Goal: Information Seeking & Learning: Find specific fact

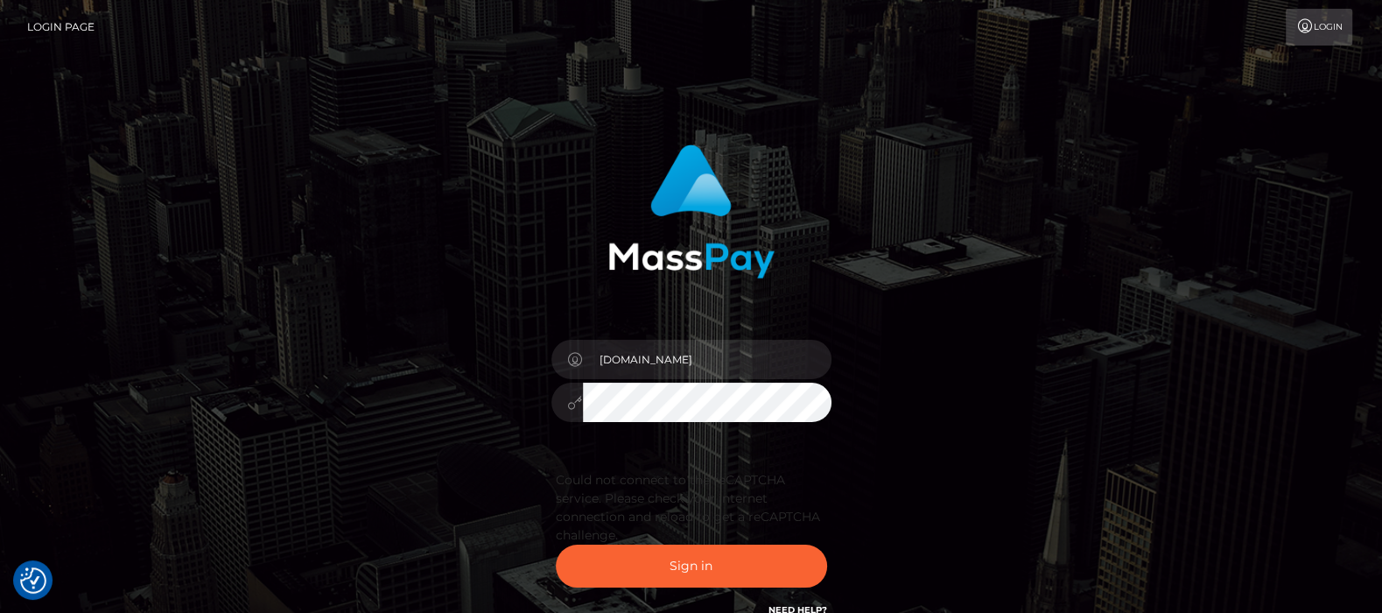
click at [499, 403] on div "df.es Sign in" at bounding box center [690, 382] width 459 height 502
click at [702, 560] on button "Sign in" at bounding box center [691, 565] width 271 height 43
click at [490, 398] on div "df.es Sign in" at bounding box center [690, 382] width 459 height 502
click at [556, 544] on button "Sign in" at bounding box center [691, 565] width 271 height 43
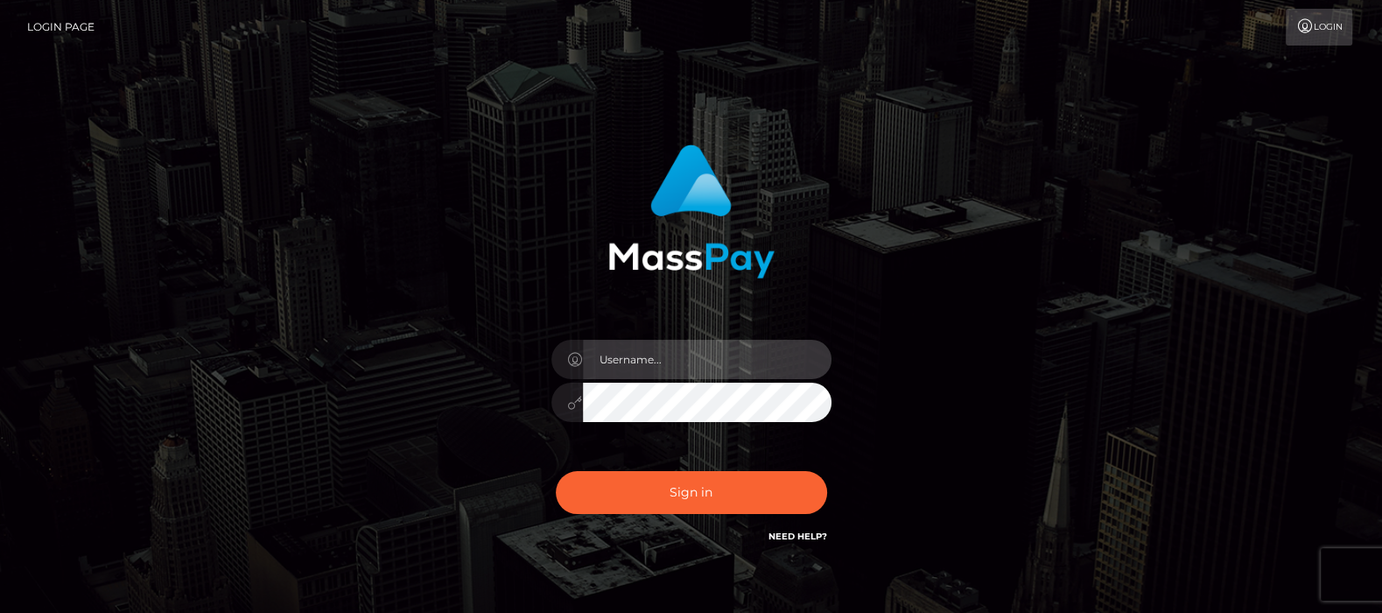
click at [637, 364] on input "text" at bounding box center [707, 359] width 249 height 39
type input "[DOMAIN_NAME]"
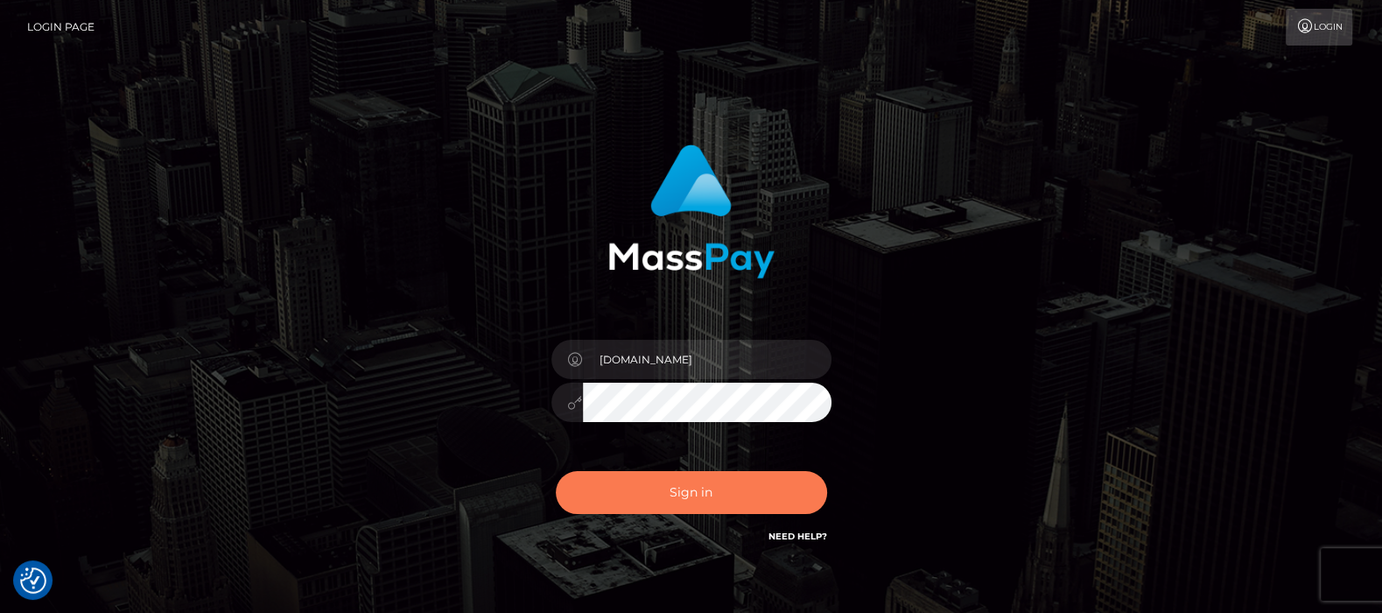
click at [687, 484] on button "Sign in" at bounding box center [691, 492] width 271 height 43
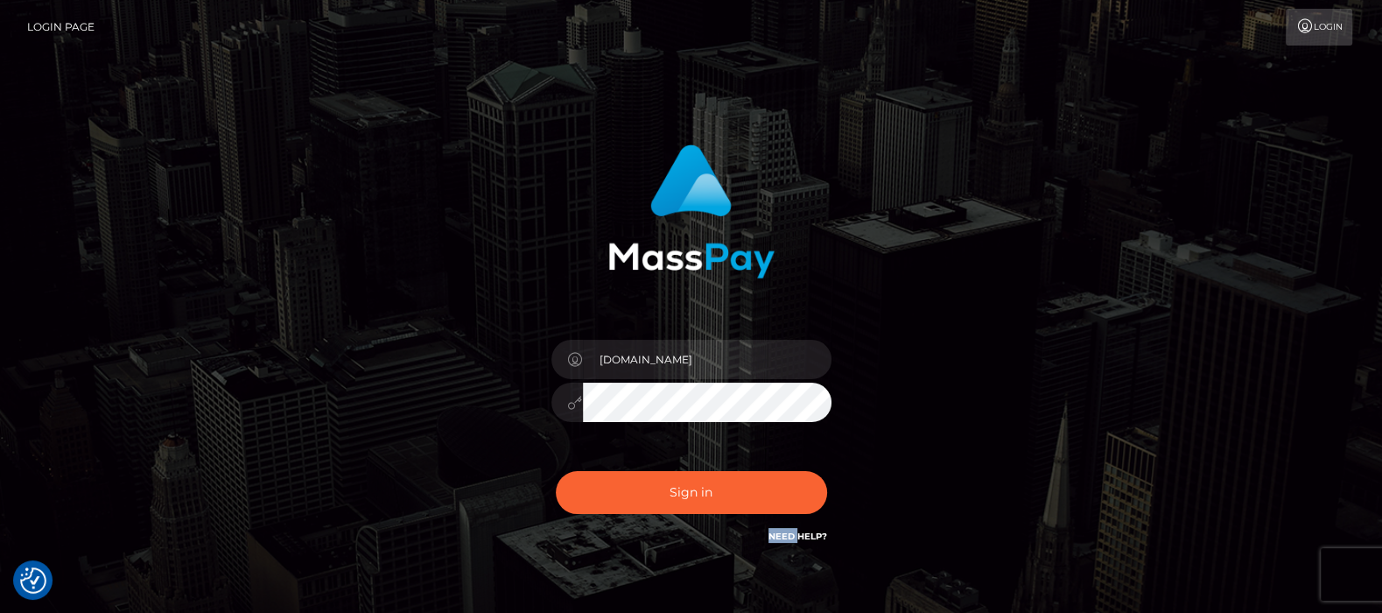
click at [687, 484] on div "Sign in Need Help?" at bounding box center [691, 499] width 306 height 78
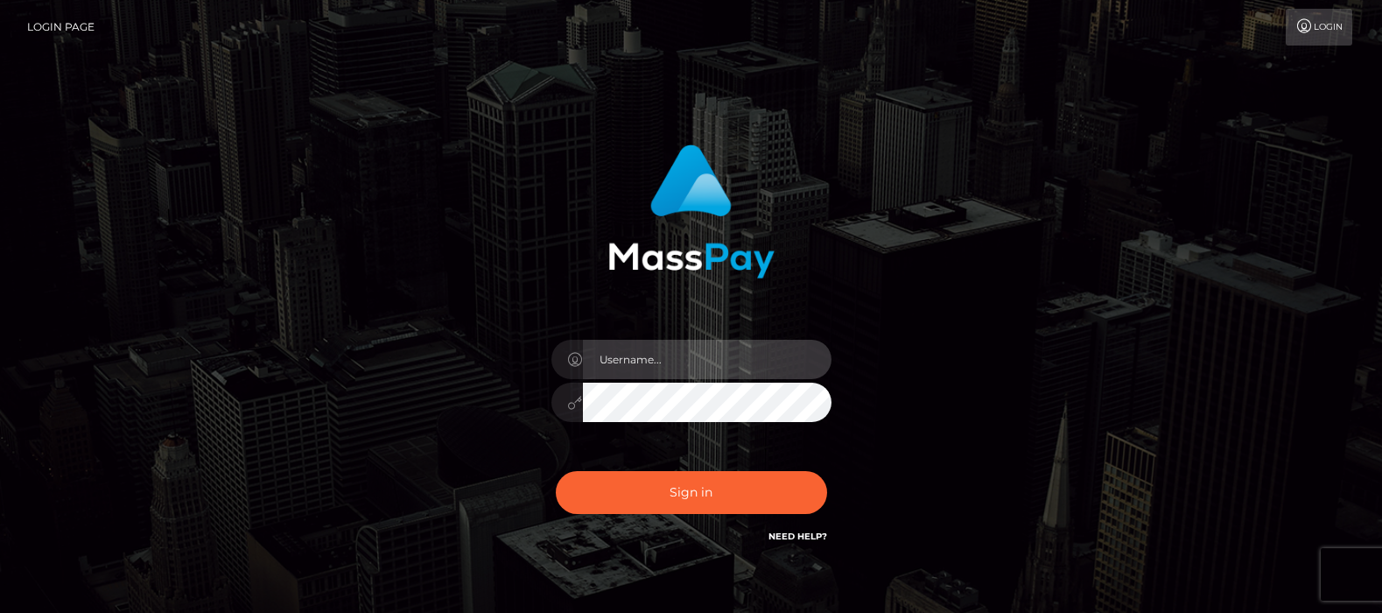
click at [670, 349] on input "text" at bounding box center [707, 359] width 249 height 39
type input "[DOMAIN_NAME]"
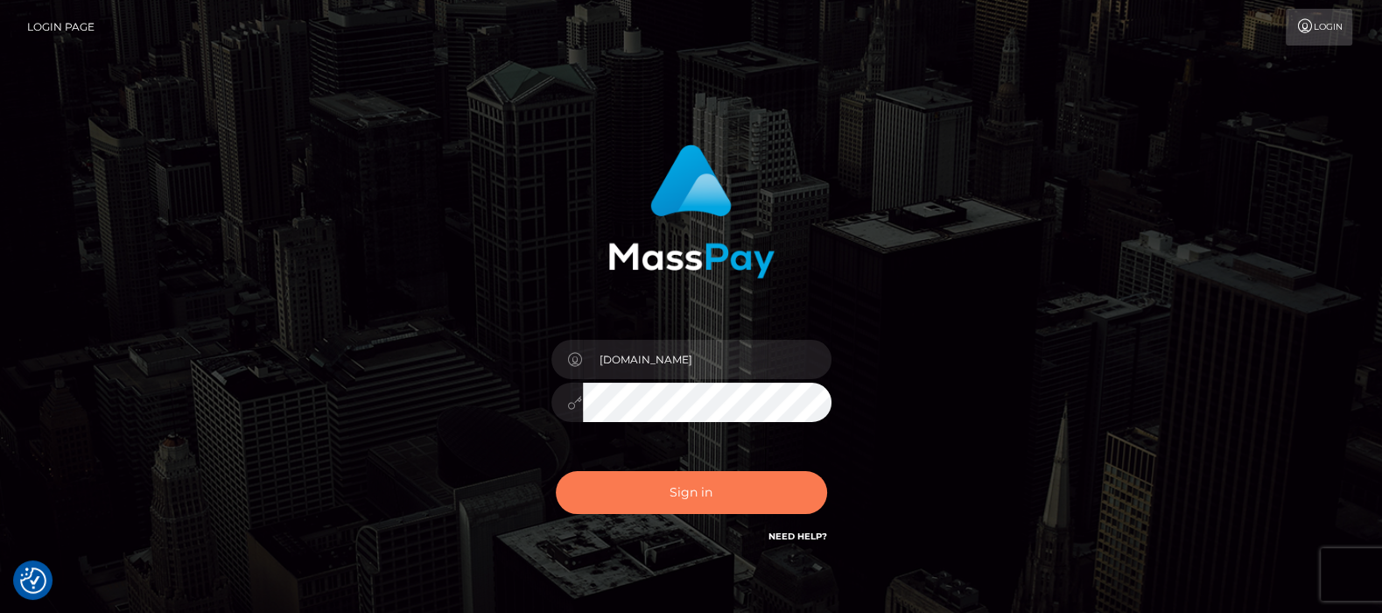
click at [688, 493] on button "Sign in" at bounding box center [691, 492] width 271 height 43
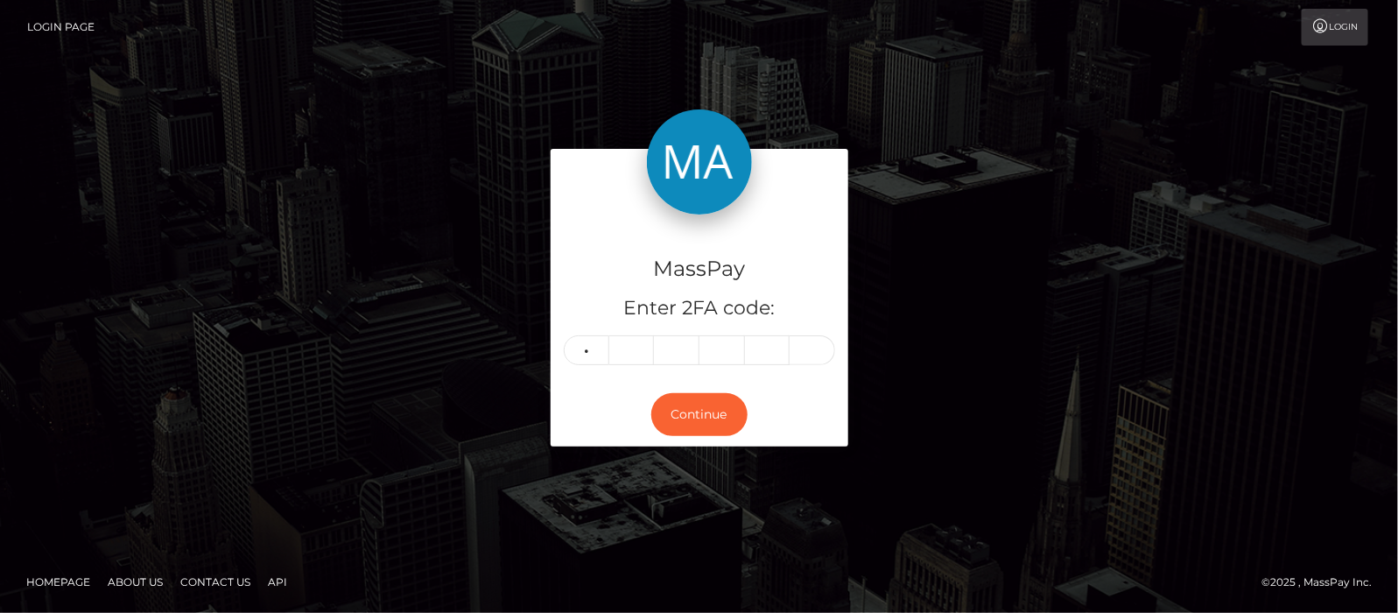
type input "1"
type input "5"
type input "2"
type input "5"
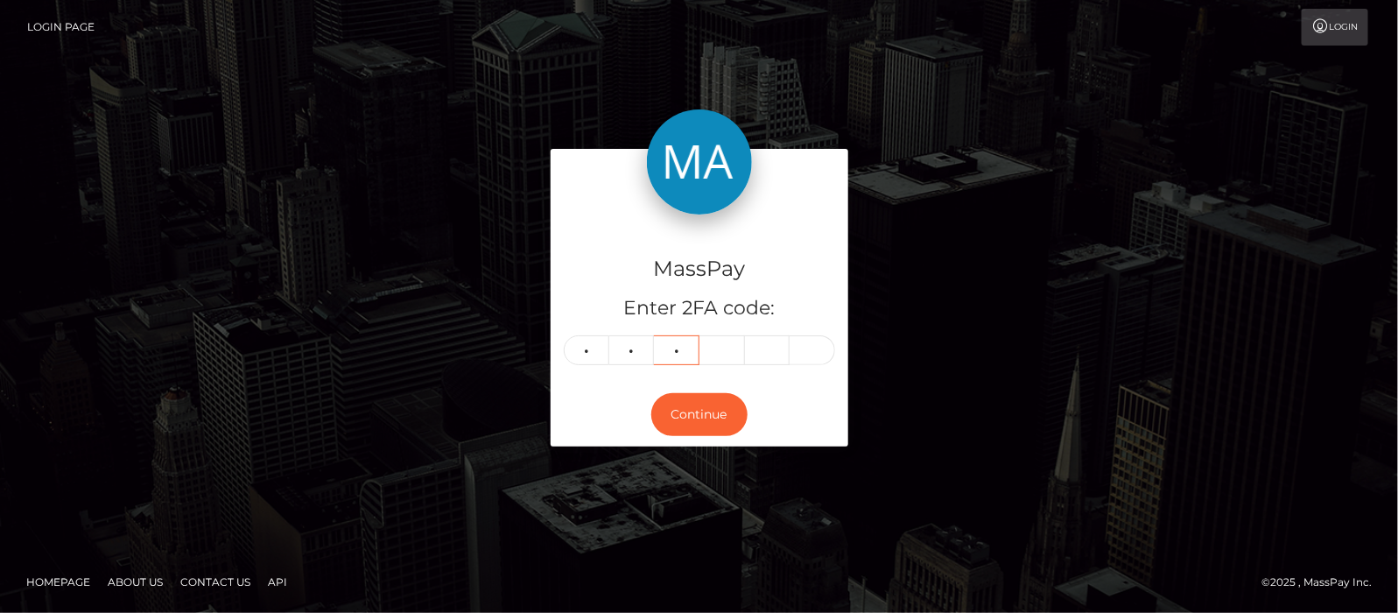
type input "4"
type input "5"
type input "4"
type input "5"
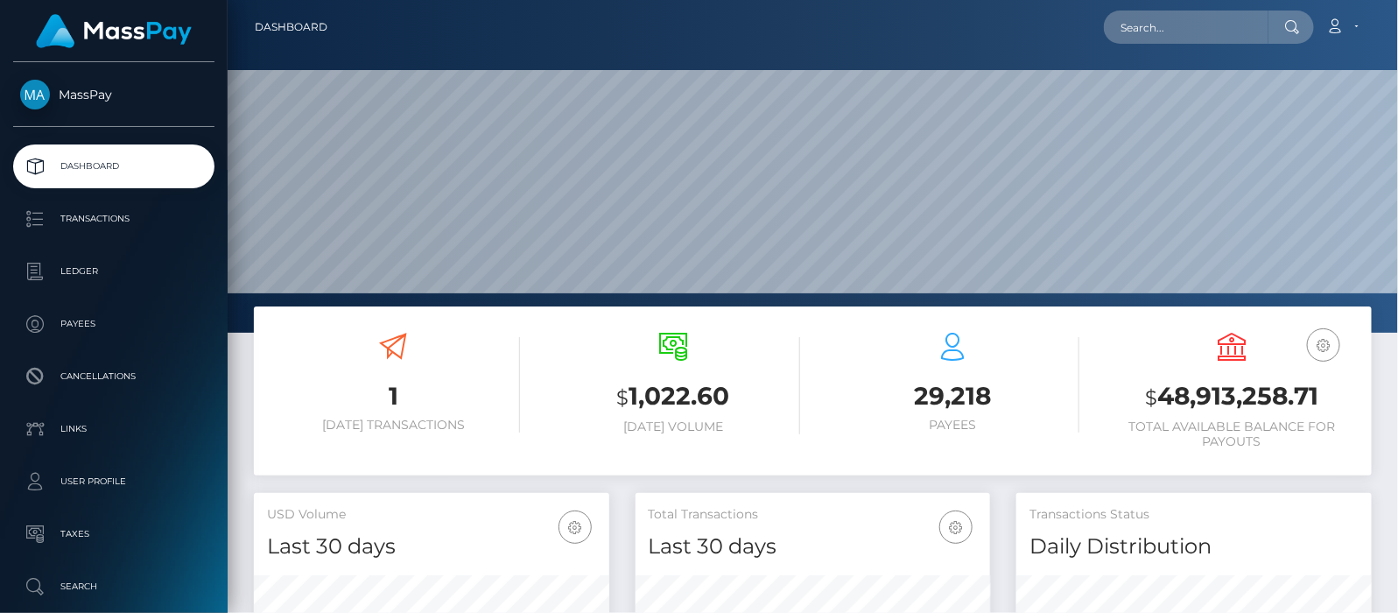
scroll to position [333, 1170]
click at [1165, 26] on input "text" at bounding box center [1186, 27] width 165 height 33
paste input "luvvvthebirdss@gmail.com"
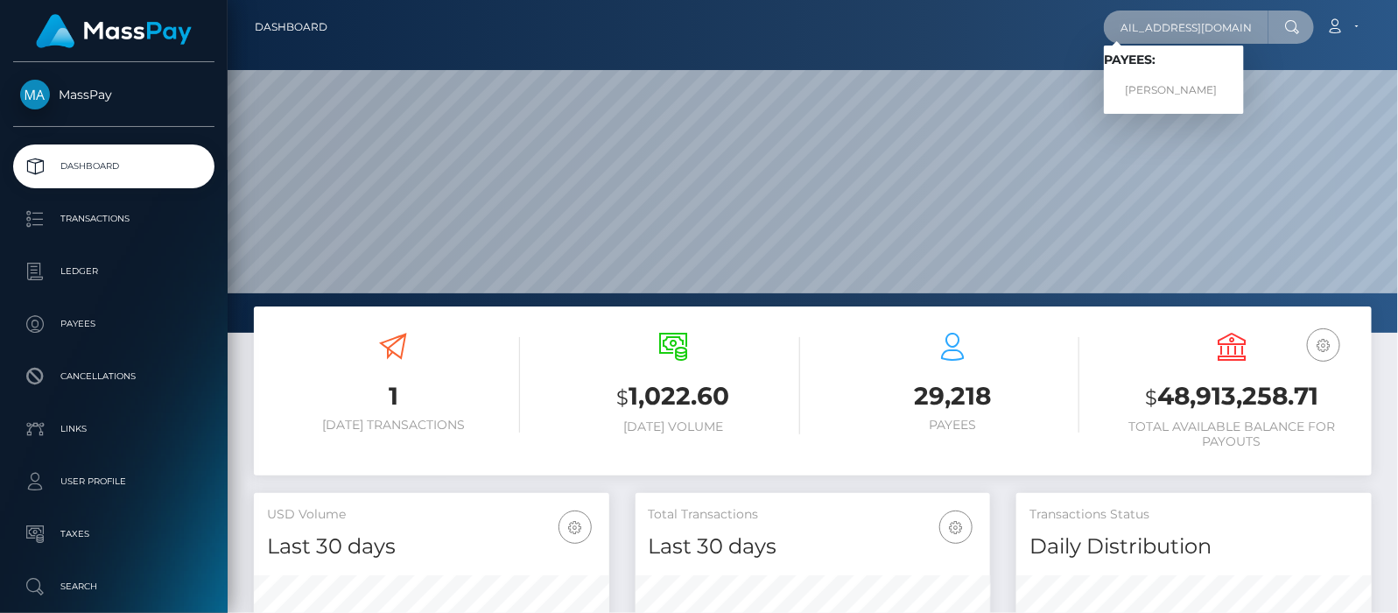
type input "luvvvthebirdss@gmail.com"
click at [1182, 90] on link "NYLA GRACE MYLES" at bounding box center [1174, 90] width 140 height 32
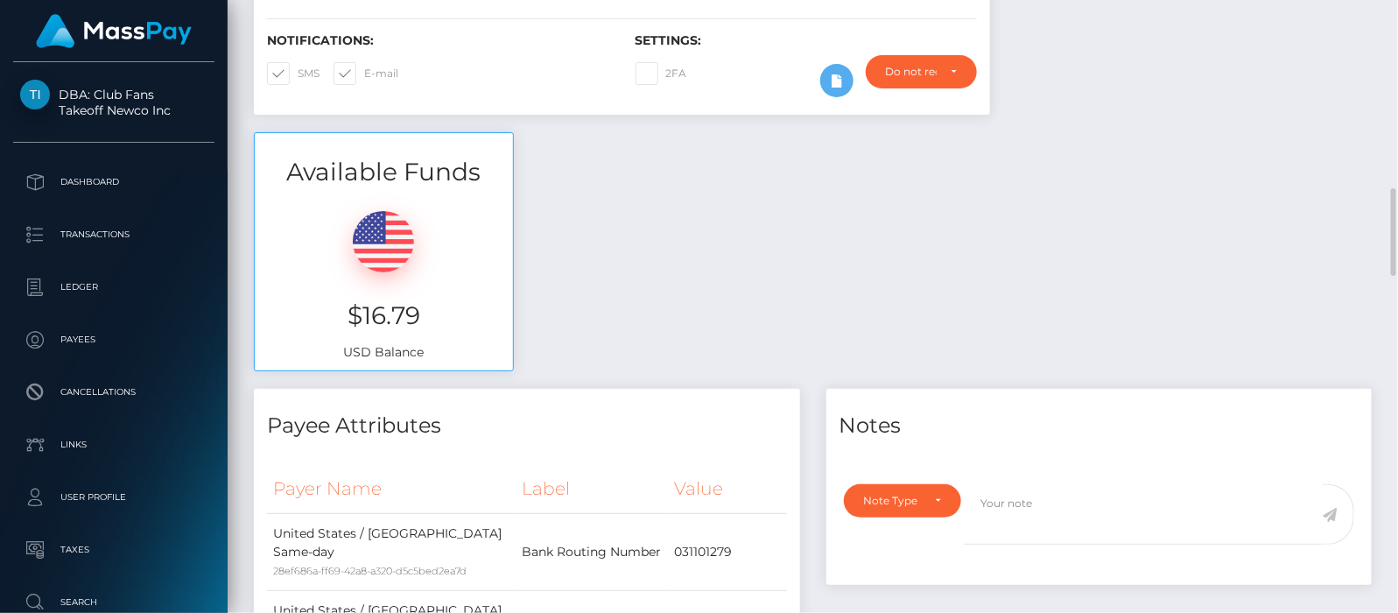
scroll to position [547, 0]
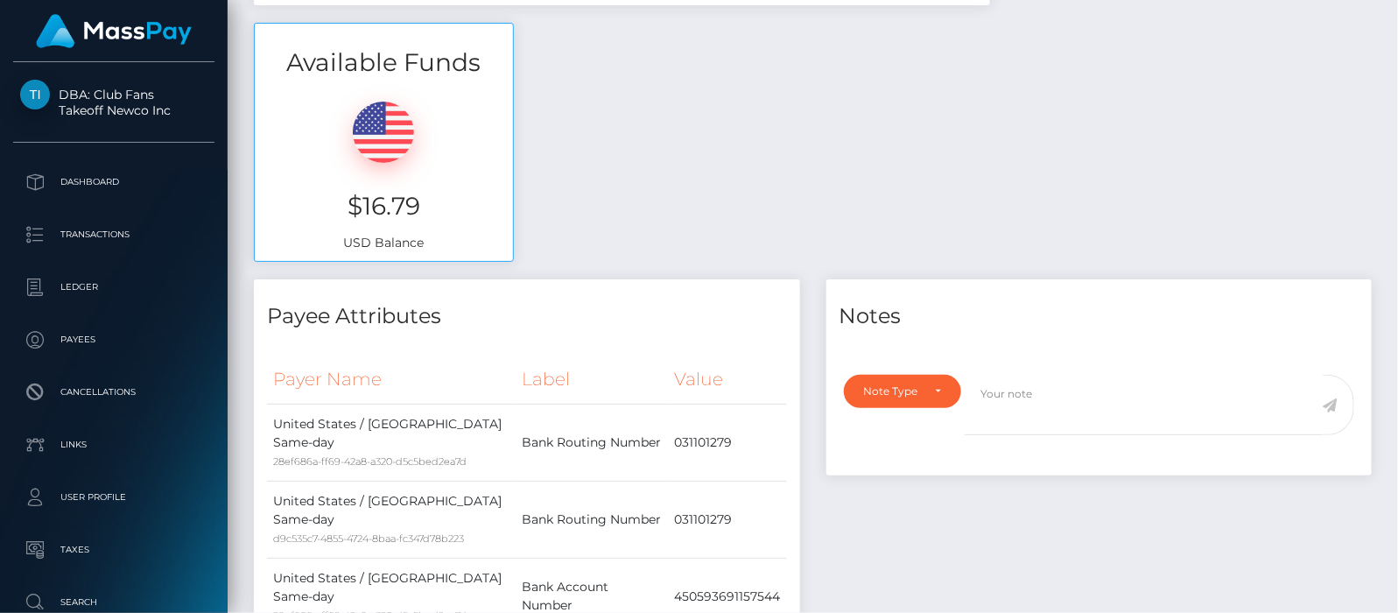
click at [1016, 182] on div "Available Funds $16.79 USD Balance" at bounding box center [813, 151] width 1144 height 257
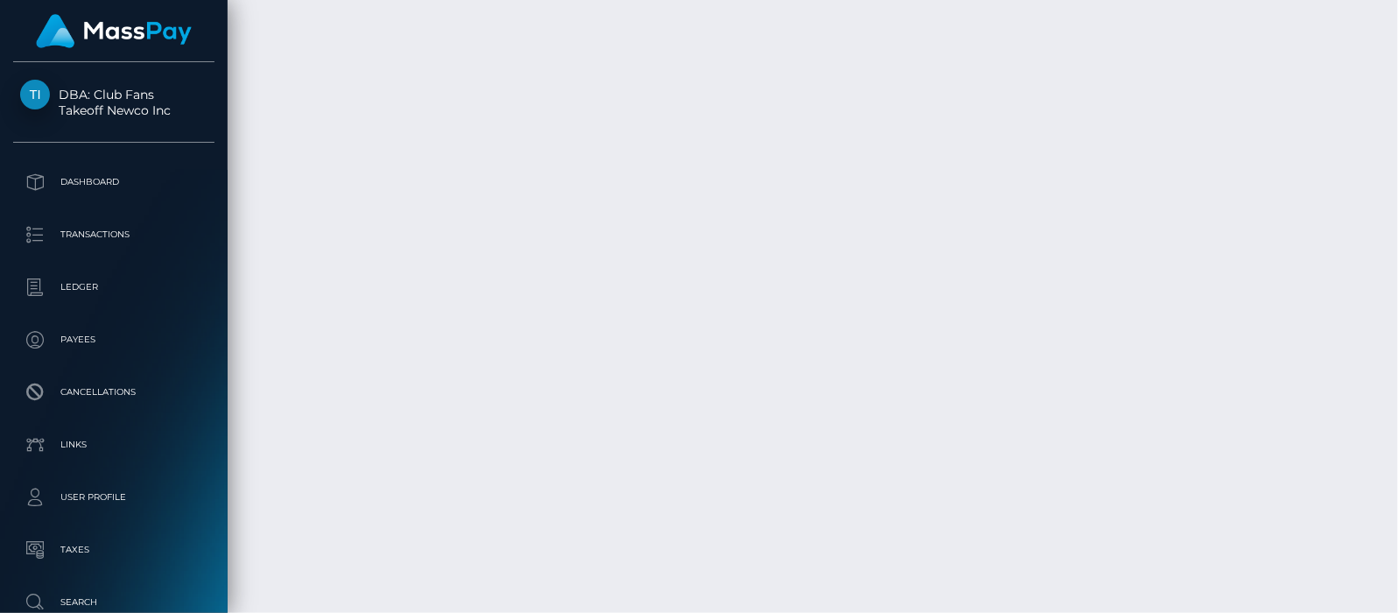
scroll to position [3501, 0]
drag, startPoint x: 613, startPoint y: 258, endPoint x: 730, endPoint y: 256, distance: 117.3
copy td "Takeoff Newco Inc"
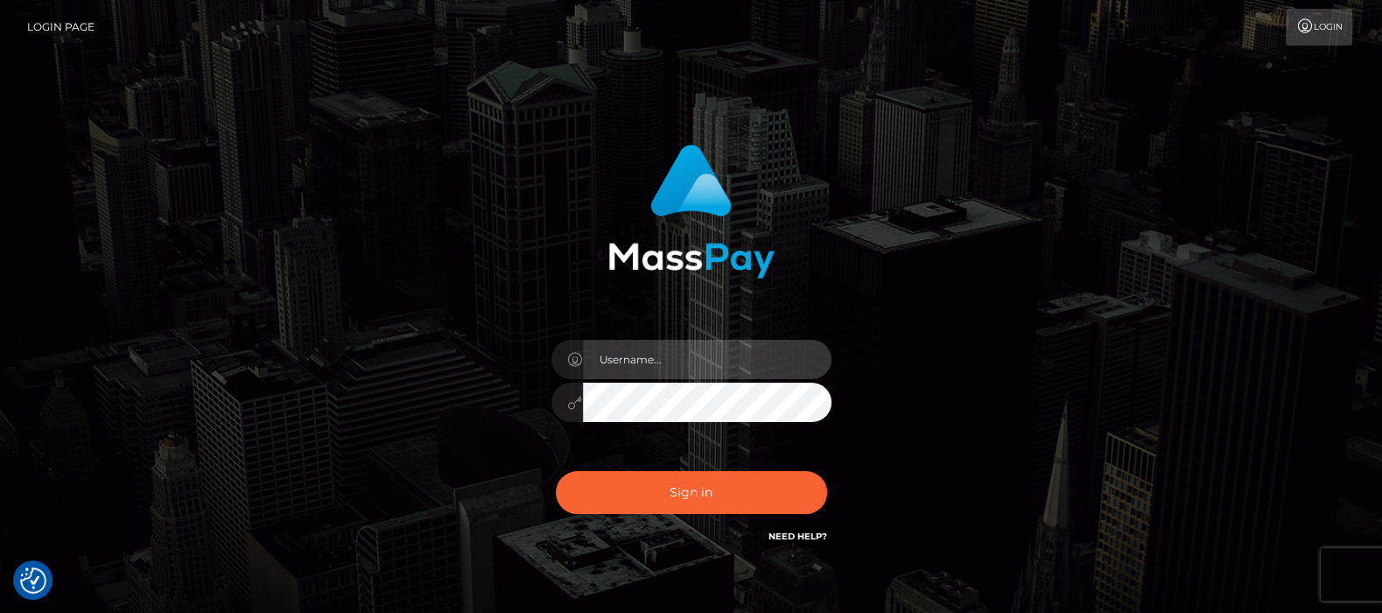
click at [648, 363] on input "text" at bounding box center [707, 359] width 249 height 39
type input "[DOMAIN_NAME]"
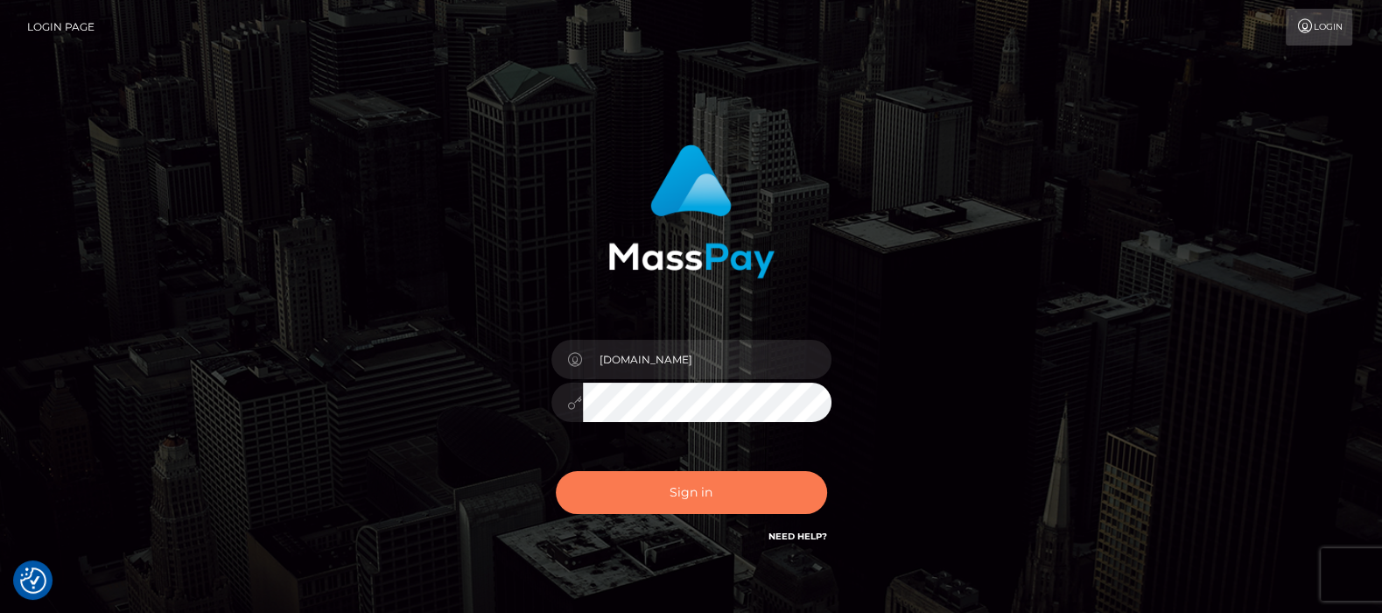
click at [685, 475] on button "Sign in" at bounding box center [691, 492] width 271 height 43
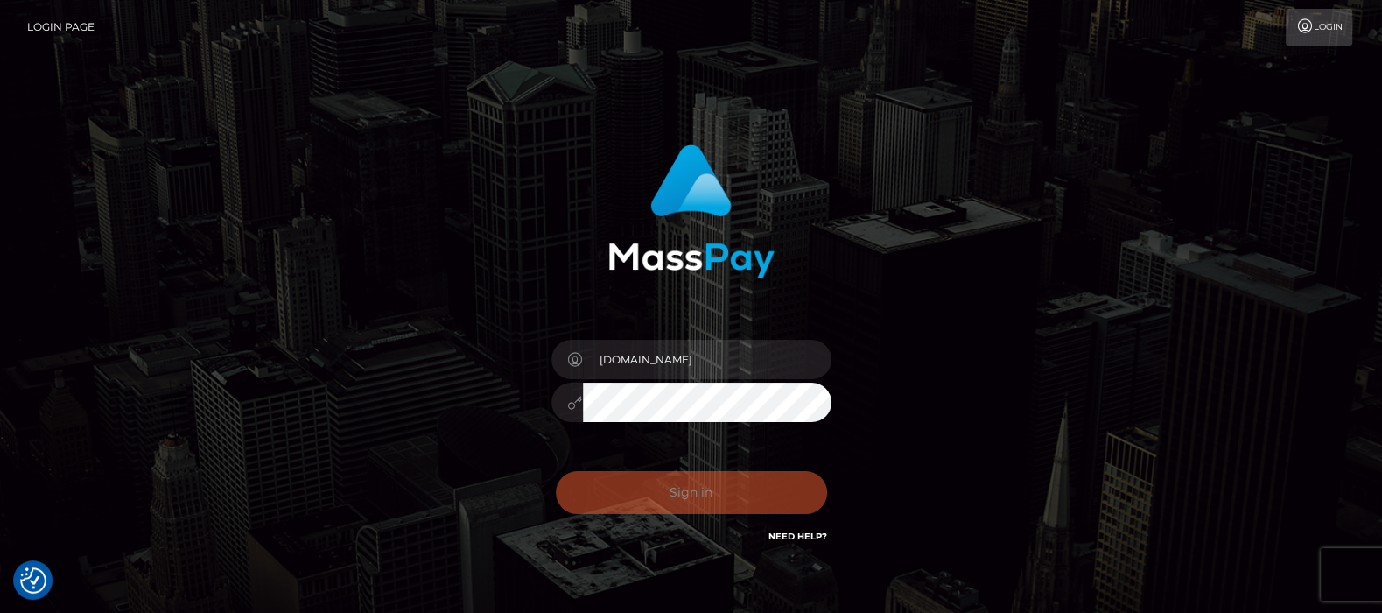
click at [681, 493] on div "Sign in Need Help?" at bounding box center [691, 499] width 306 height 78
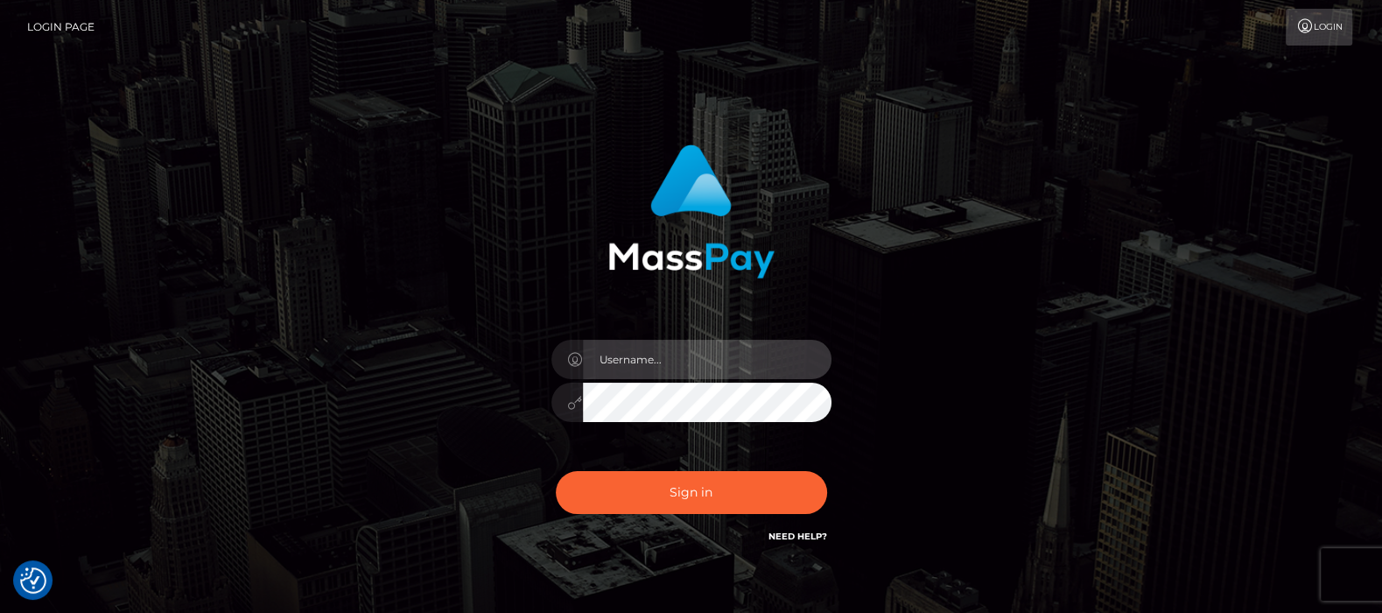
click at [703, 360] on input "text" at bounding box center [707, 359] width 249 height 39
type input "df.es"
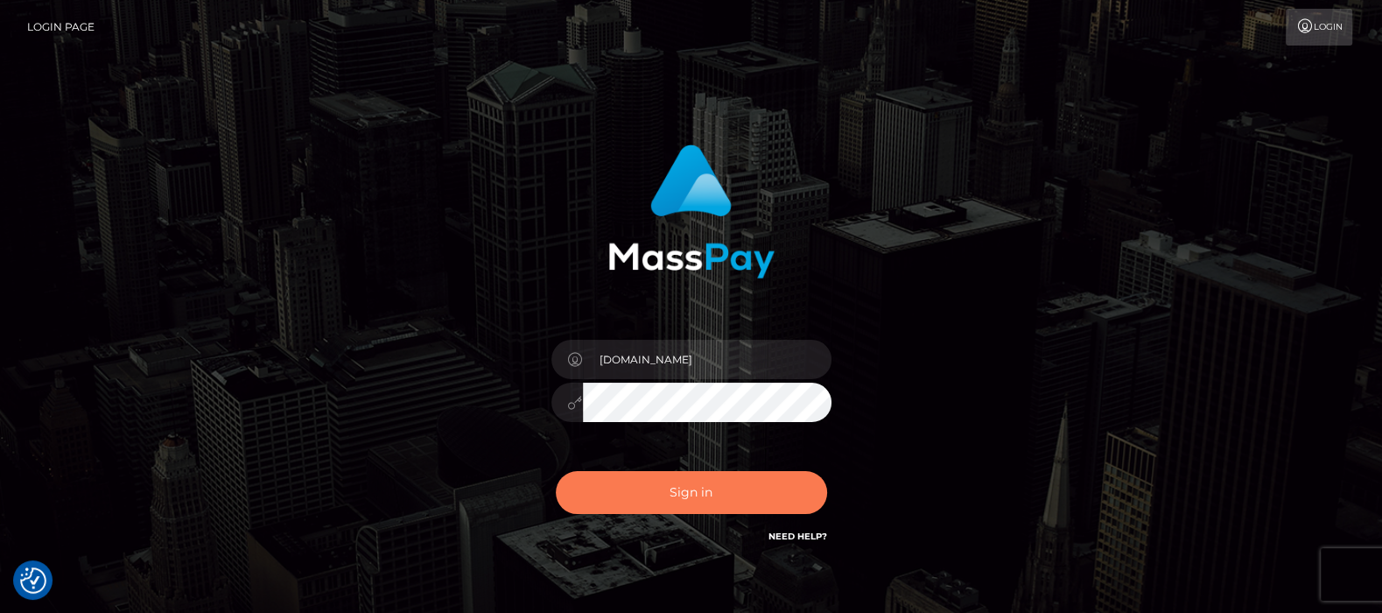
click at [700, 493] on button "Sign in" at bounding box center [691, 492] width 271 height 43
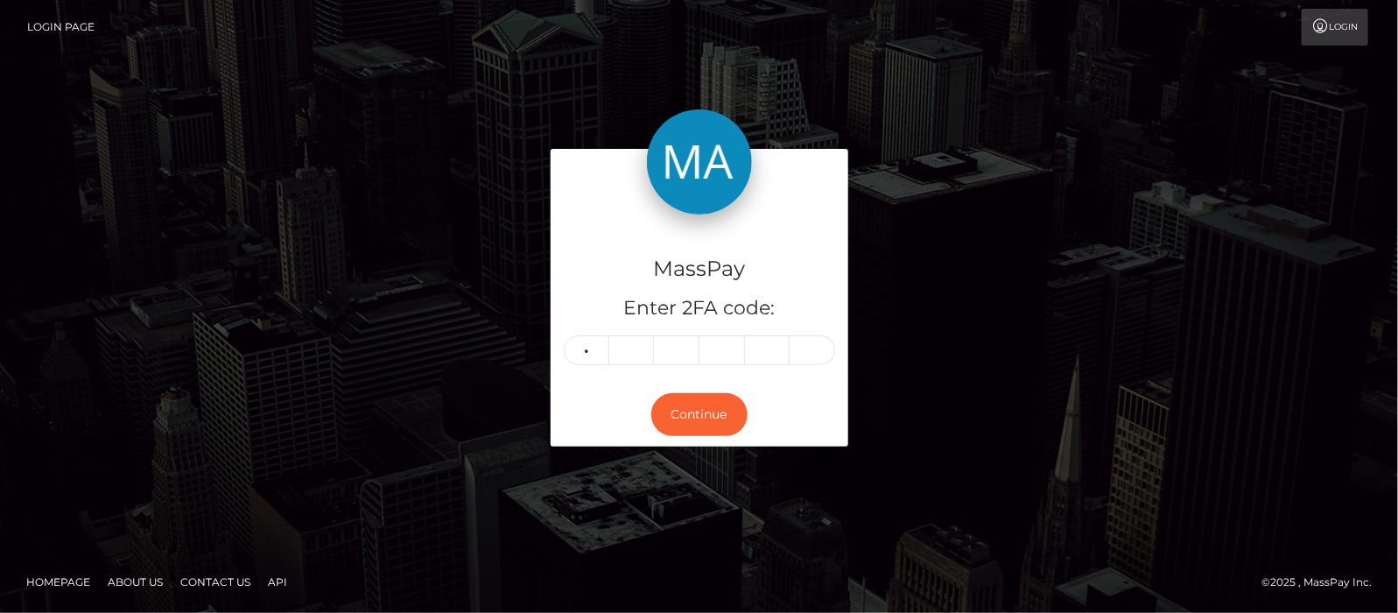
type input "4"
type input "9"
type input "8"
type input "0"
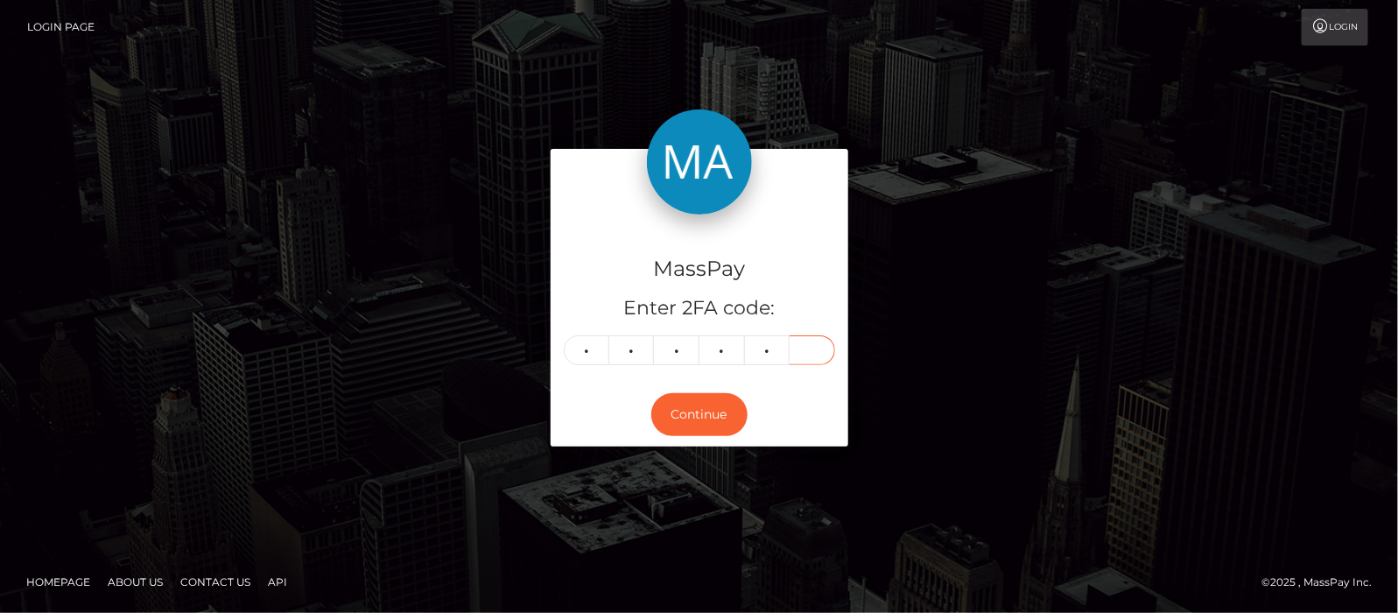
type input "9"
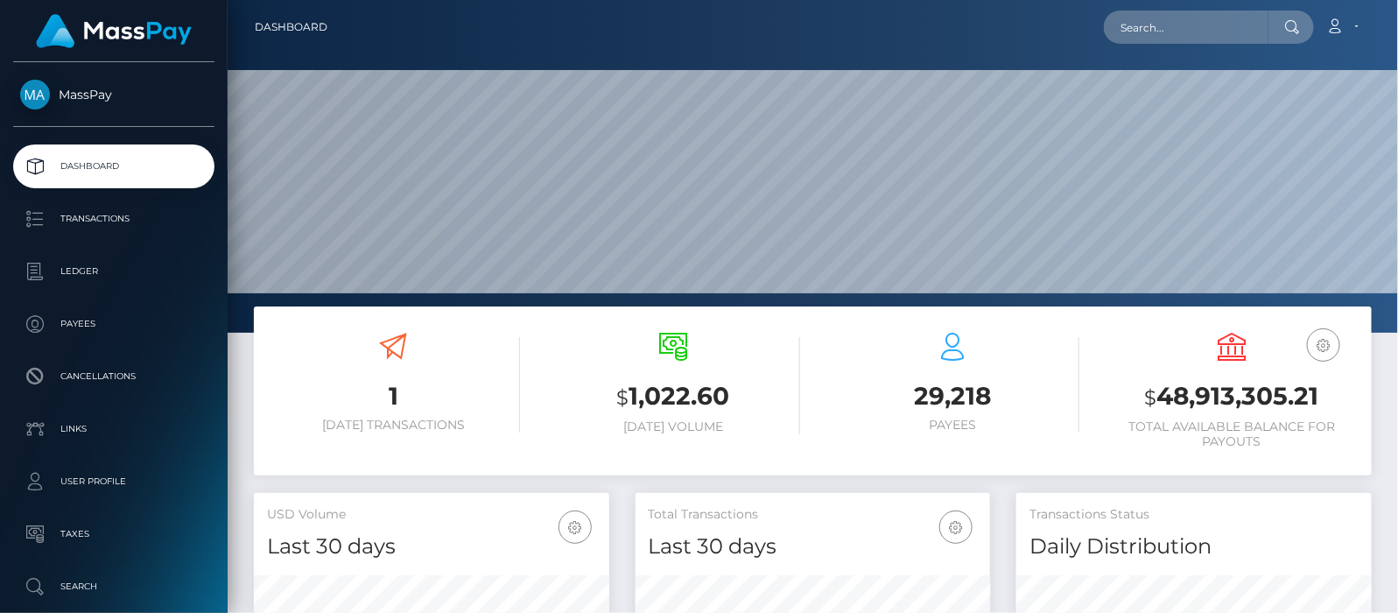
scroll to position [478, 355]
click at [1184, 29] on input "text" at bounding box center [1186, 27] width 165 height 33
paste input "[EMAIL_ADDRESS][DOMAIN_NAME]"
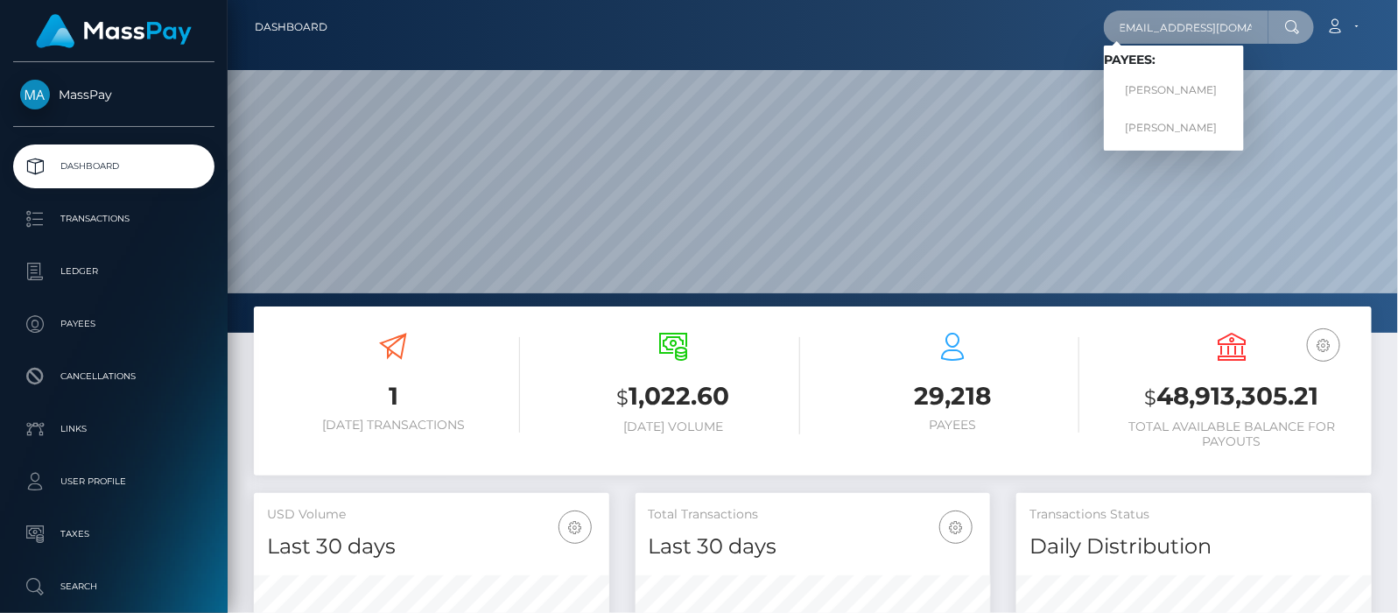
type input "[EMAIL_ADDRESS][DOMAIN_NAME]"
click at [1204, 86] on link "[PERSON_NAME]" at bounding box center [1174, 90] width 140 height 32
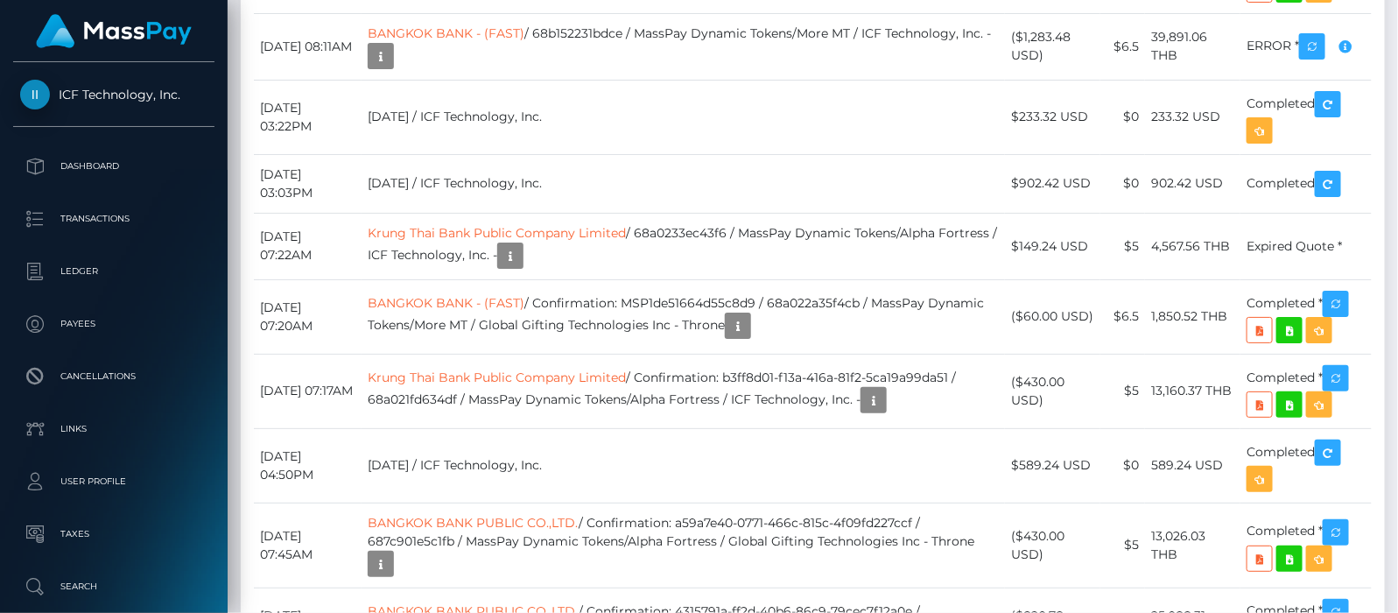
scroll to position [6564, 0]
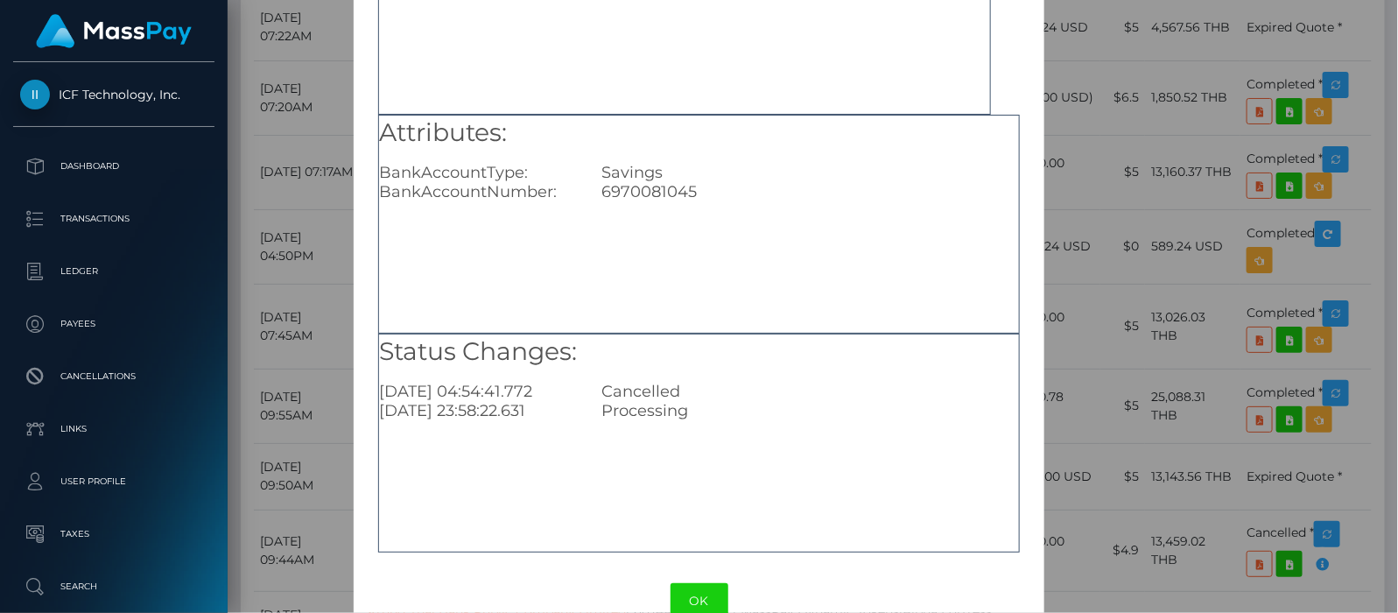
scroll to position [219, 0]
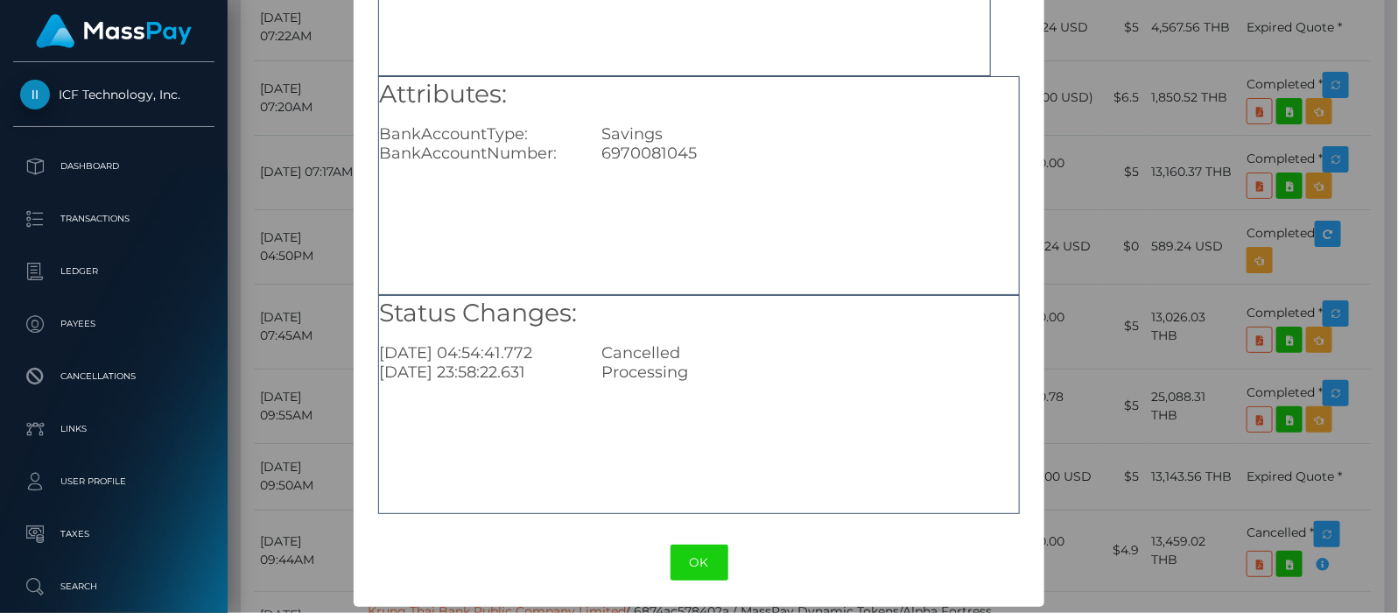
click at [691, 562] on button "OK" at bounding box center [699, 562] width 58 height 36
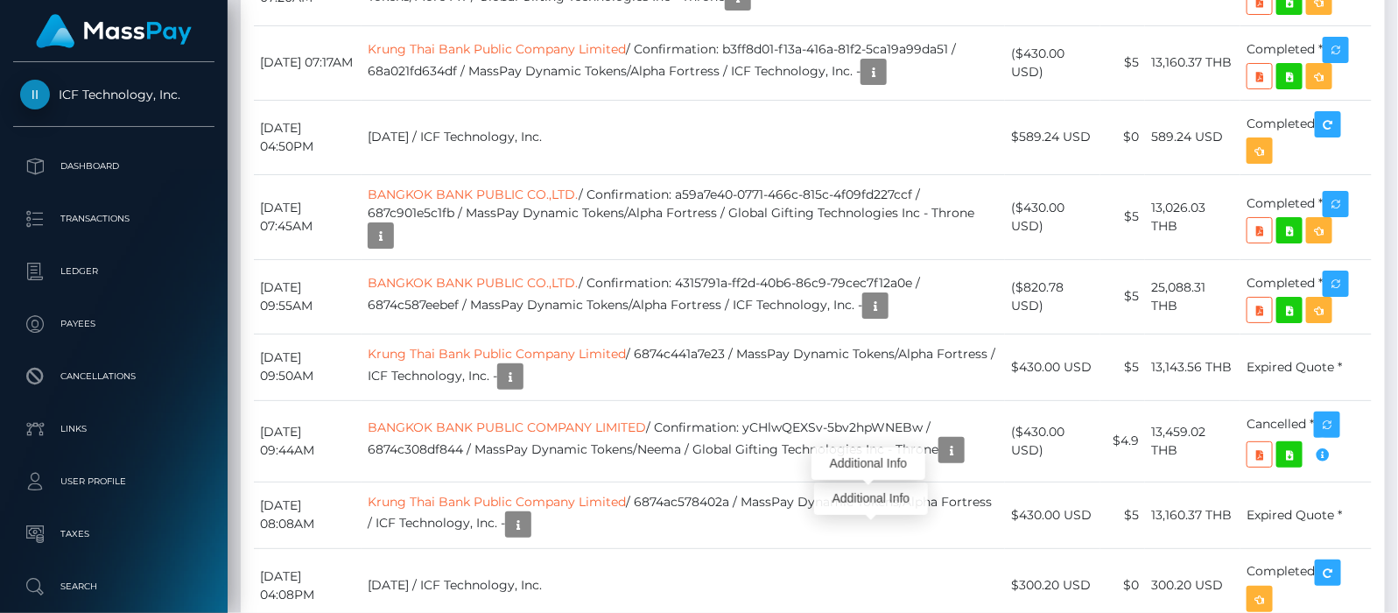
scroll to position [210, 355]
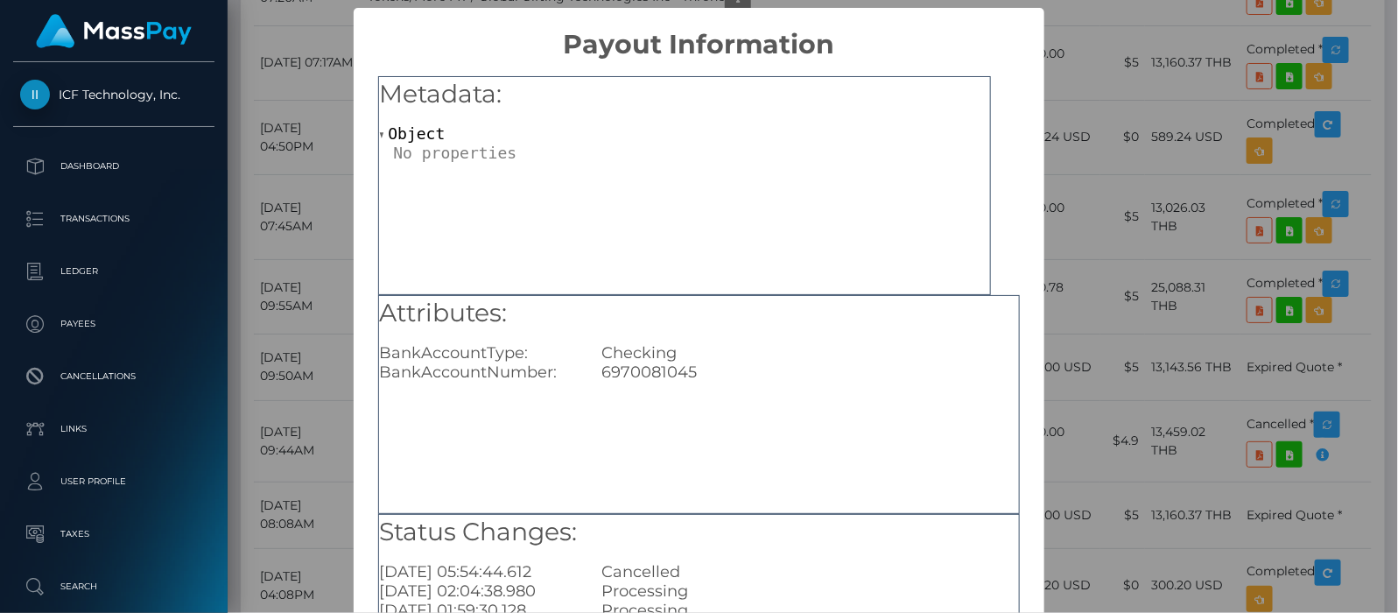
scroll to position [219, 0]
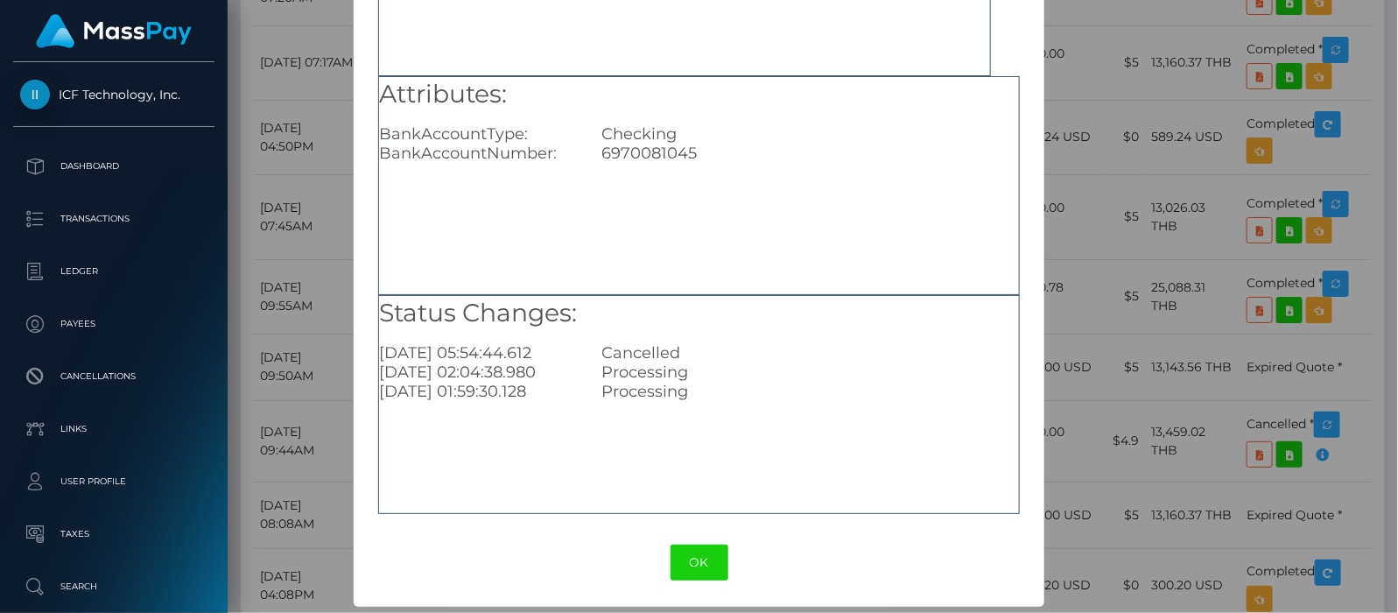
click at [1178, 80] on div "× Payout Information Metadata: Object Attributes: BankAccountType: Checking Ban…" at bounding box center [699, 306] width 1398 height 613
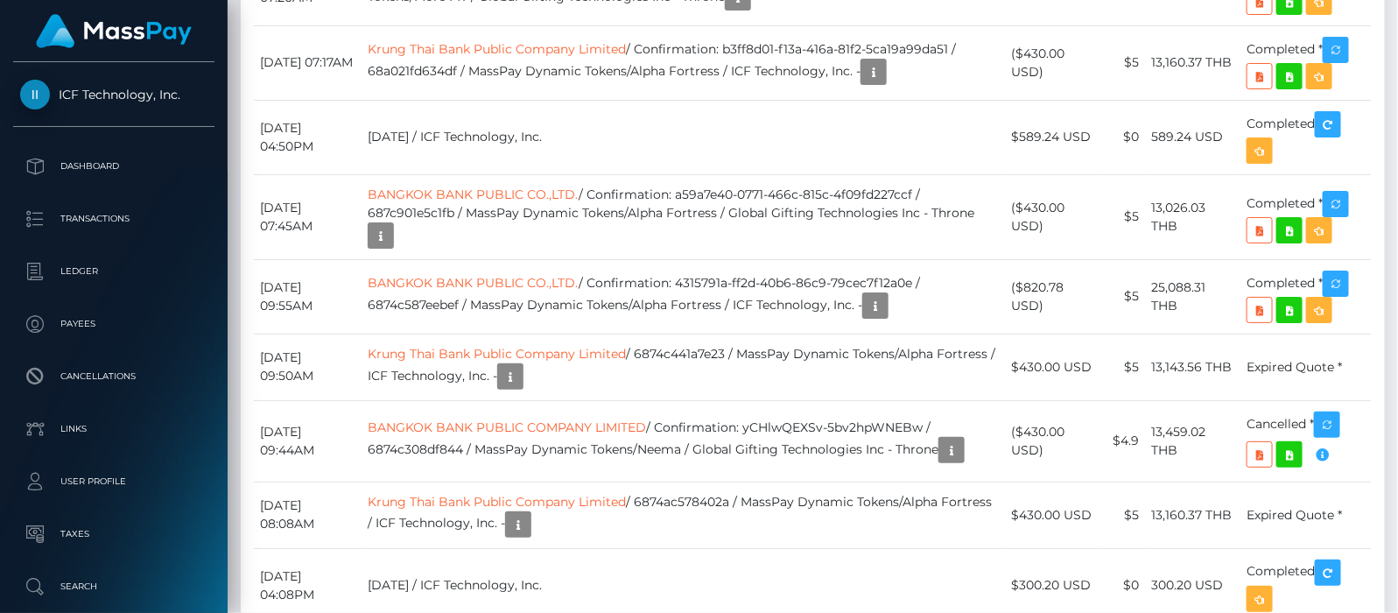
scroll to position [210, 355]
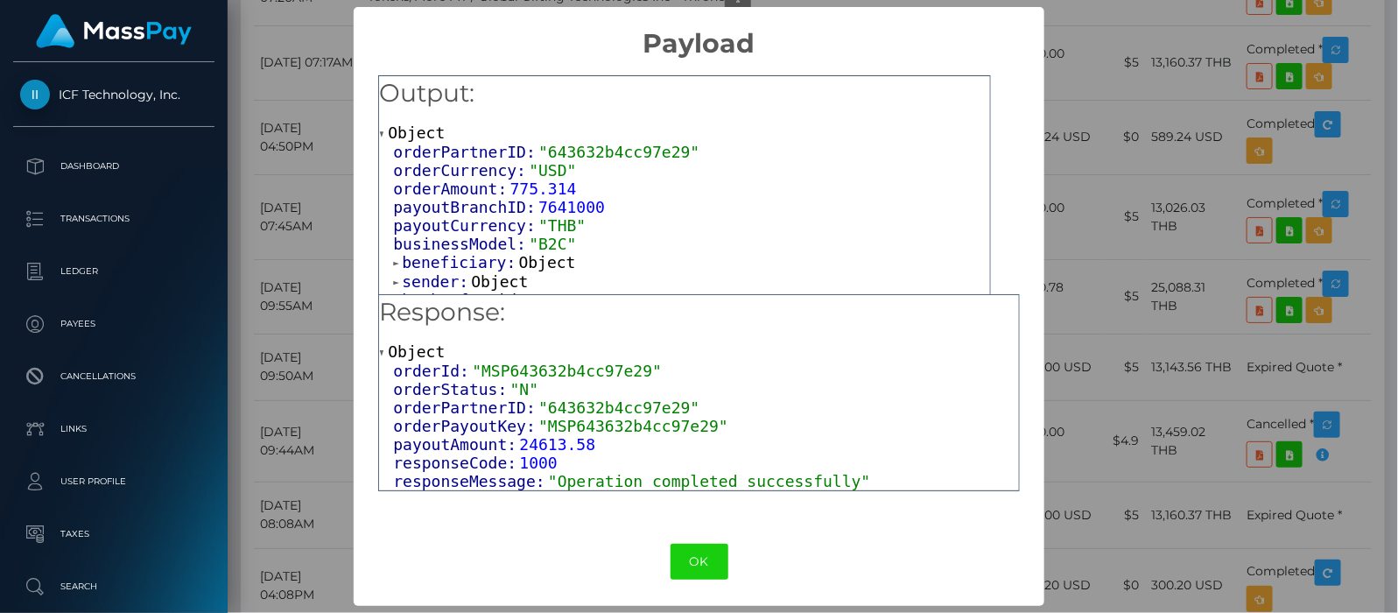
scroll to position [0, 0]
click at [394, 258] on span at bounding box center [397, 263] width 9 height 11
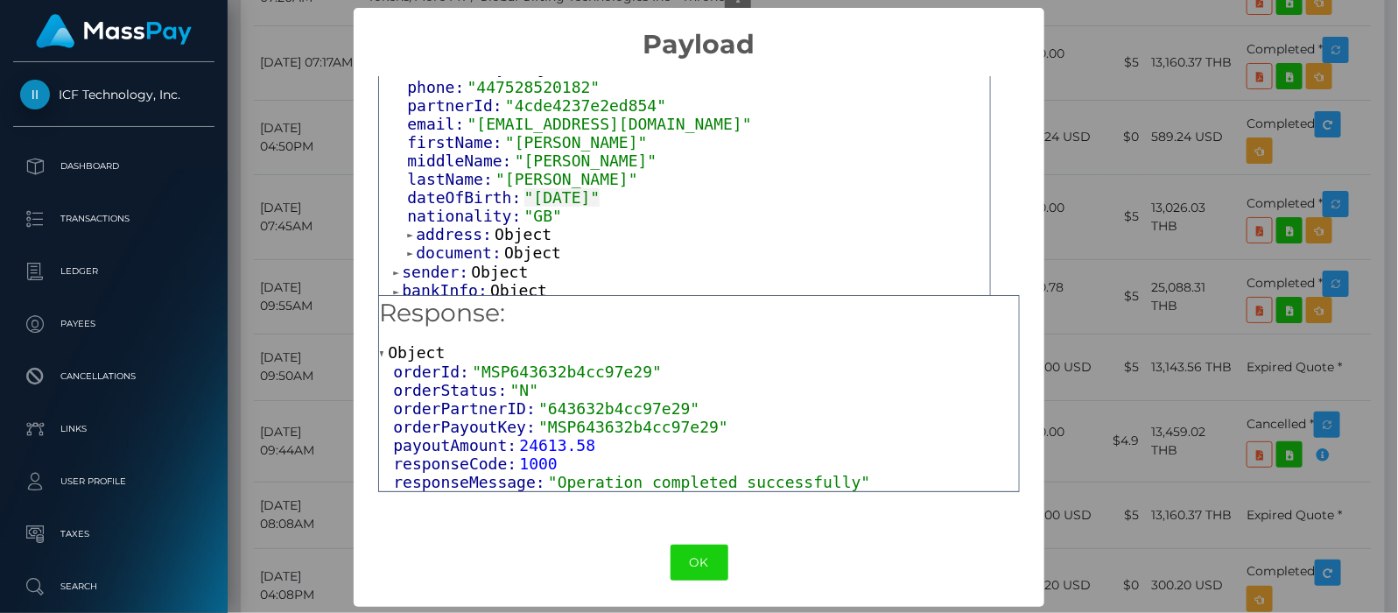
scroll to position [1, 0]
click at [407, 247] on span at bounding box center [411, 252] width 9 height 11
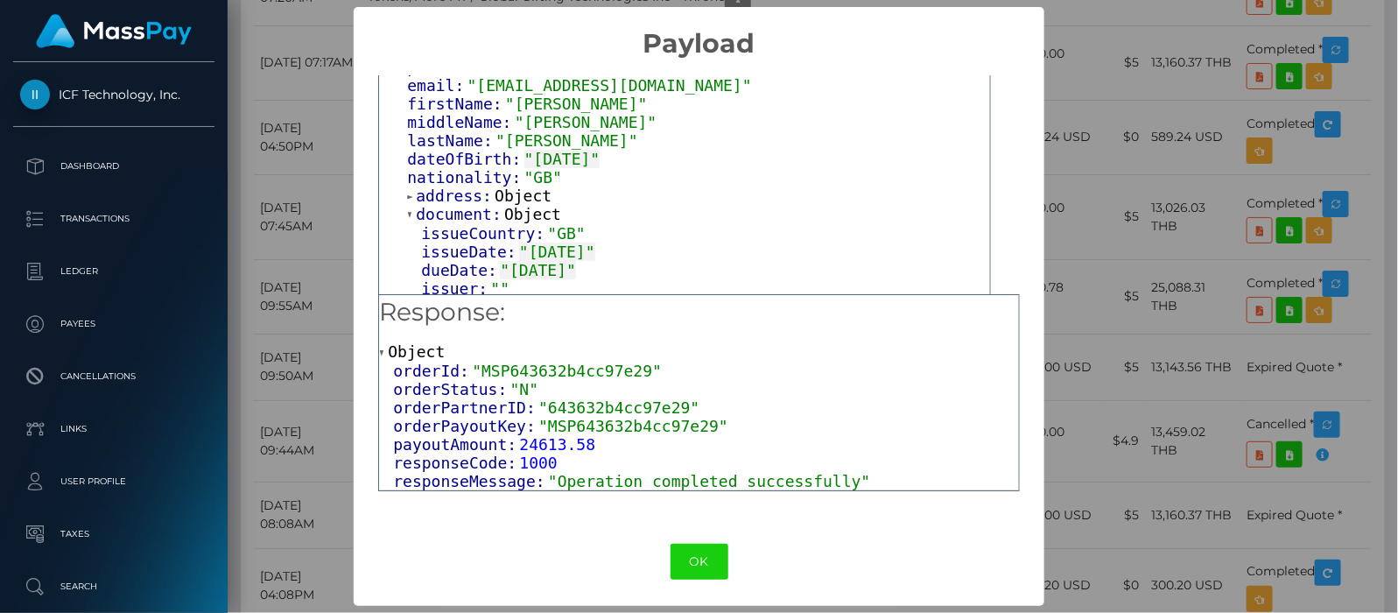
scroll to position [267, 0]
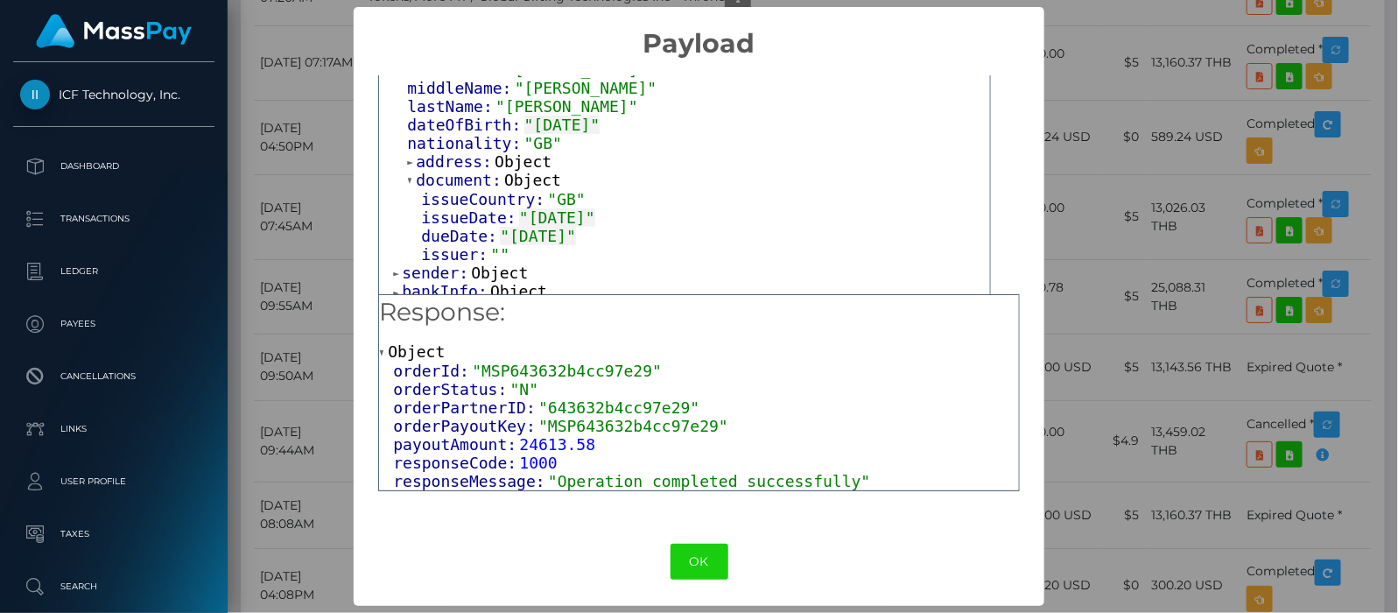
click at [393, 287] on span at bounding box center [397, 292] width 9 height 11
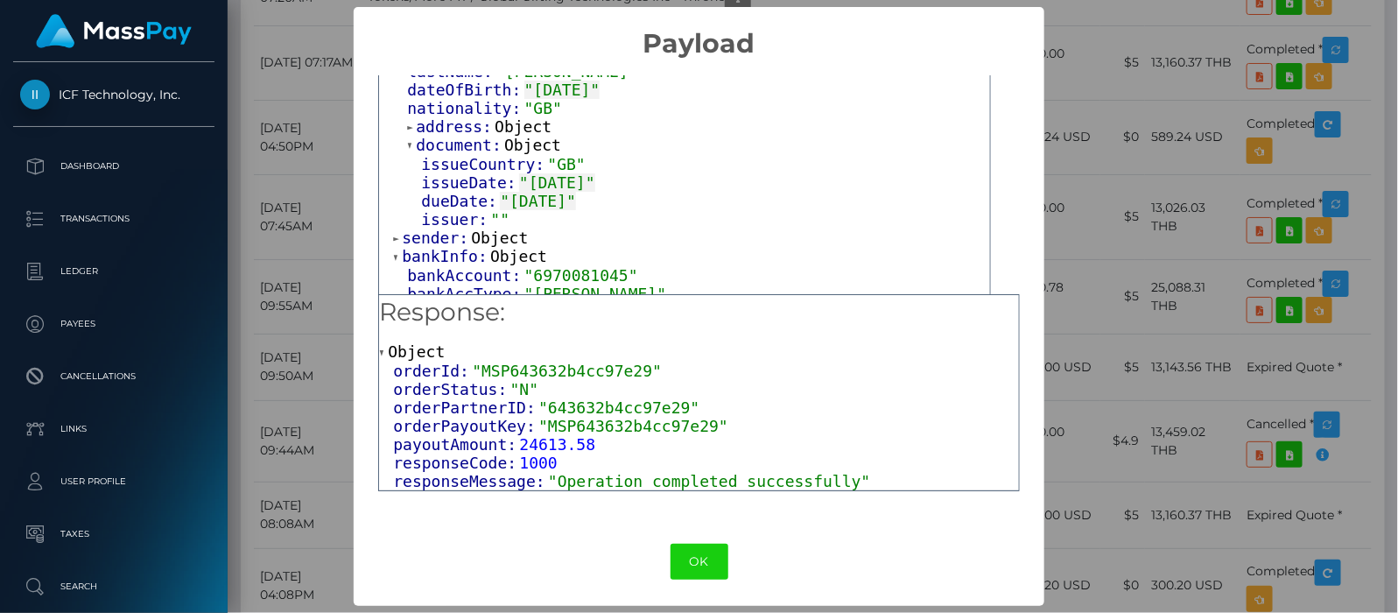
scroll to position [321, 0]
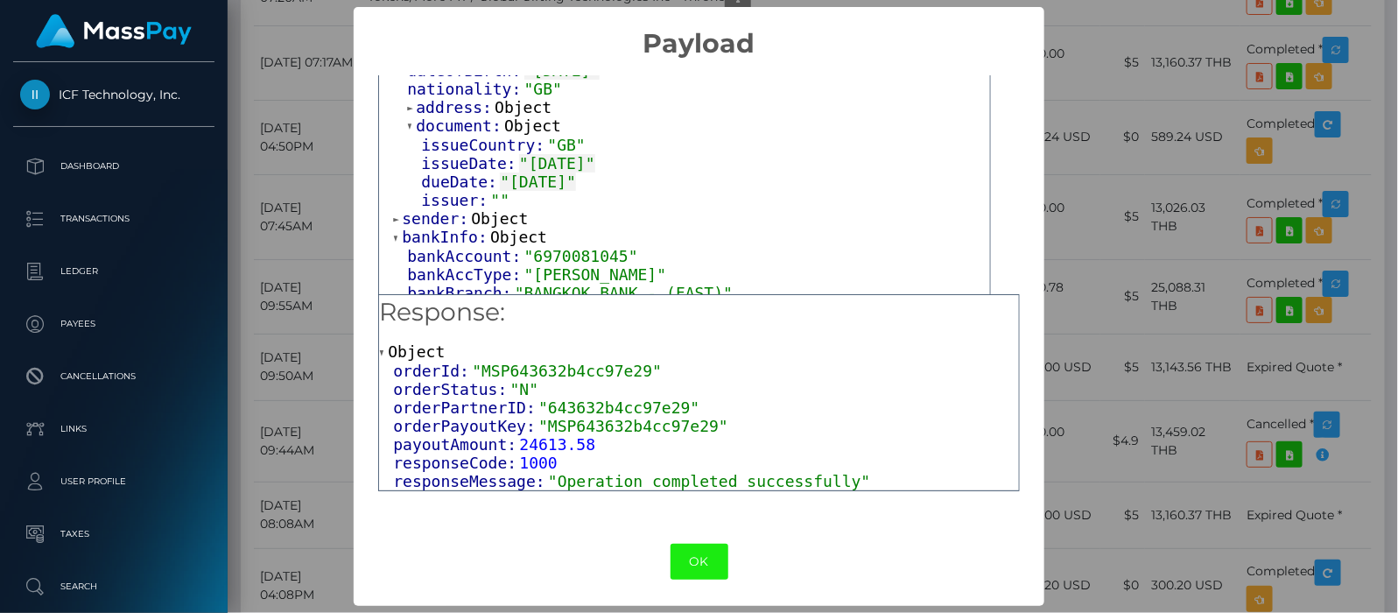
click at [691, 560] on button "OK" at bounding box center [699, 562] width 58 height 36
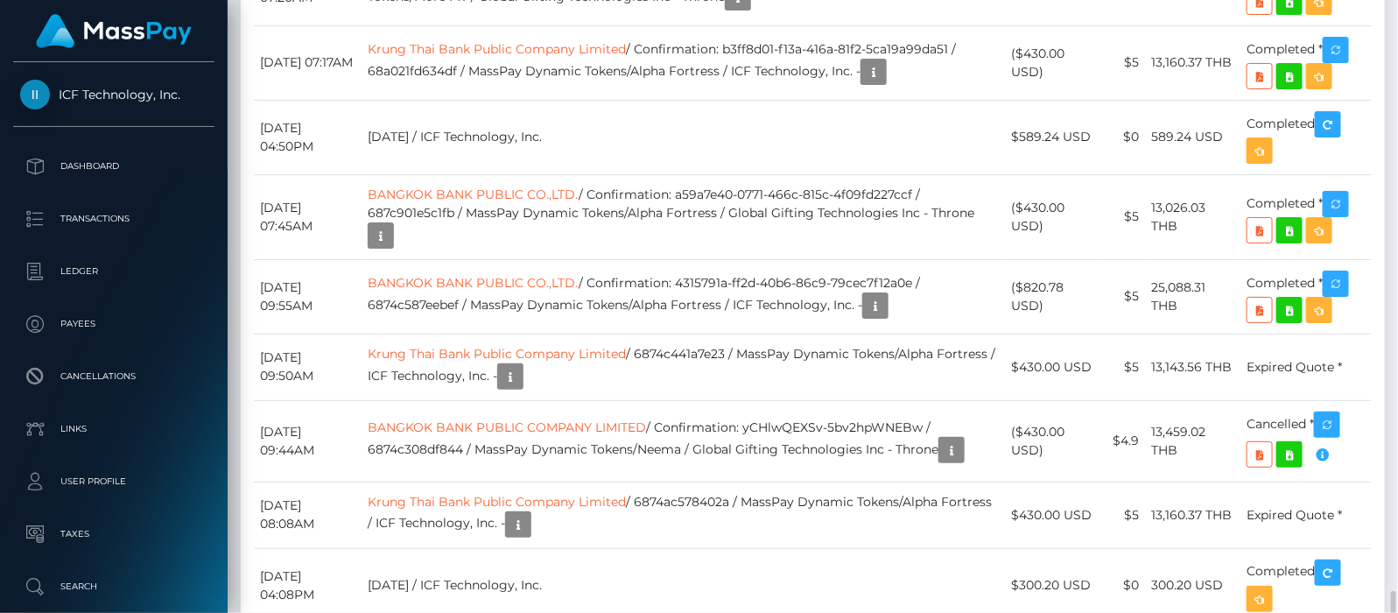
scroll to position [6892, 0]
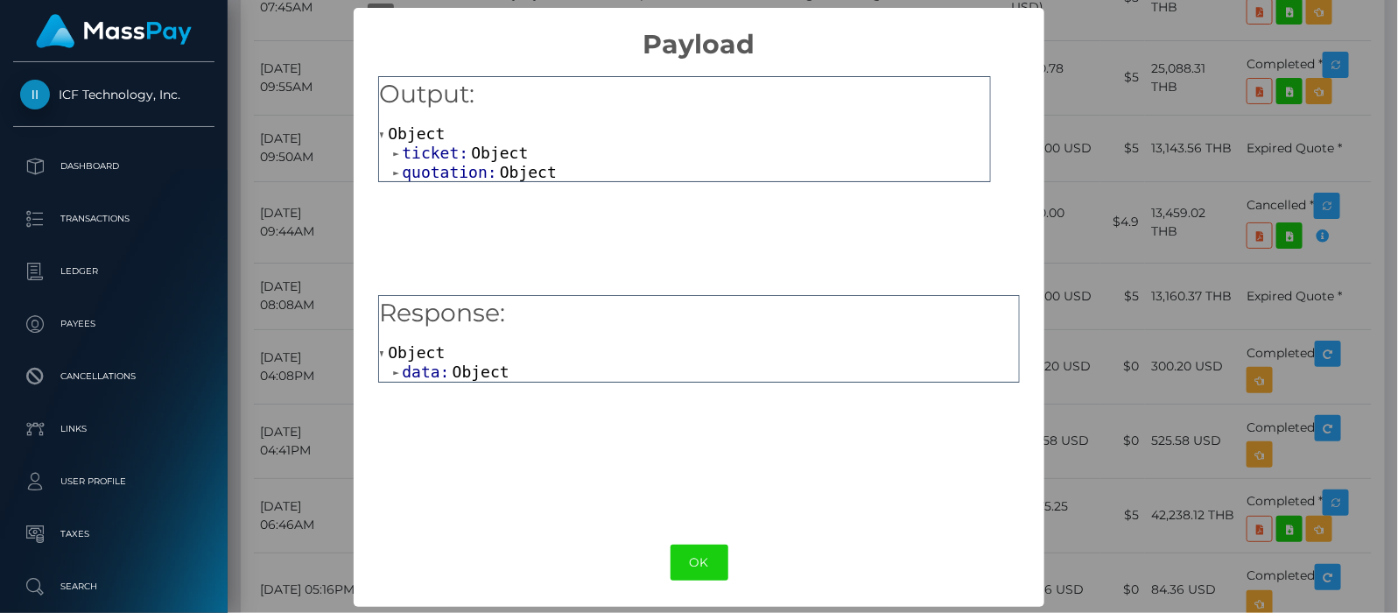
scroll to position [1, 0]
click at [393, 366] on span at bounding box center [397, 371] width 9 height 11
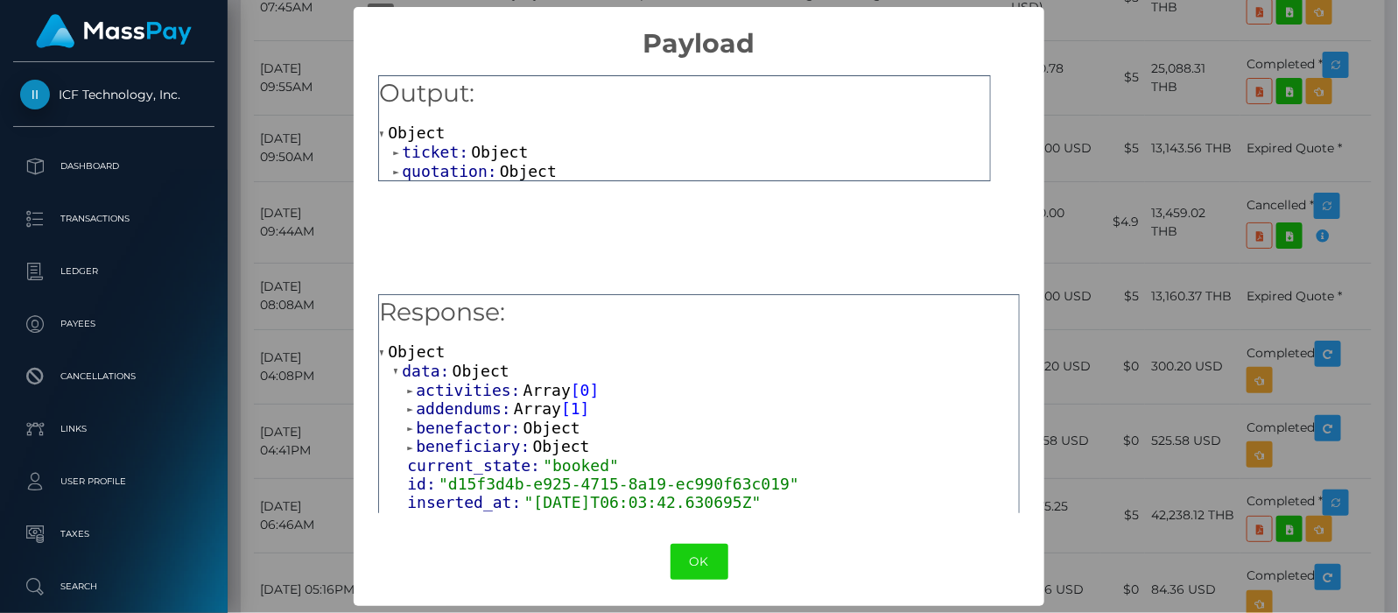
scroll to position [70, 0]
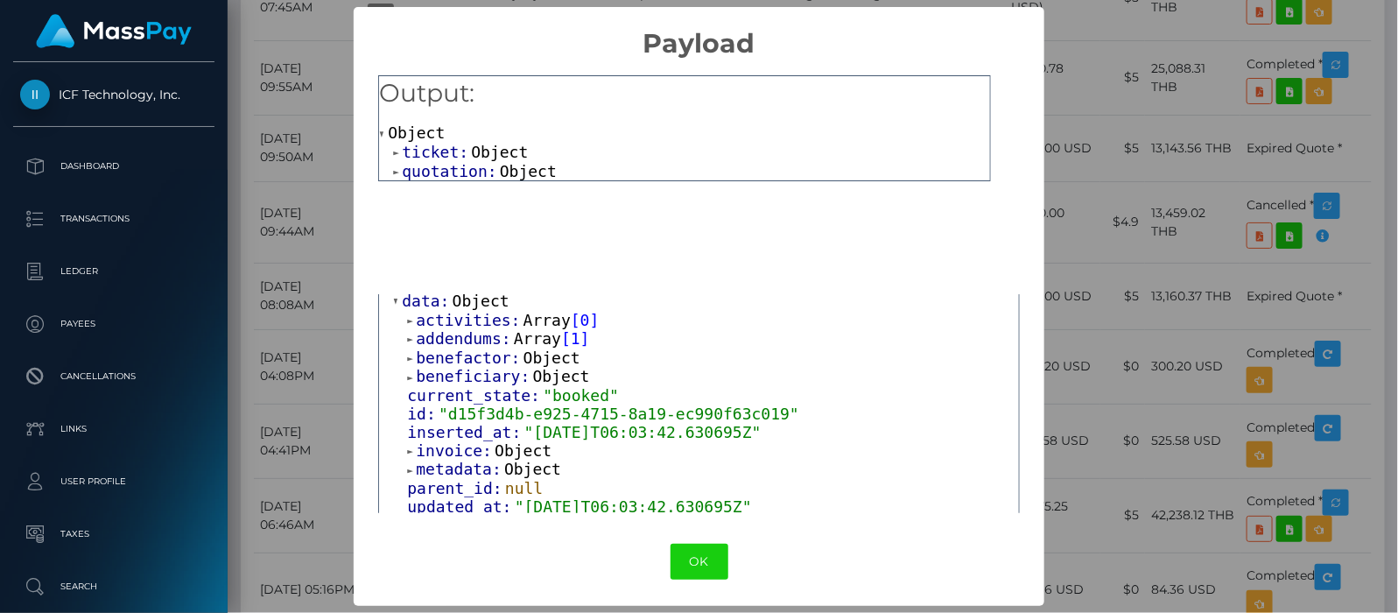
click at [416, 377] on span "beneficiary:" at bounding box center [474, 376] width 116 height 18
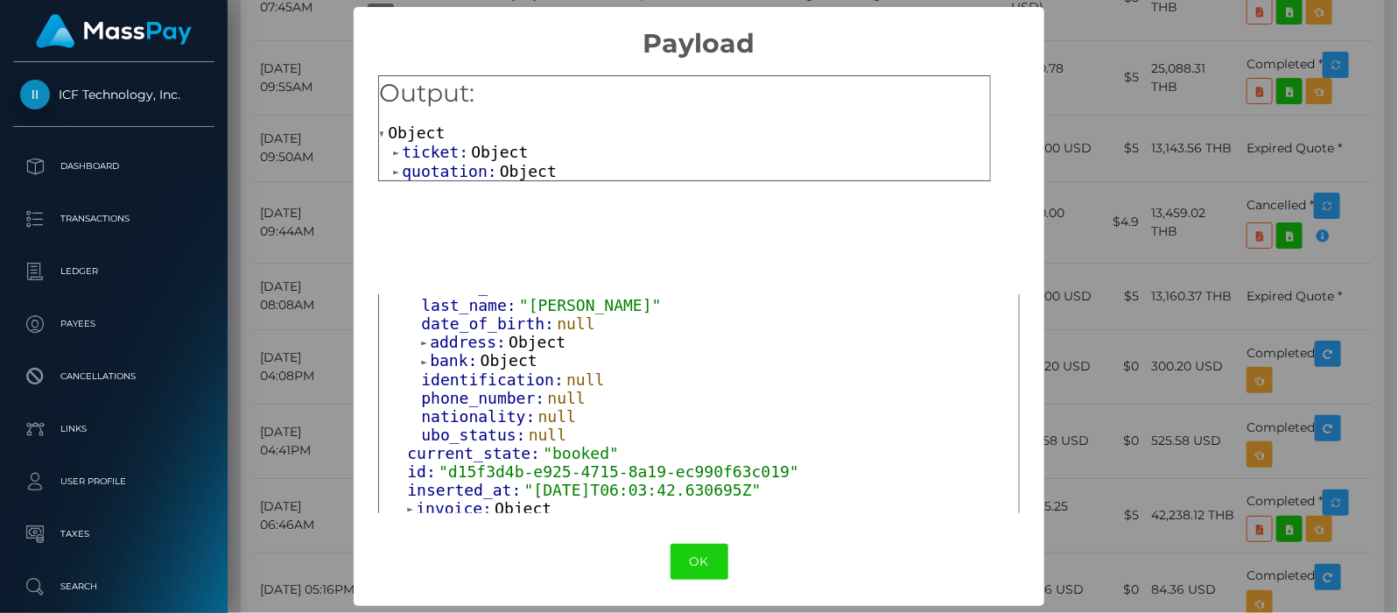
scroll to position [342, 0]
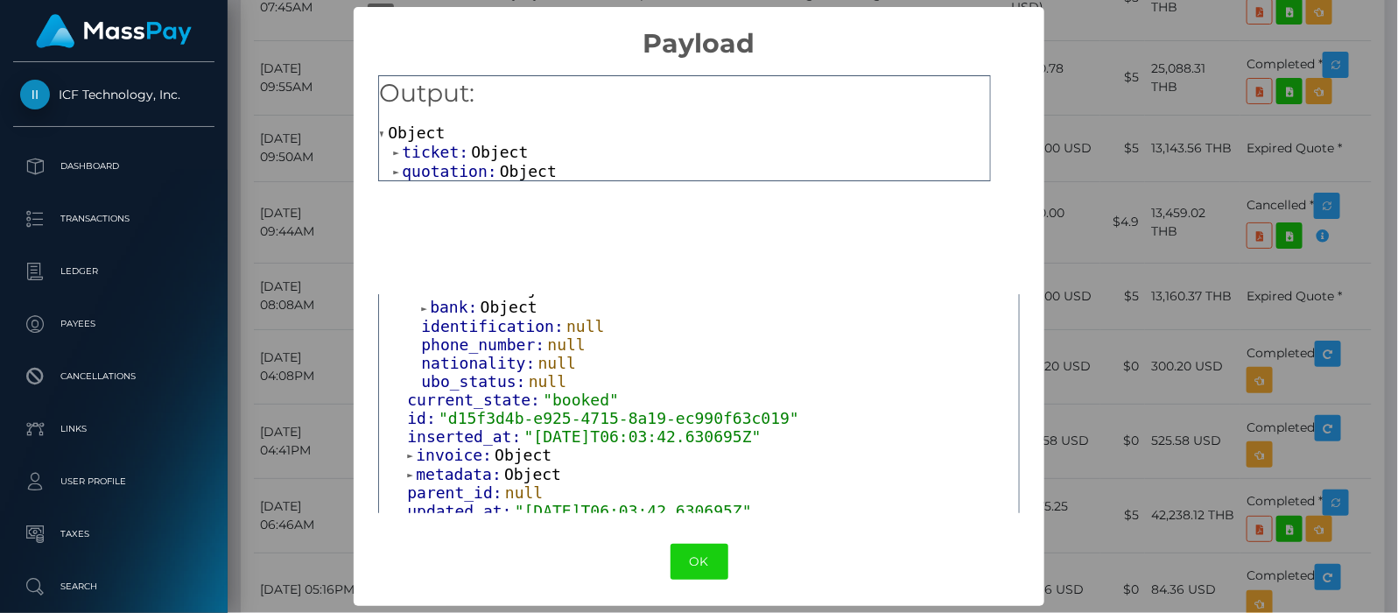
click at [407, 451] on span at bounding box center [411, 455] width 9 height 11
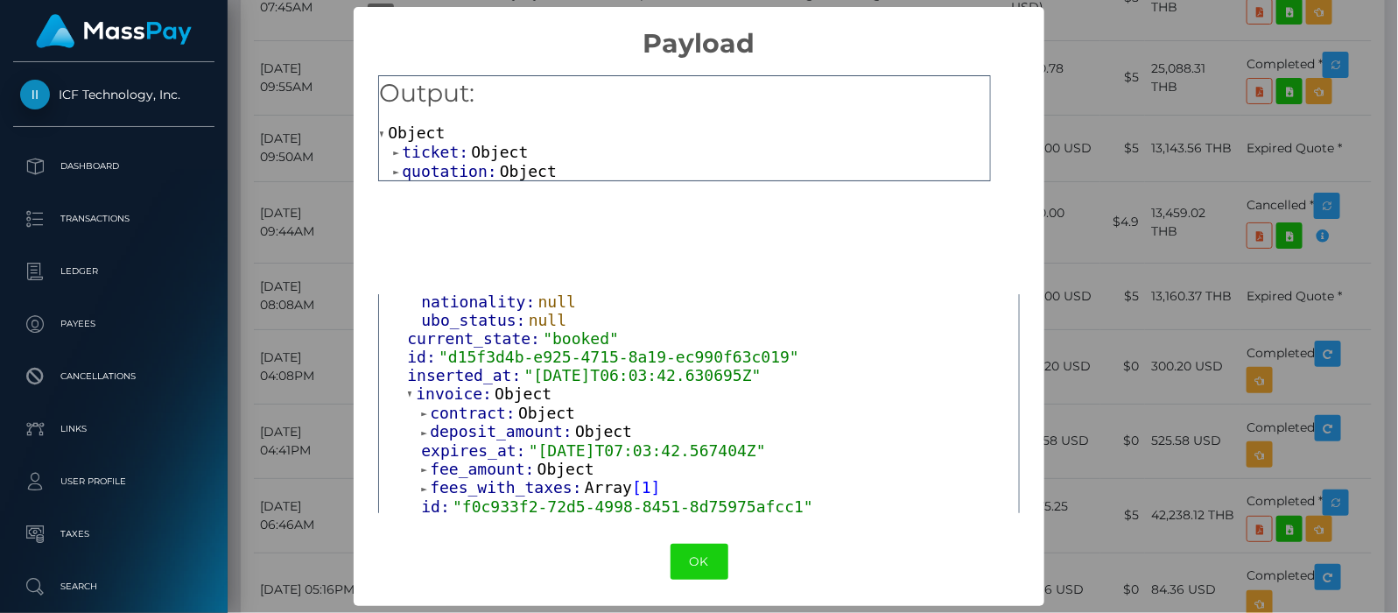
scroll to position [402, 0]
click at [393, 167] on span at bounding box center [397, 171] width 9 height 11
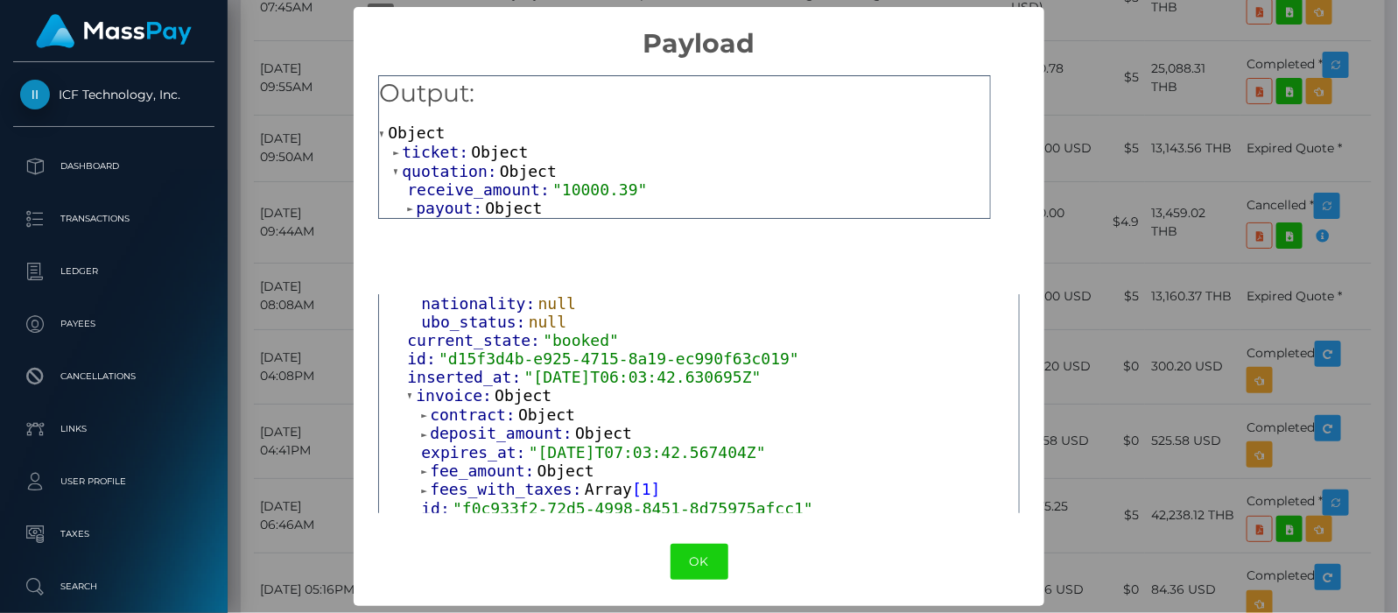
click at [407, 208] on span at bounding box center [411, 208] width 9 height 11
click at [402, 153] on span "ticket:" at bounding box center [436, 152] width 69 height 18
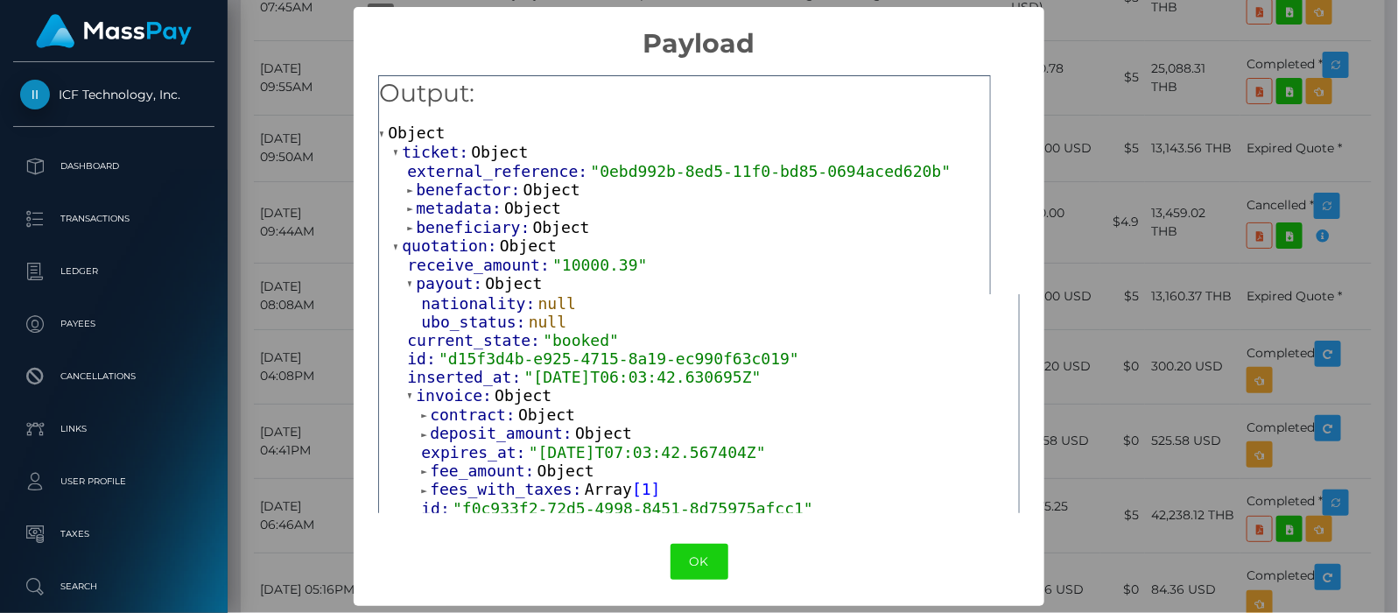
click at [407, 185] on span at bounding box center [411, 190] width 9 height 11
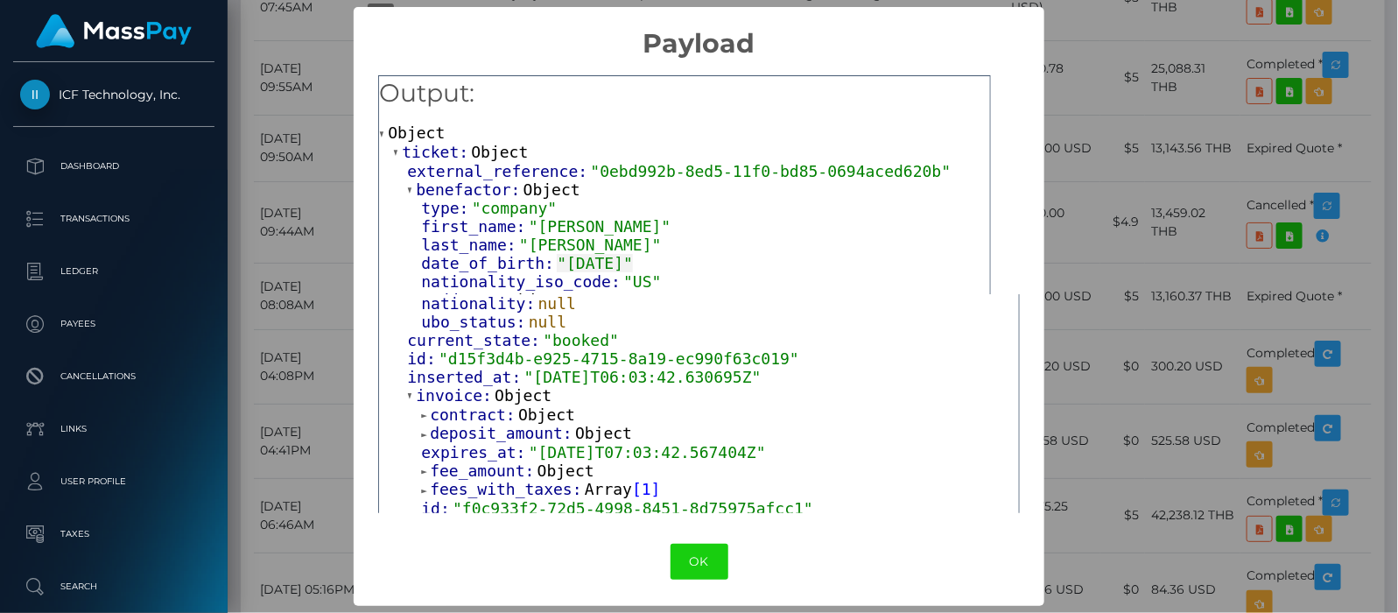
scroll to position [109, 0]
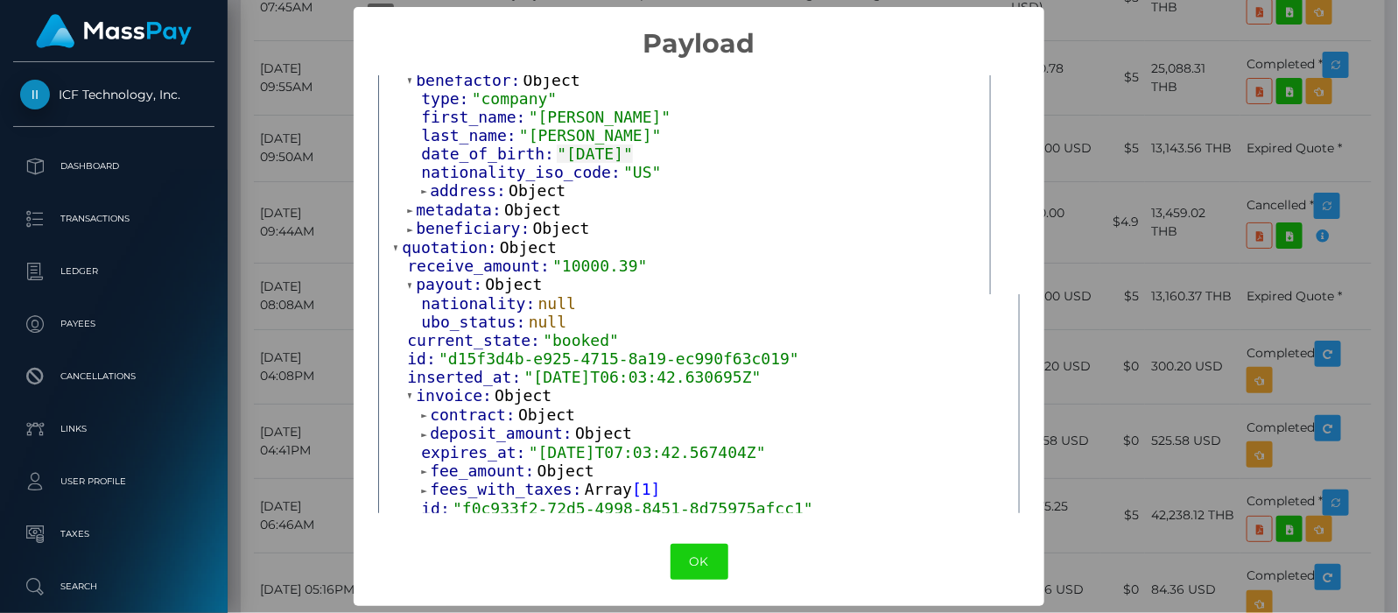
click at [407, 224] on span at bounding box center [411, 229] width 9 height 11
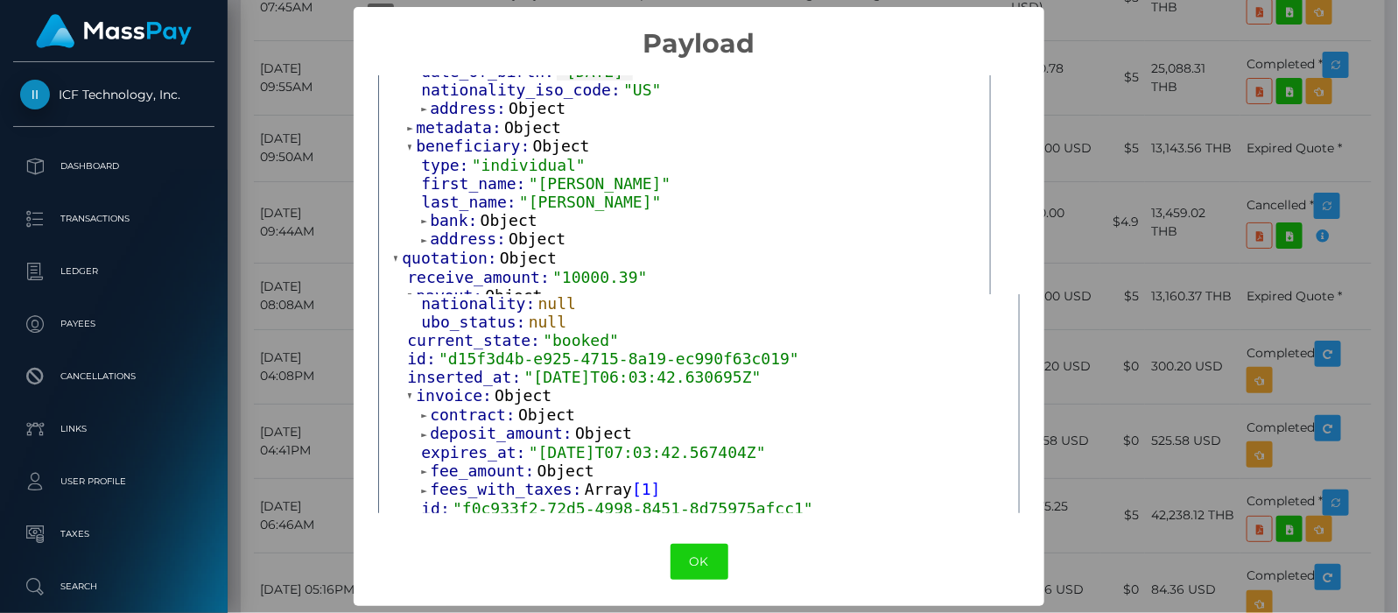
scroll to position [219, 0]
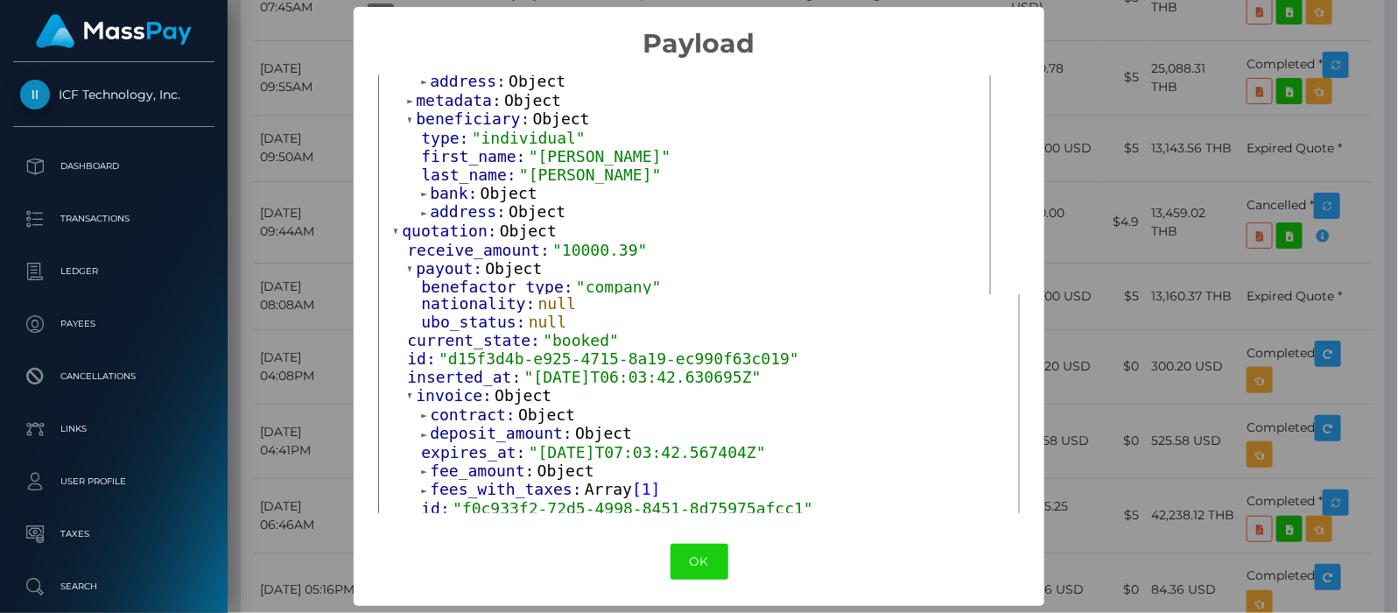
click at [421, 189] on span at bounding box center [425, 193] width 9 height 11
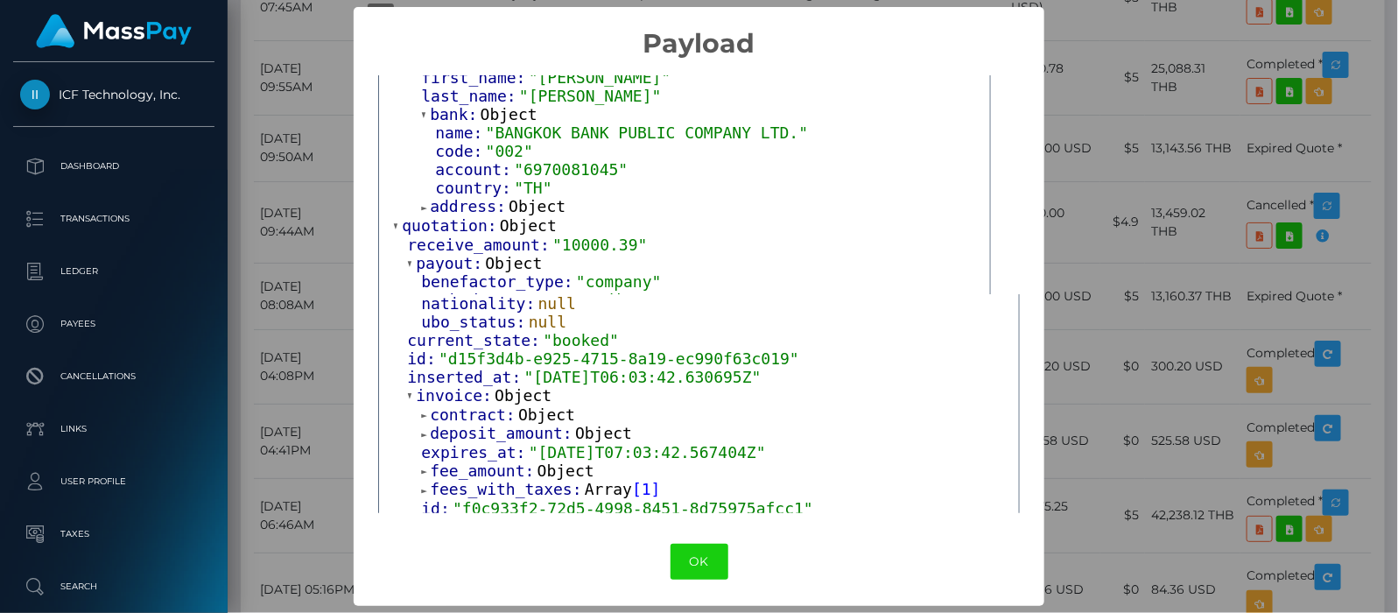
scroll to position [324, 0]
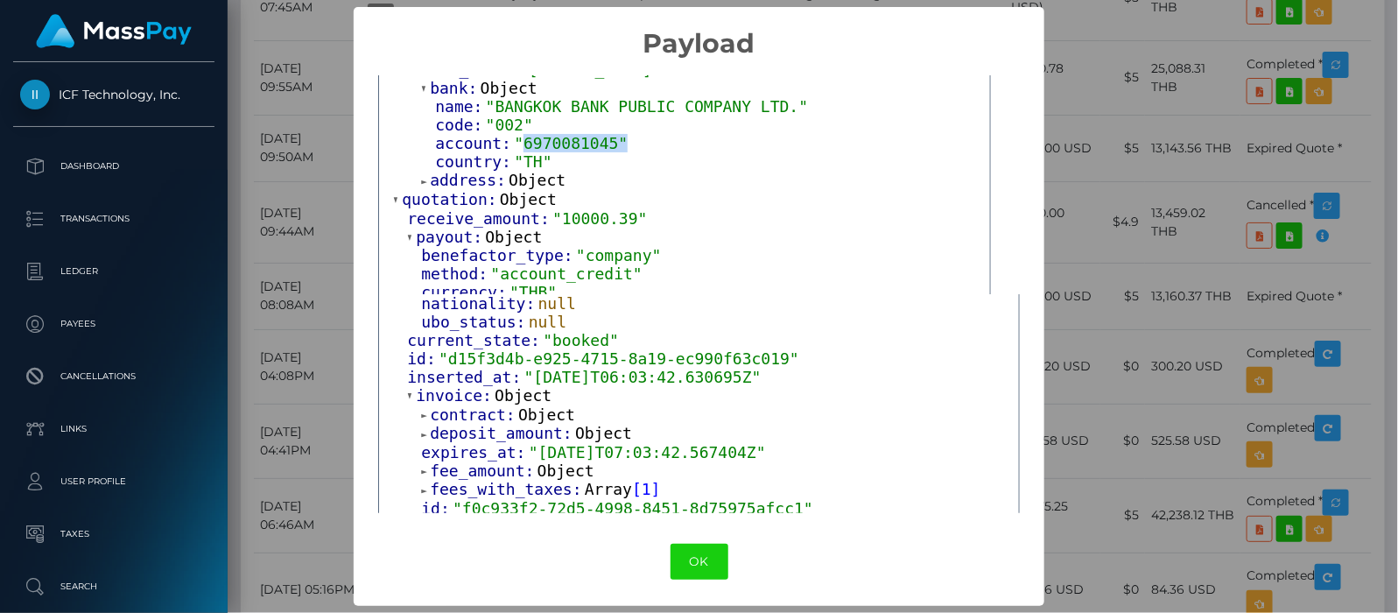
drag, startPoint x: 512, startPoint y: 138, endPoint x: 605, endPoint y: 138, distance: 92.8
click at [605, 138] on span ""6970081045"" at bounding box center [571, 143] width 114 height 18
copy span "6970081045""
click at [407, 232] on span at bounding box center [411, 237] width 9 height 11
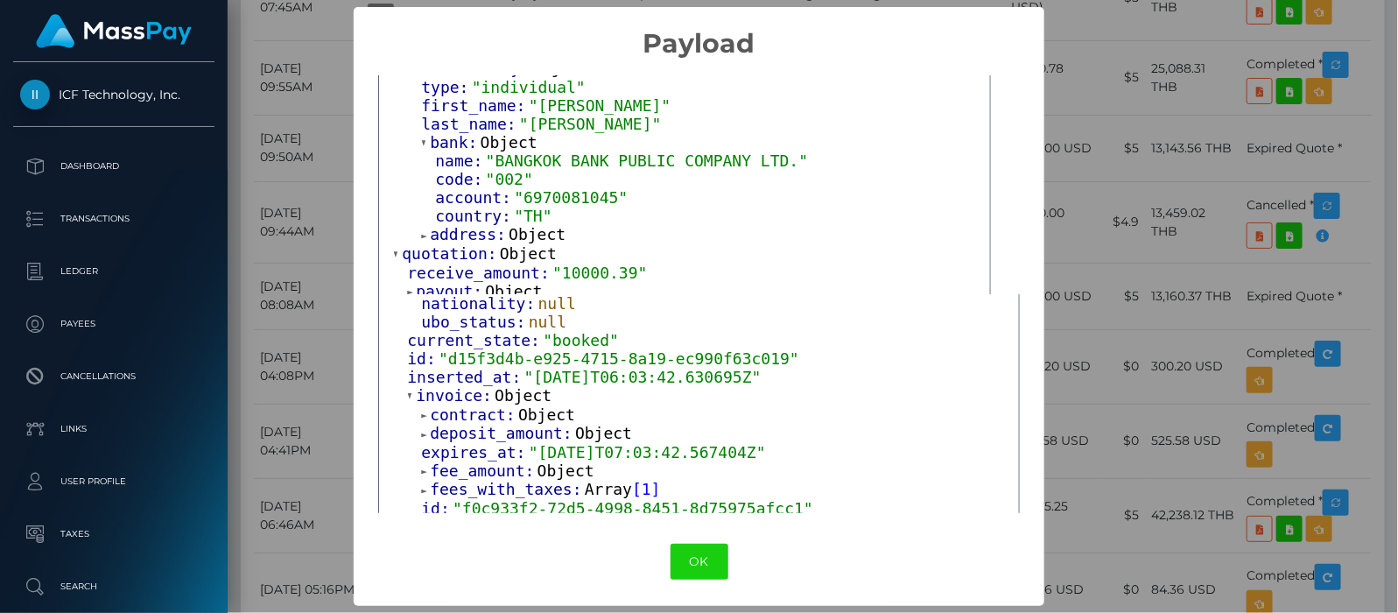
scroll to position [74, 0]
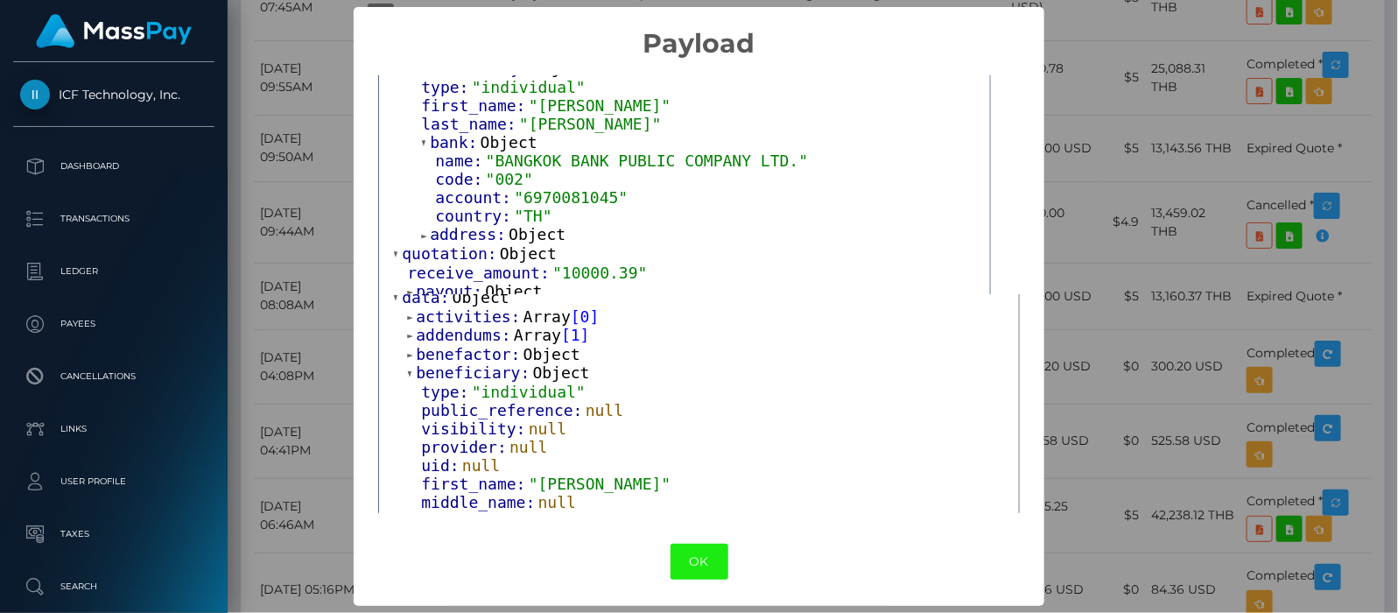
click at [684, 563] on button "OK" at bounding box center [699, 562] width 58 height 36
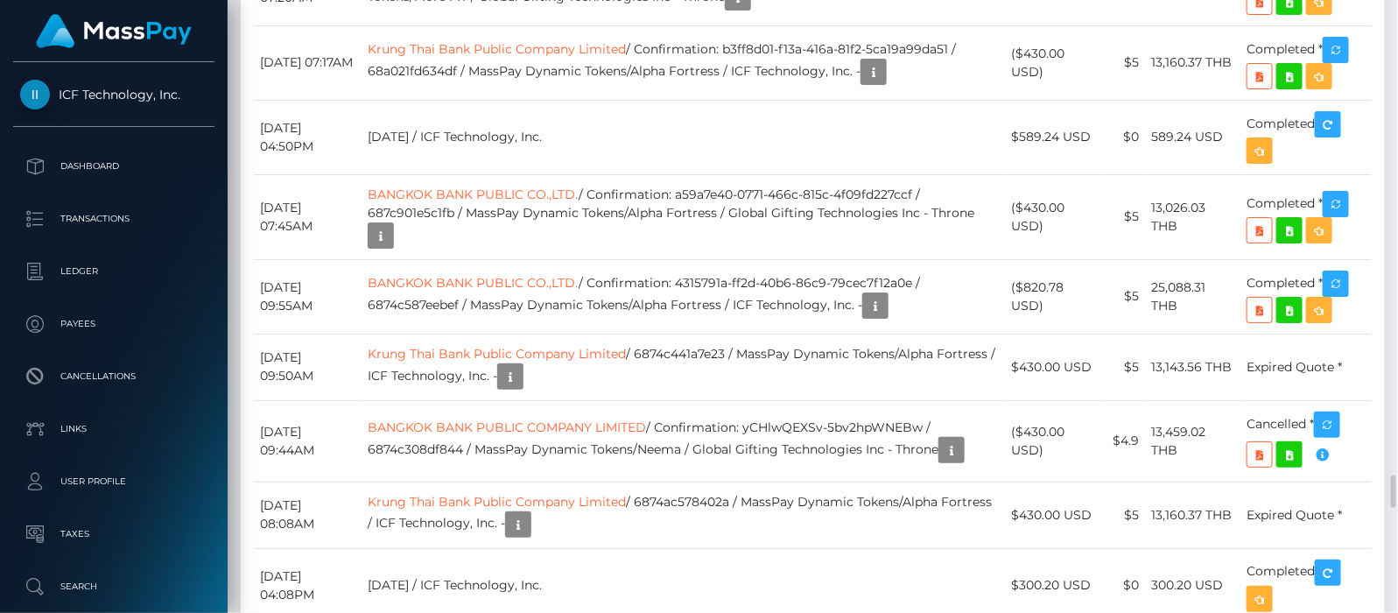
scroll to position [6564, 0]
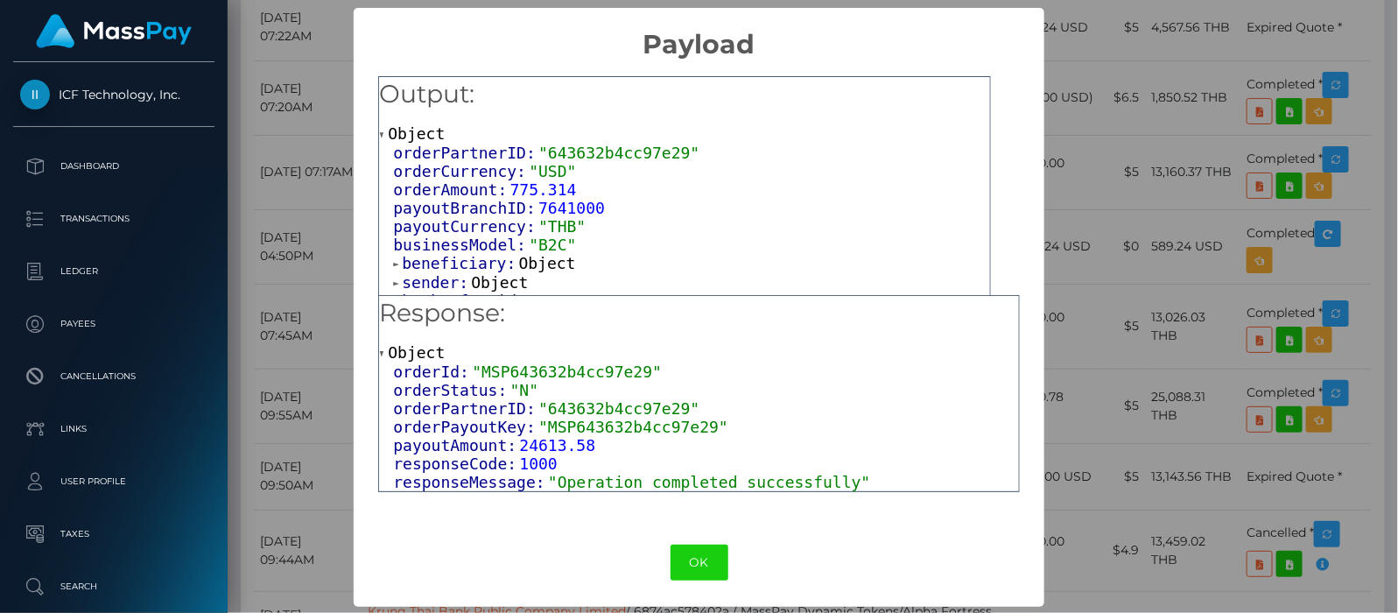
scroll to position [1, 0]
click at [393, 257] on span at bounding box center [397, 262] width 9 height 11
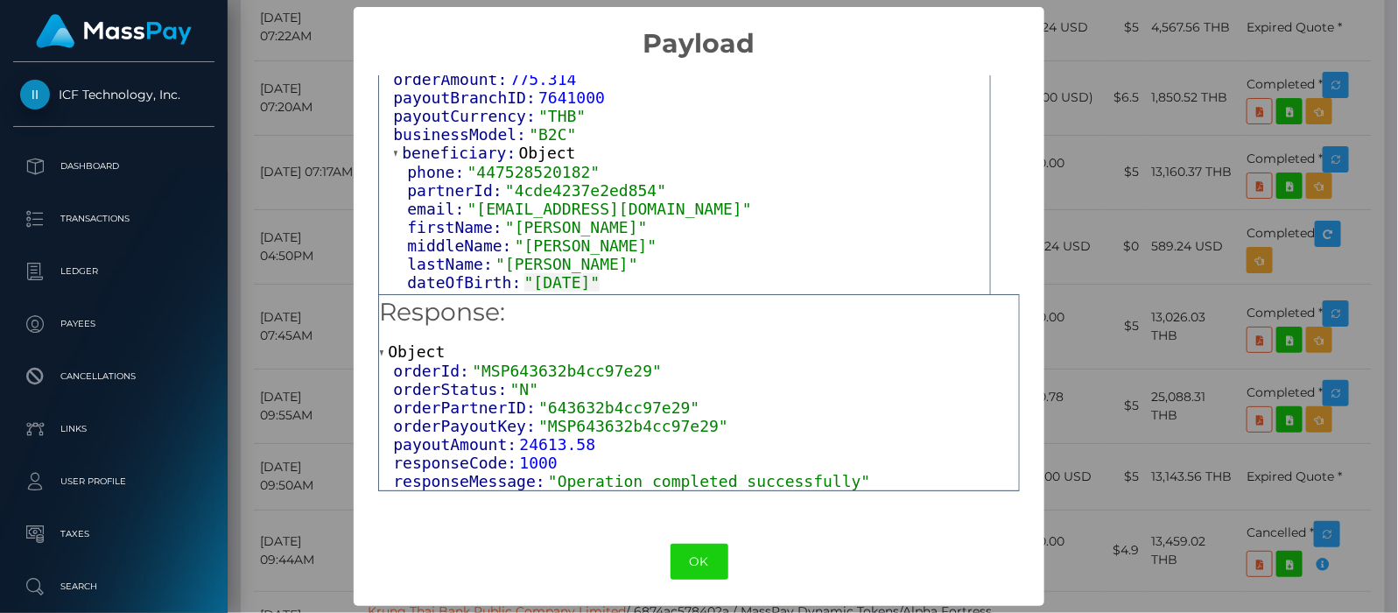
scroll to position [195, 0]
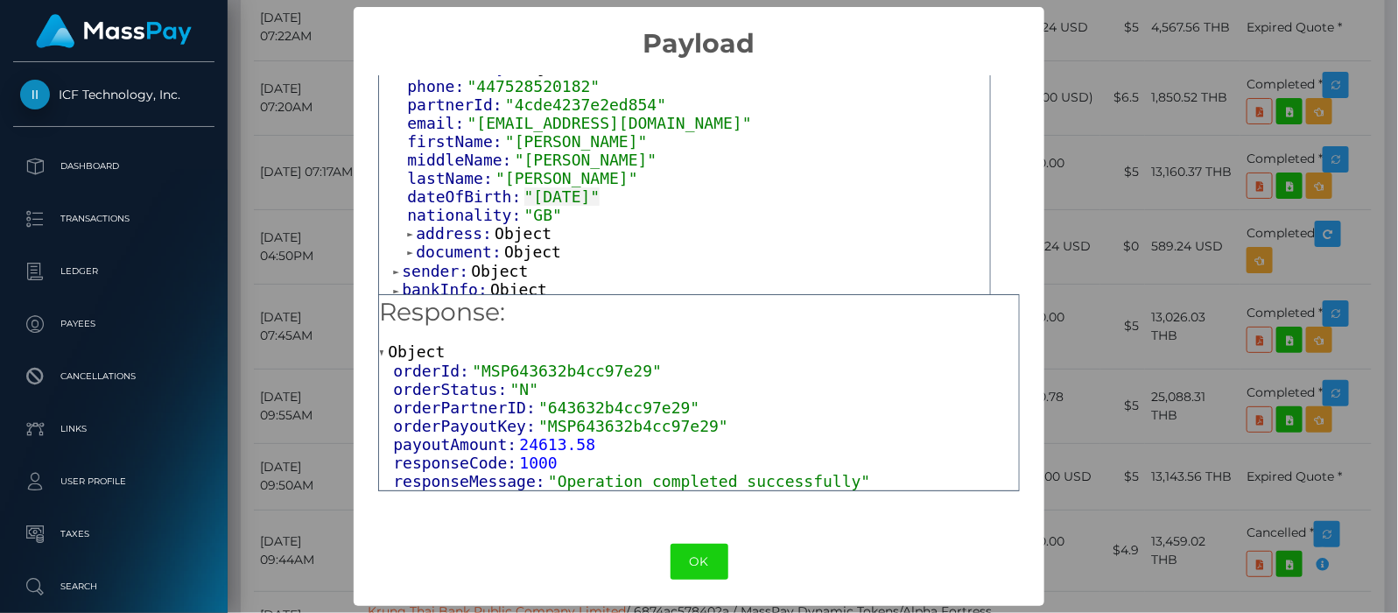
click at [393, 285] on span at bounding box center [397, 290] width 9 height 11
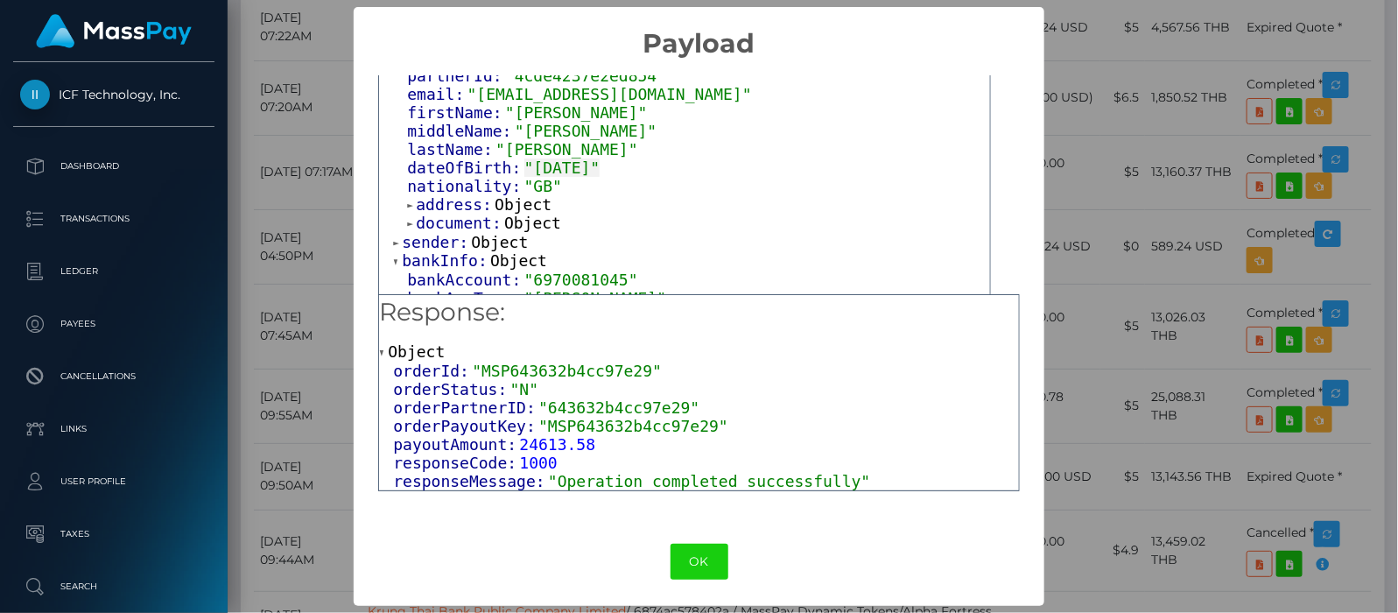
scroll to position [249, 0]
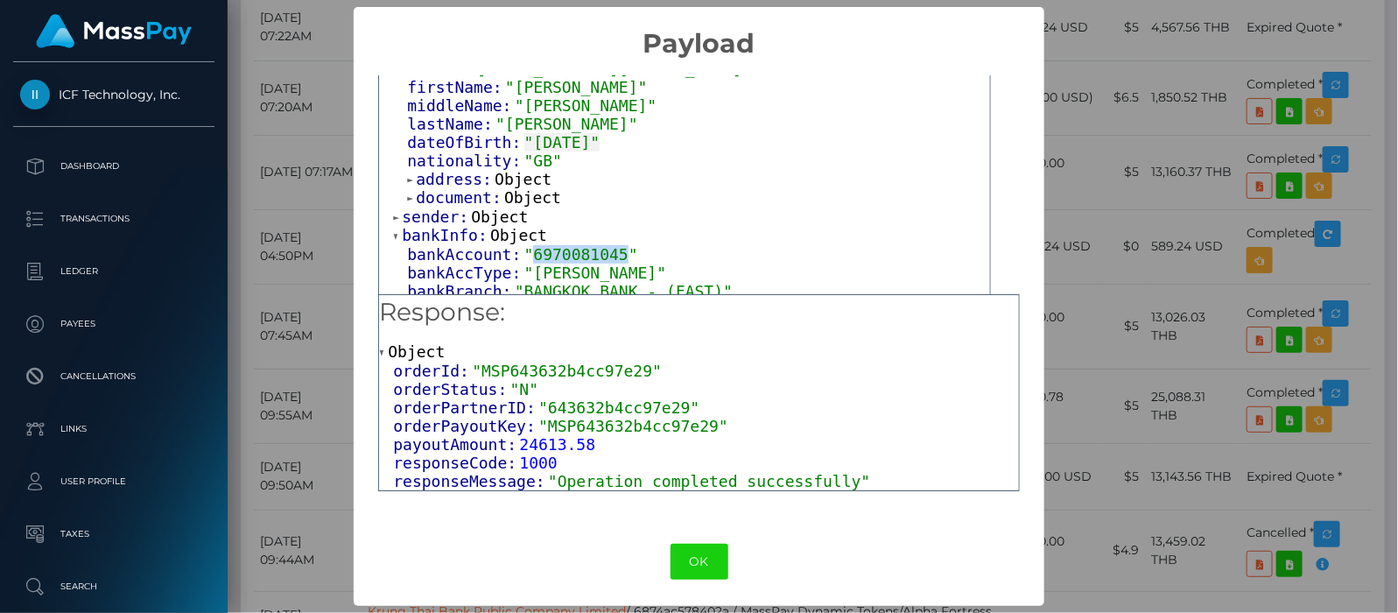
drag, startPoint x: 519, startPoint y: 249, endPoint x: 607, endPoint y: 249, distance: 87.5
click at [607, 249] on span ""6970081045"" at bounding box center [581, 254] width 114 height 18
copy span "6970081045"
click at [694, 554] on button "OK" at bounding box center [699, 562] width 58 height 36
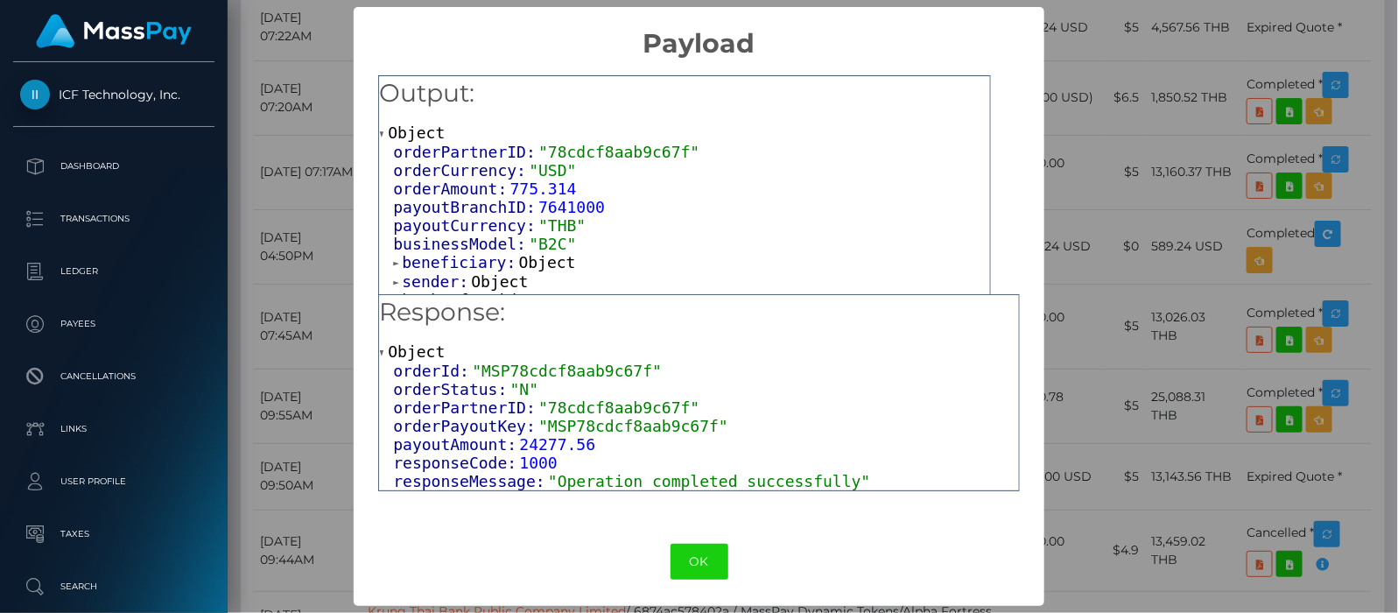
scroll to position [13, 0]
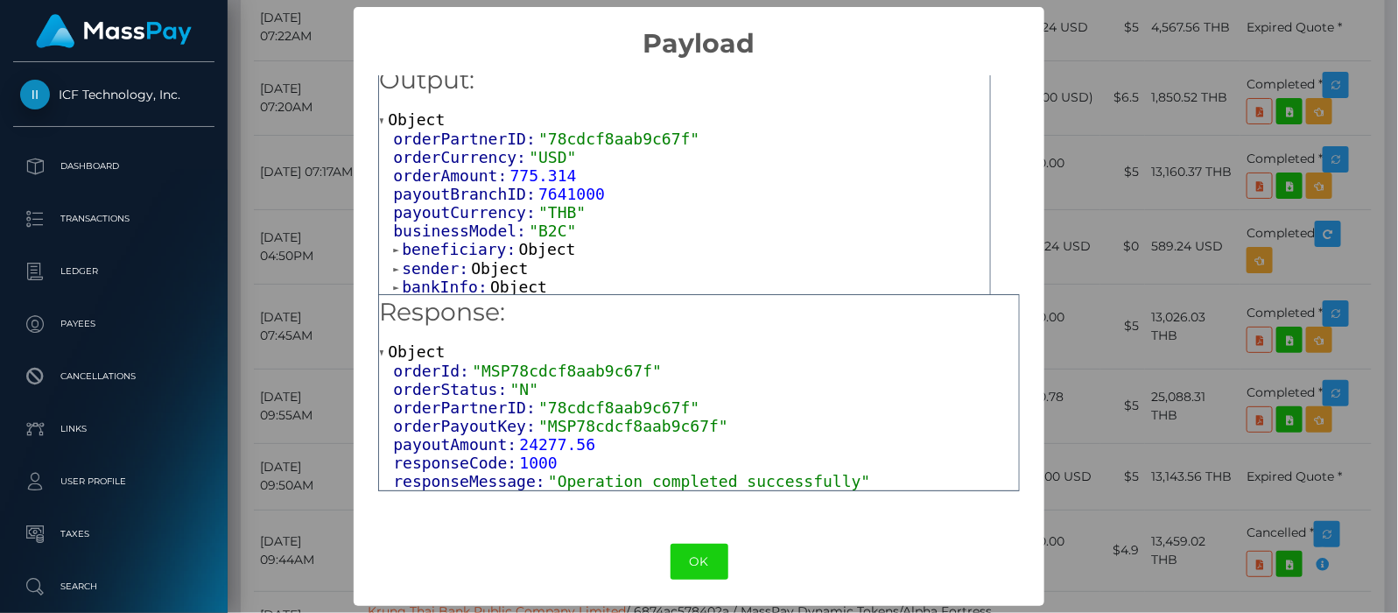
click at [396, 246] on span at bounding box center [397, 249] width 9 height 11
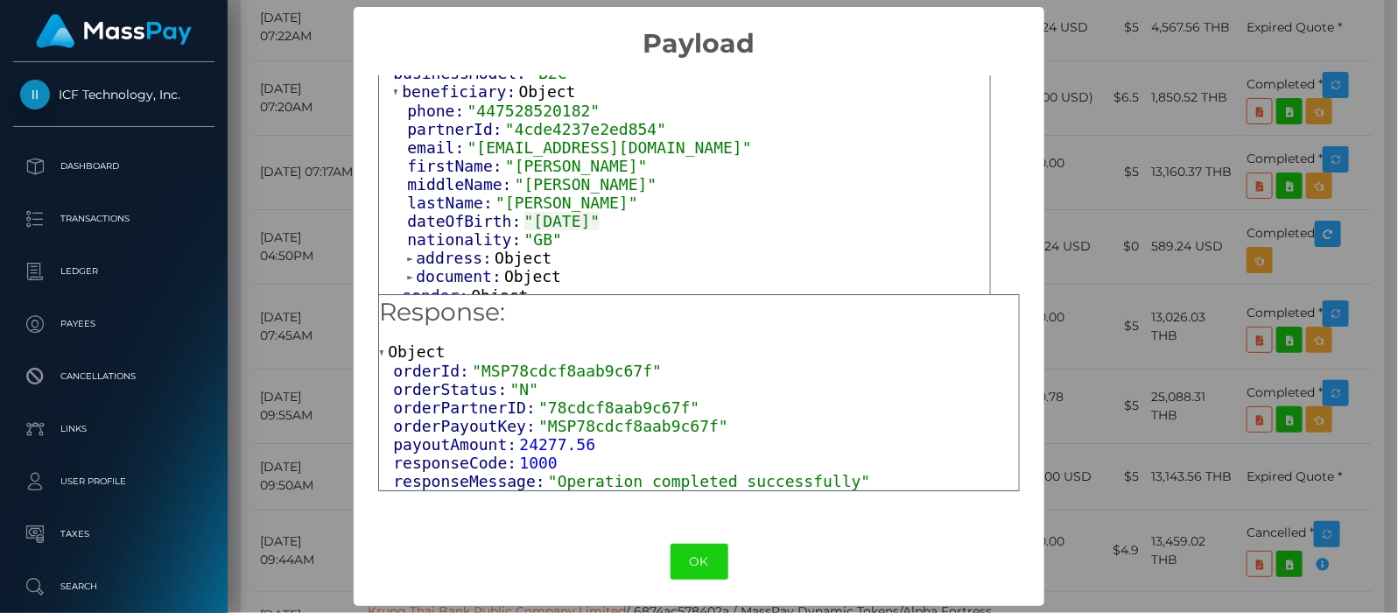
scroll to position [195, 0]
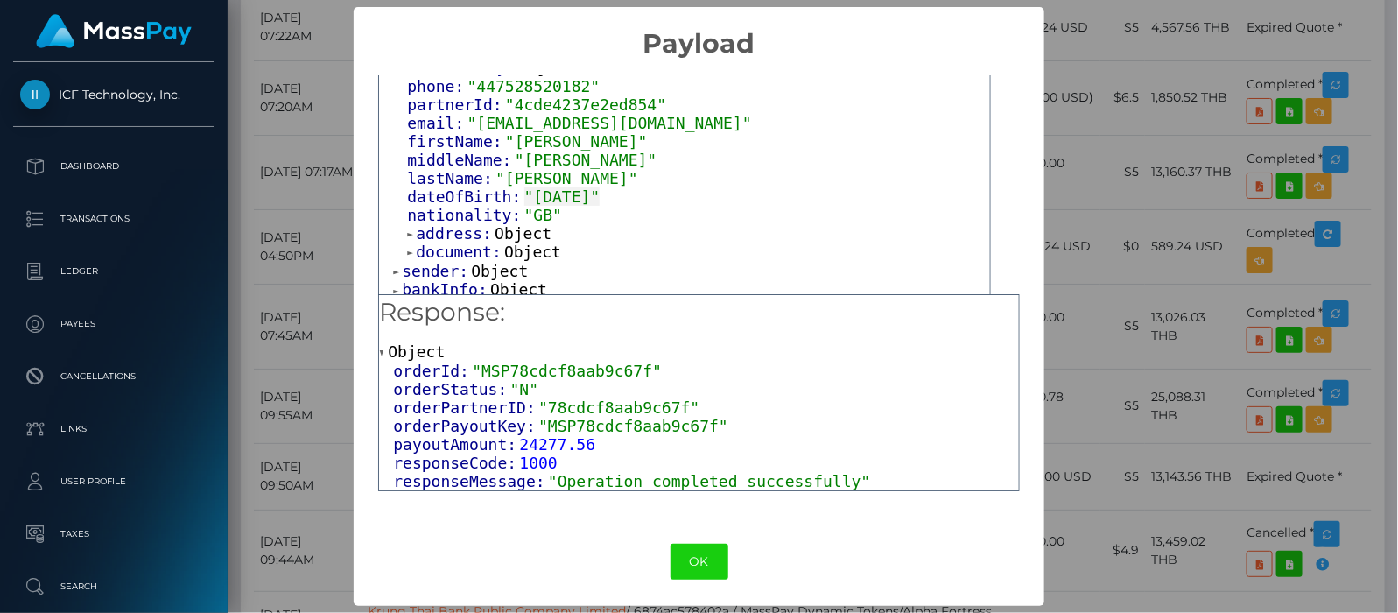
click at [395, 285] on span at bounding box center [397, 290] width 9 height 11
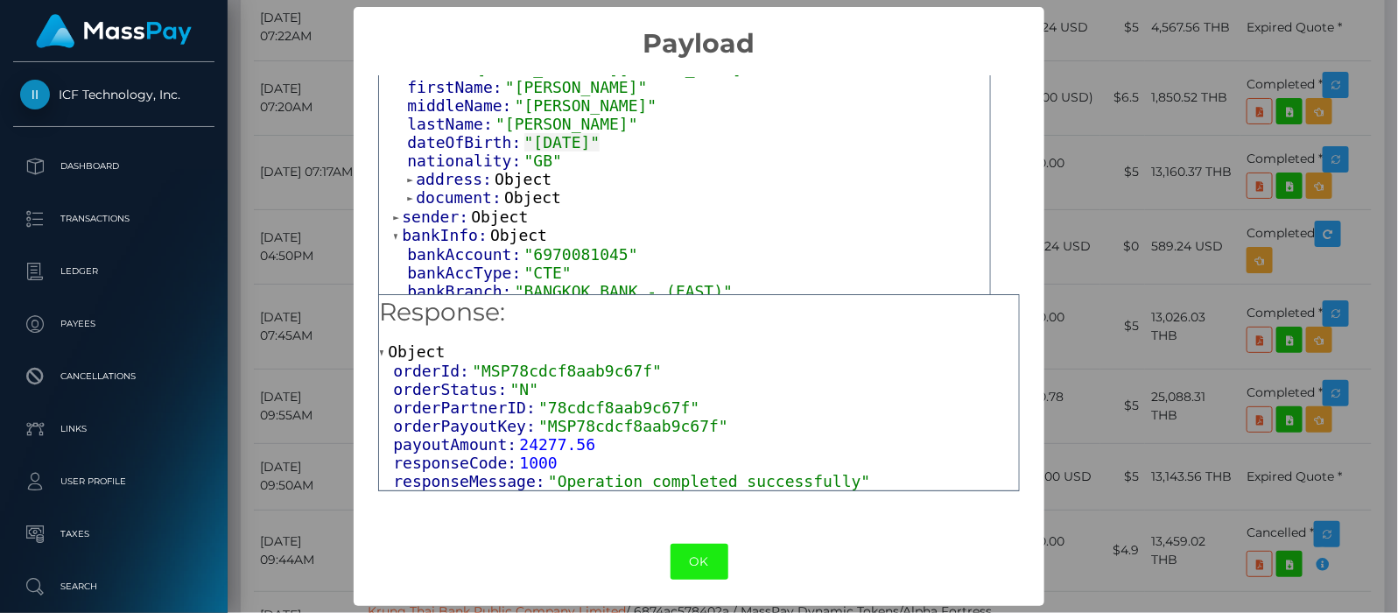
click at [677, 563] on button "OK" at bounding box center [699, 562] width 58 height 36
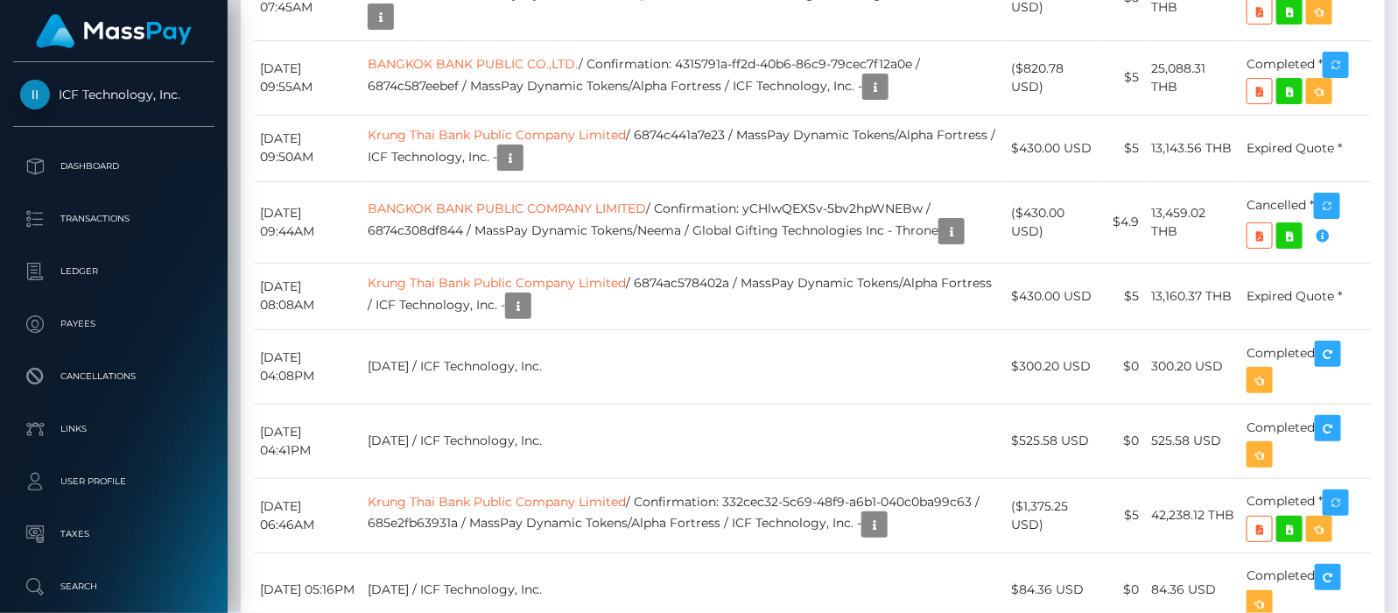
scroll to position [210, 355]
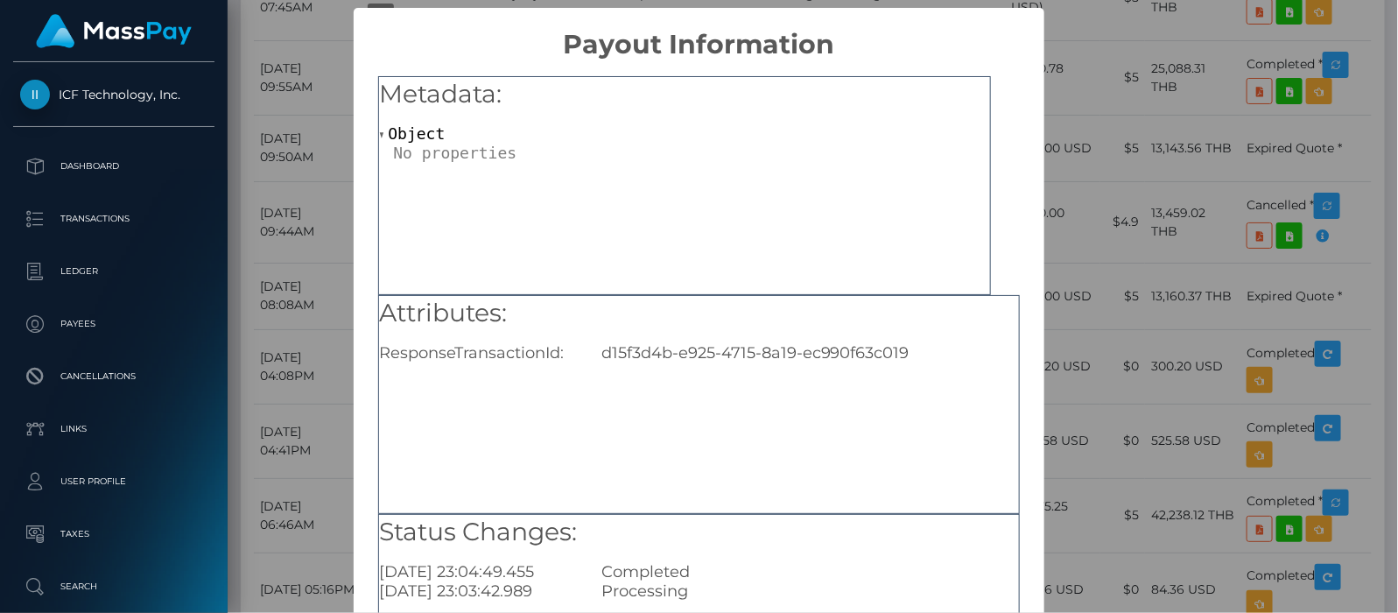
scroll to position [220, 0]
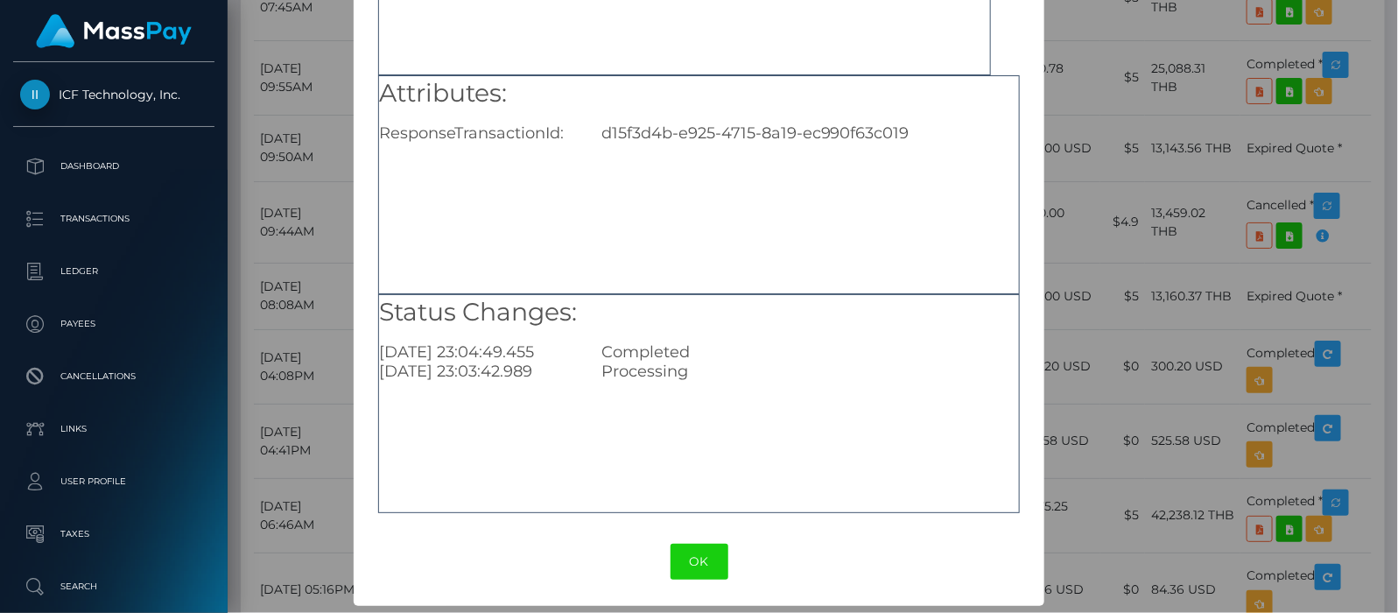
click at [681, 561] on button "OK" at bounding box center [699, 562] width 58 height 36
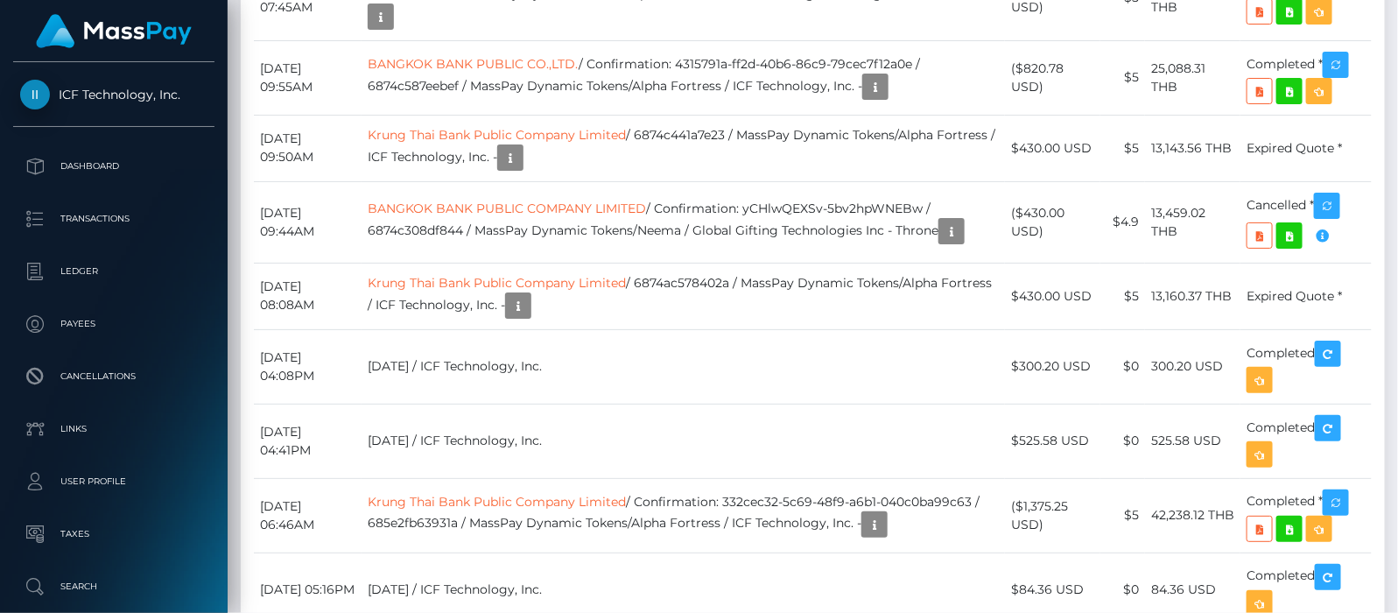
scroll to position [210, 355]
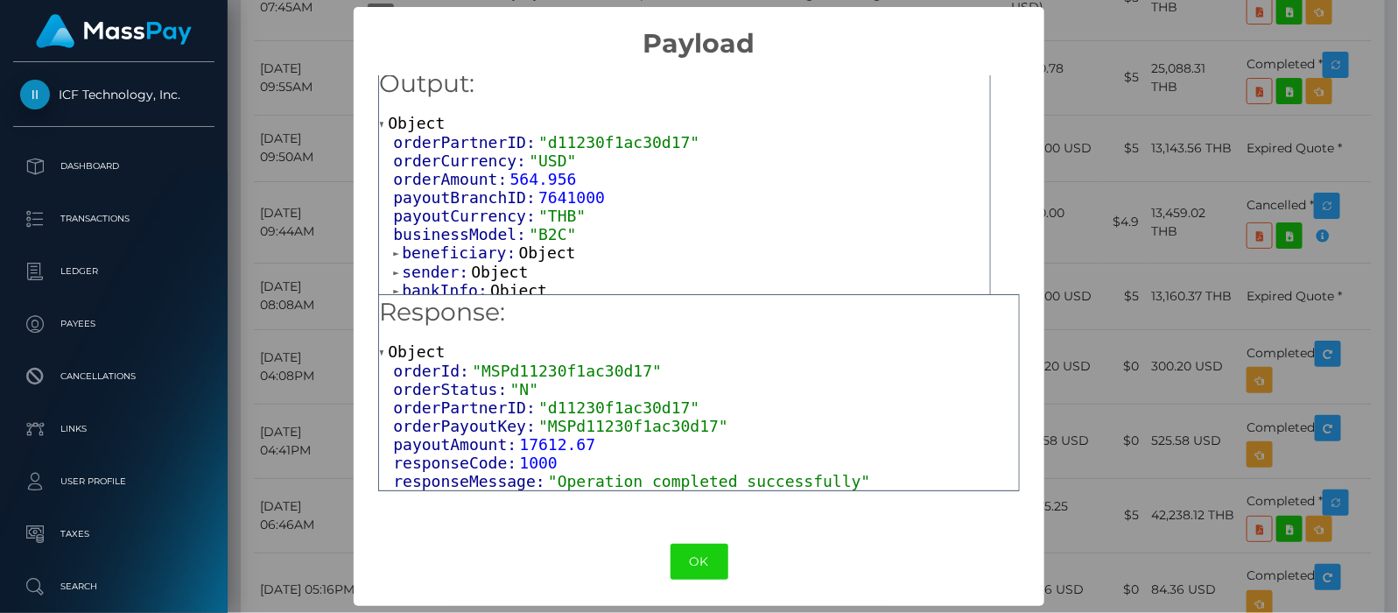
scroll to position [13, 0]
click at [393, 282] on span at bounding box center [397, 287] width 9 height 11
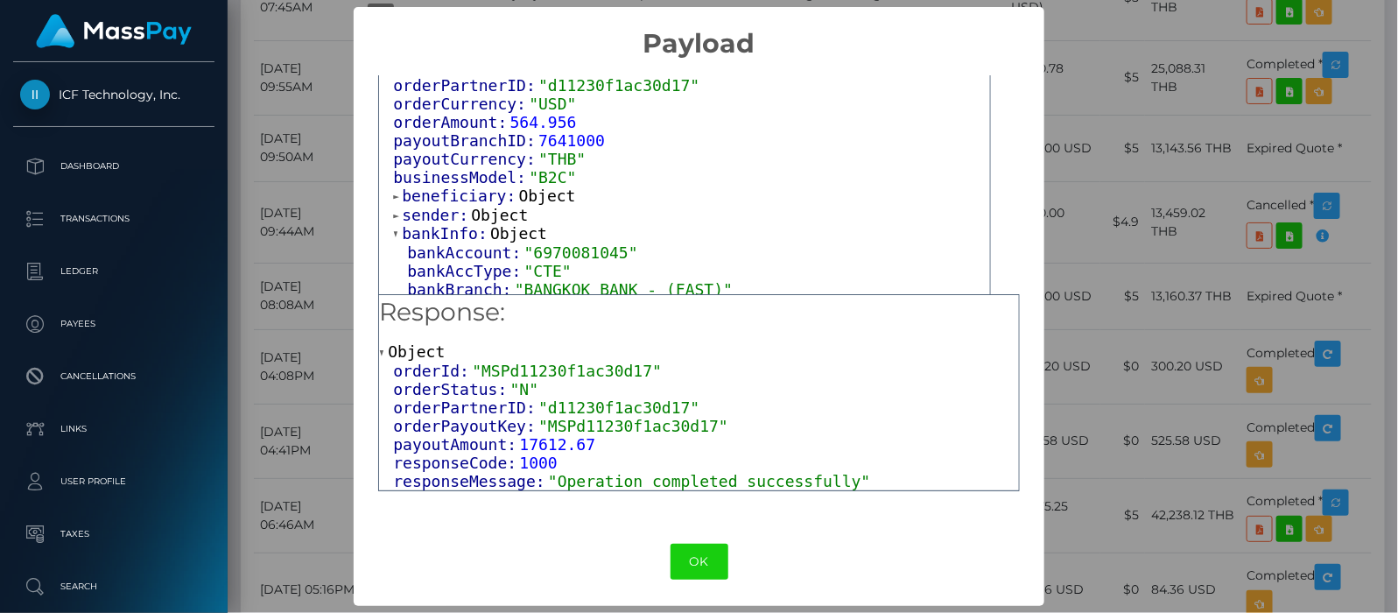
scroll to position [0, 0]
click at [681, 558] on button "OK" at bounding box center [699, 562] width 58 height 36
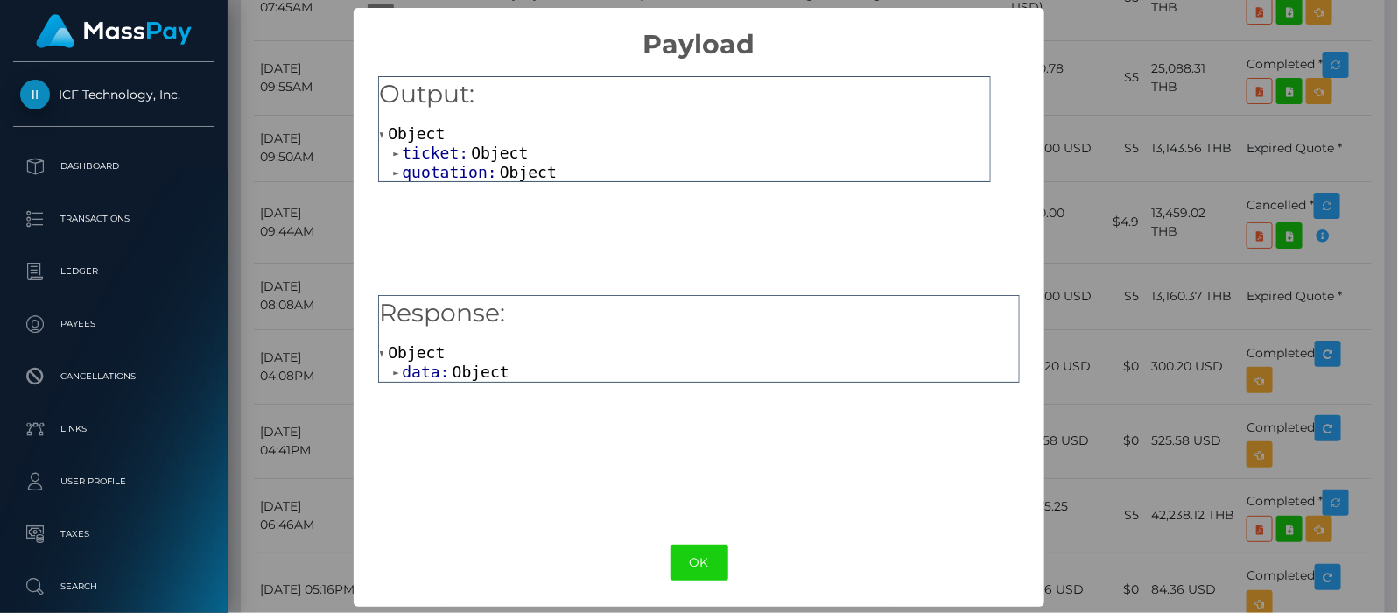
click at [393, 375] on span at bounding box center [397, 372] width 9 height 11
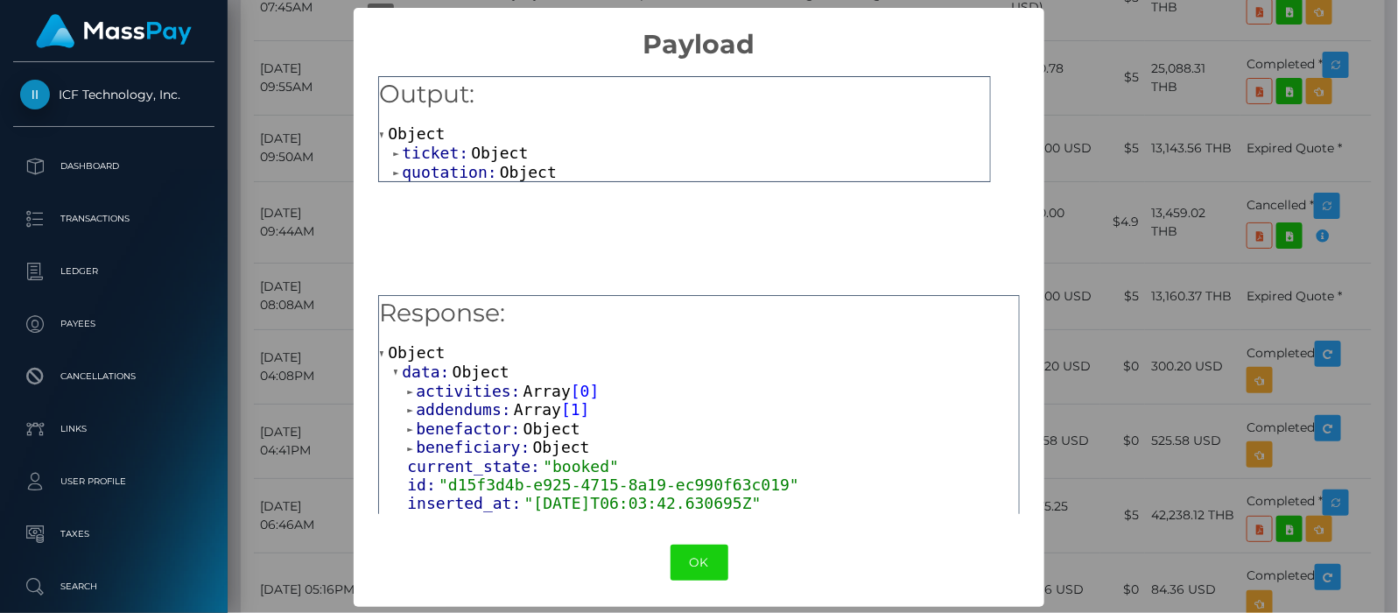
click at [407, 427] on span at bounding box center [411, 429] width 9 height 11
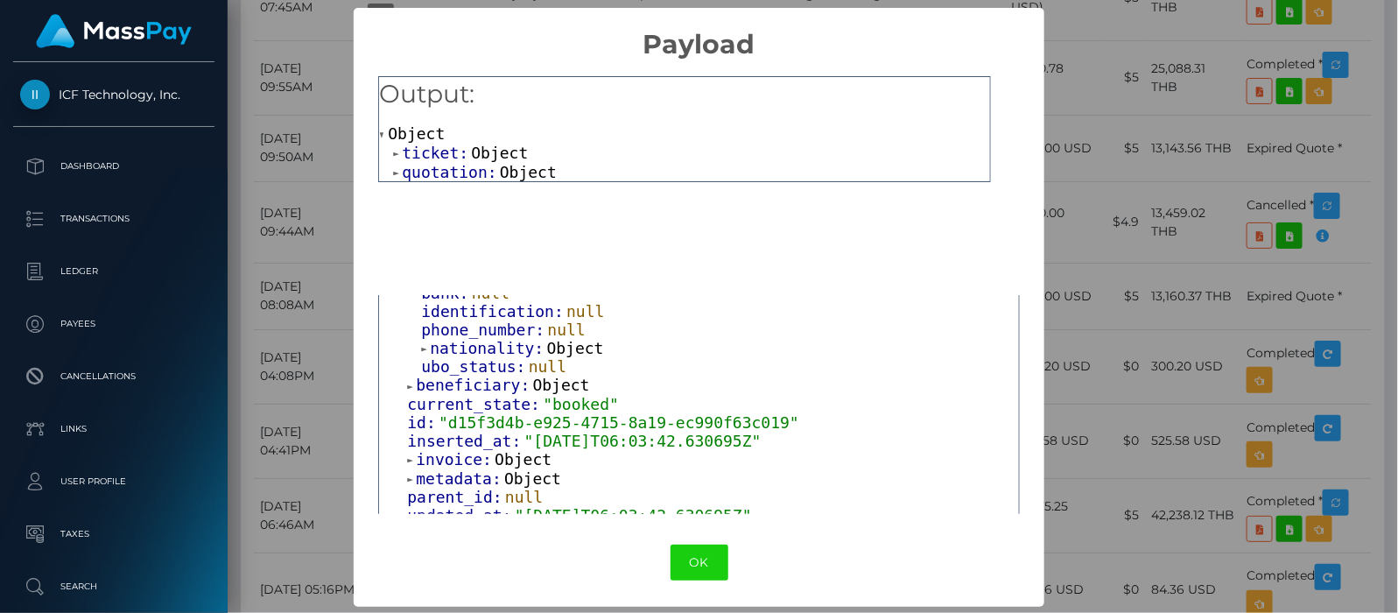
scroll to position [342, 0]
click at [407, 377] on span at bounding box center [411, 382] width 9 height 11
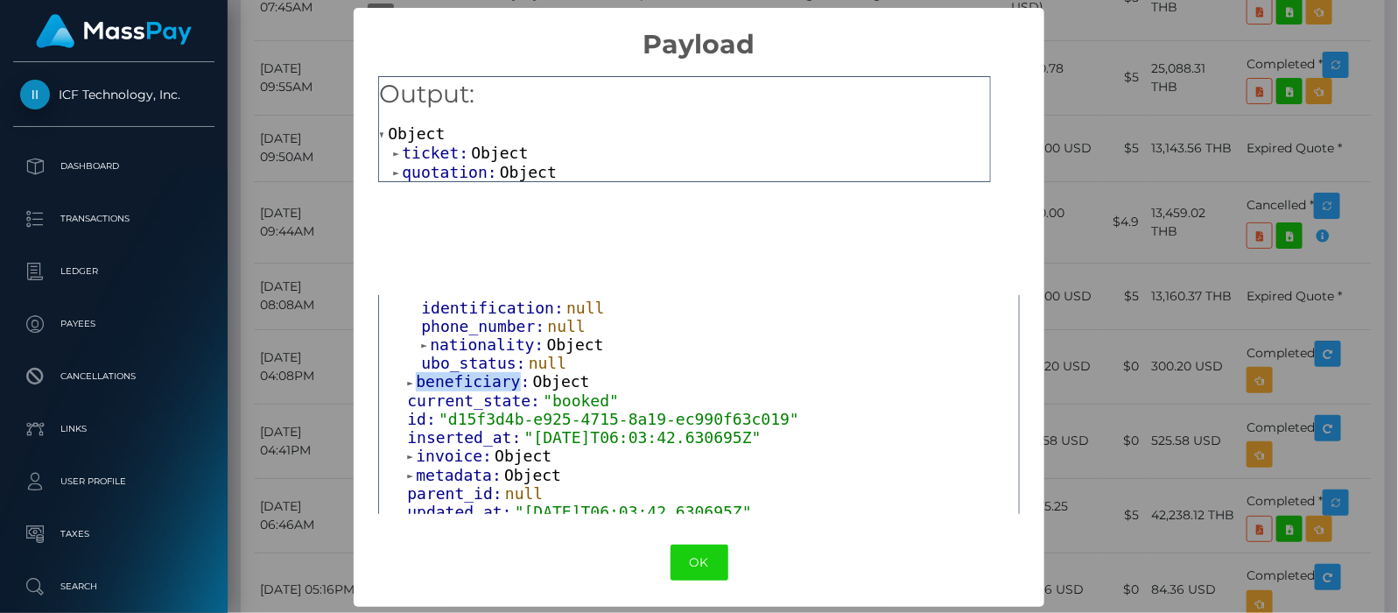
click at [407, 377] on span at bounding box center [411, 382] width 9 height 11
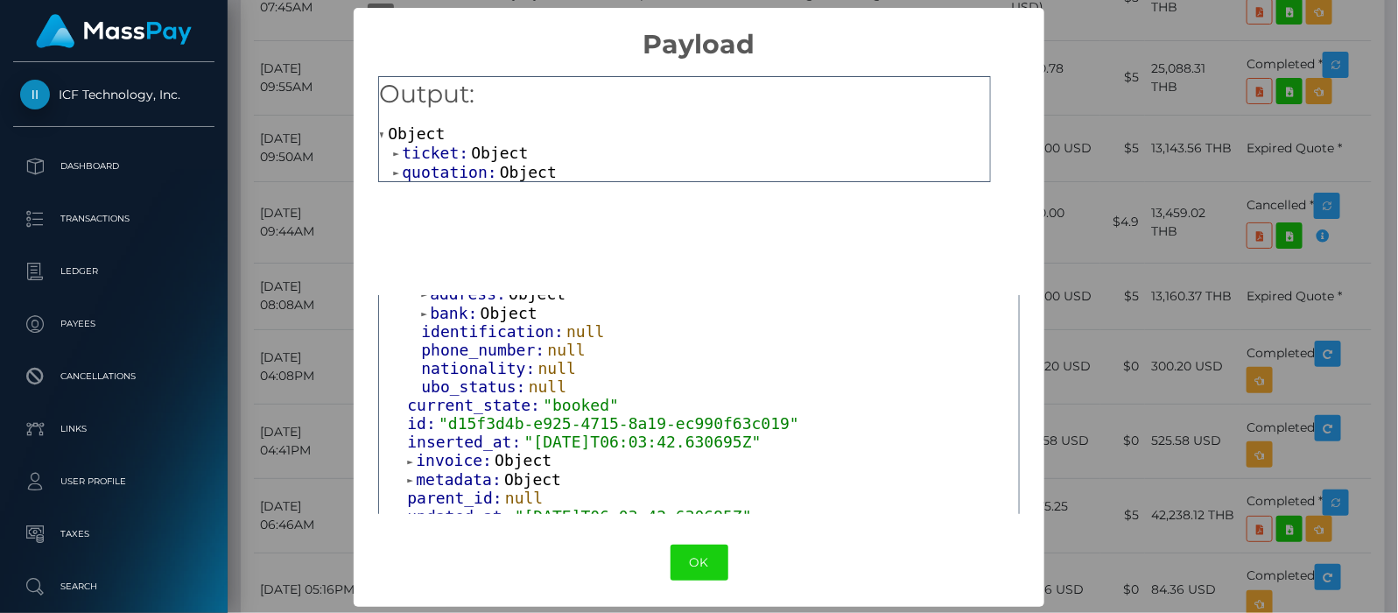
scroll to position [1, 0]
click at [407, 455] on span at bounding box center [411, 460] width 9 height 11
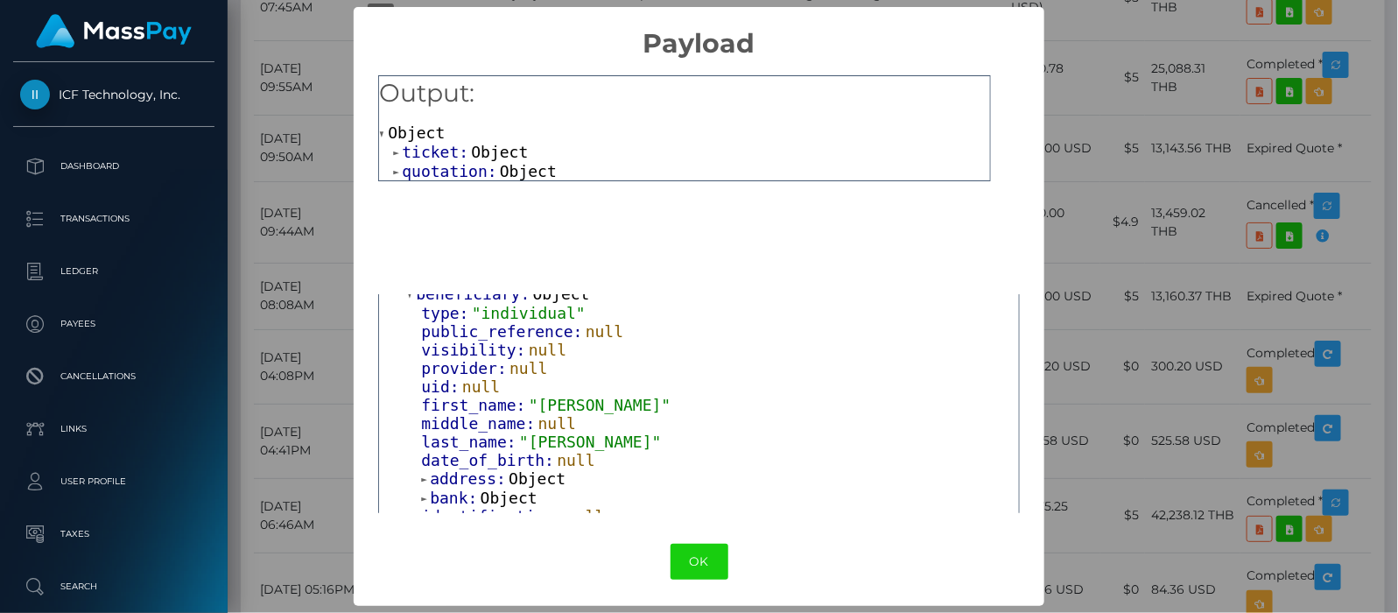
scroll to position [455, 0]
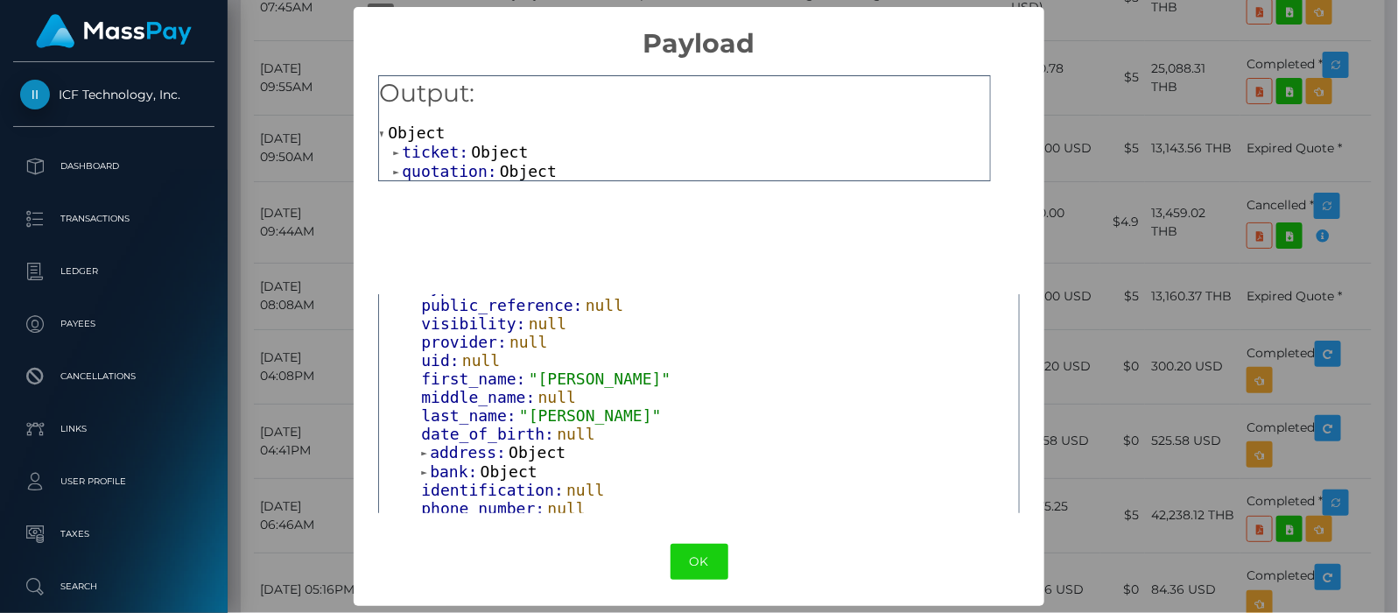
click at [421, 466] on span at bounding box center [425, 471] width 9 height 11
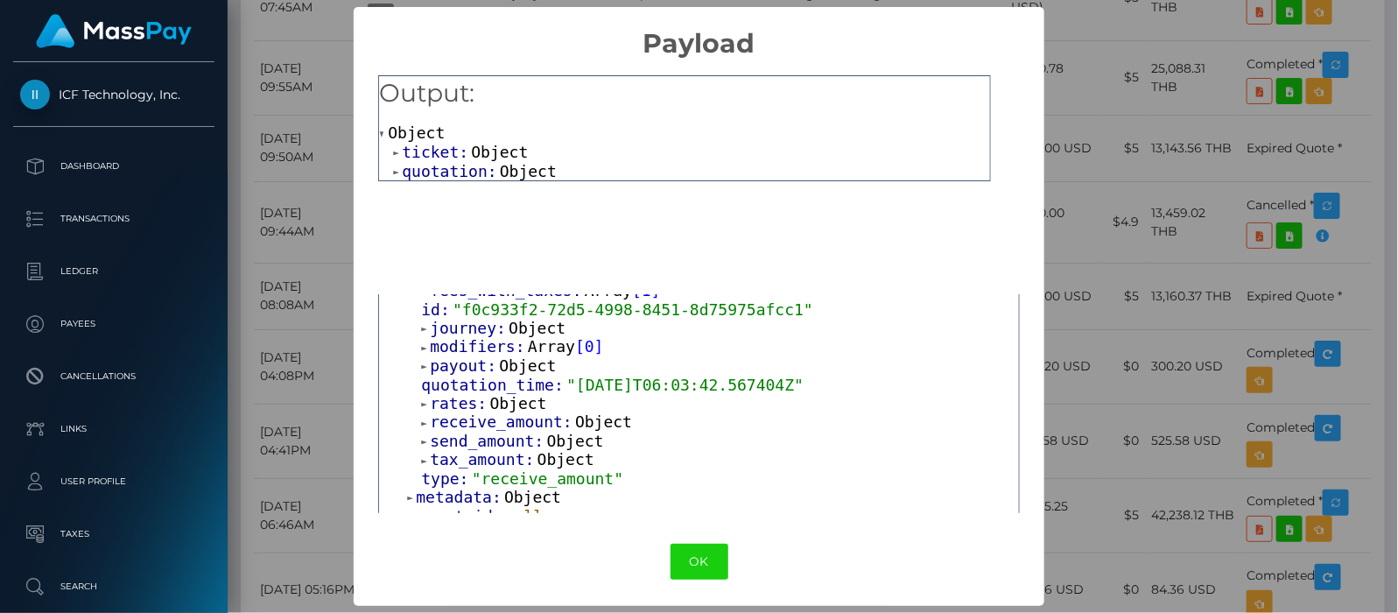
scroll to position [1002, 0]
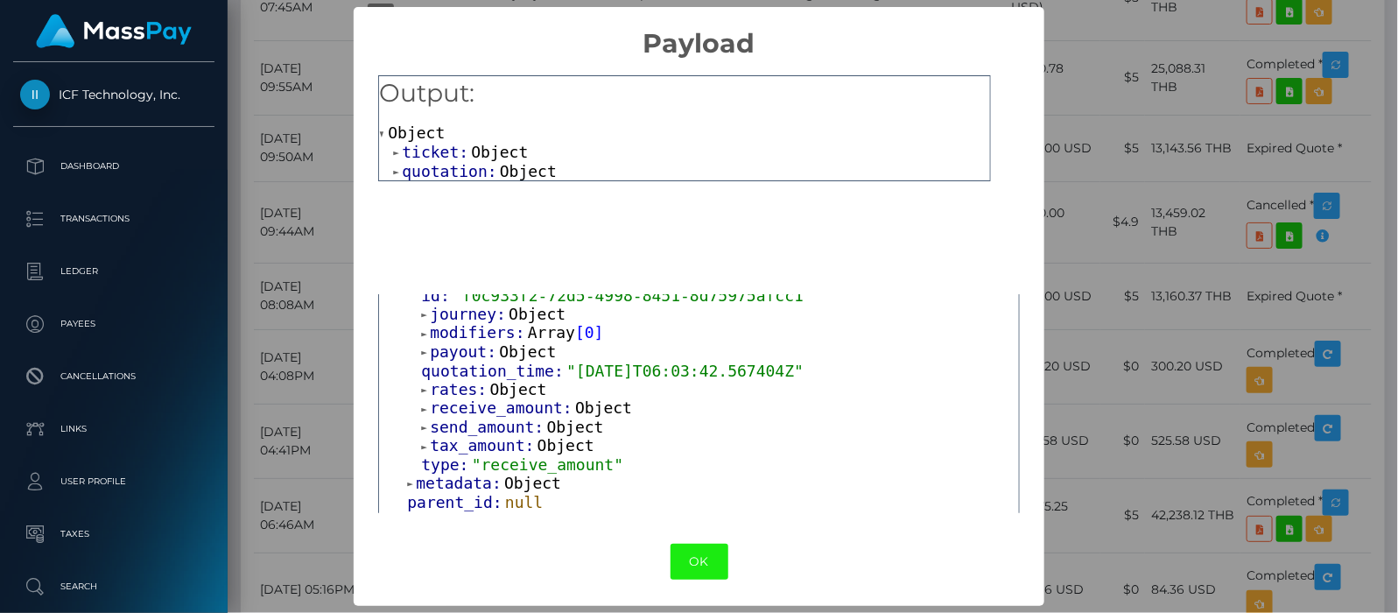
click at [690, 562] on button "OK" at bounding box center [699, 562] width 58 height 36
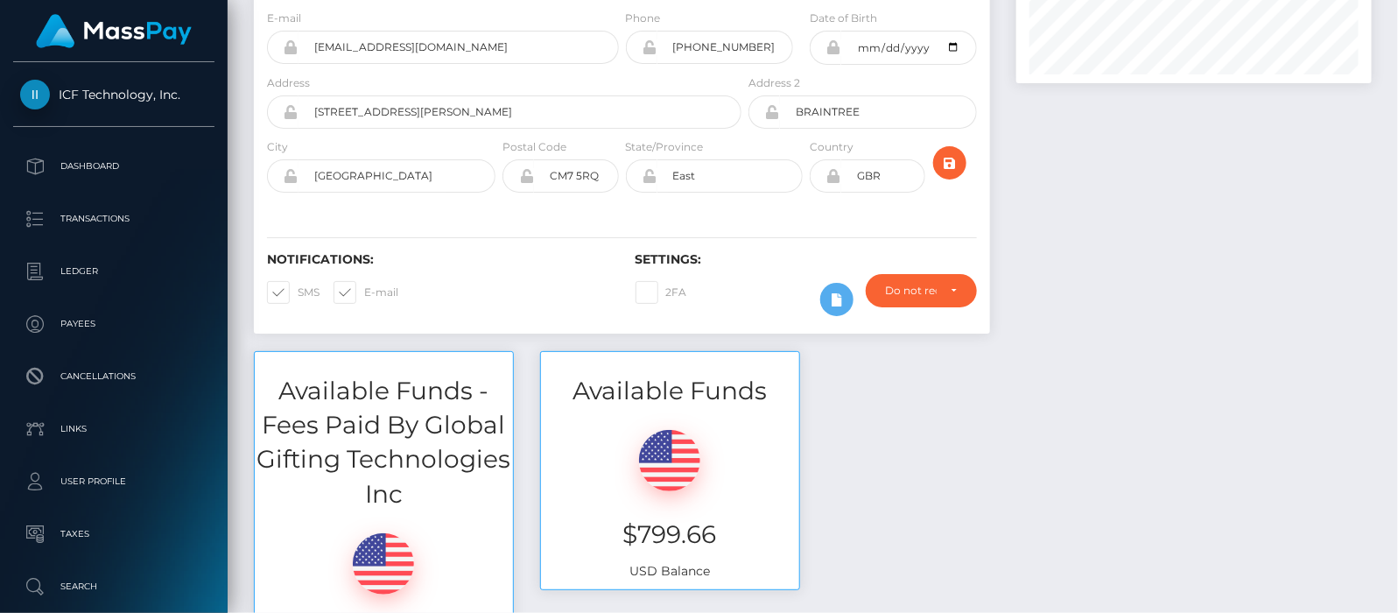
scroll to position [0, 0]
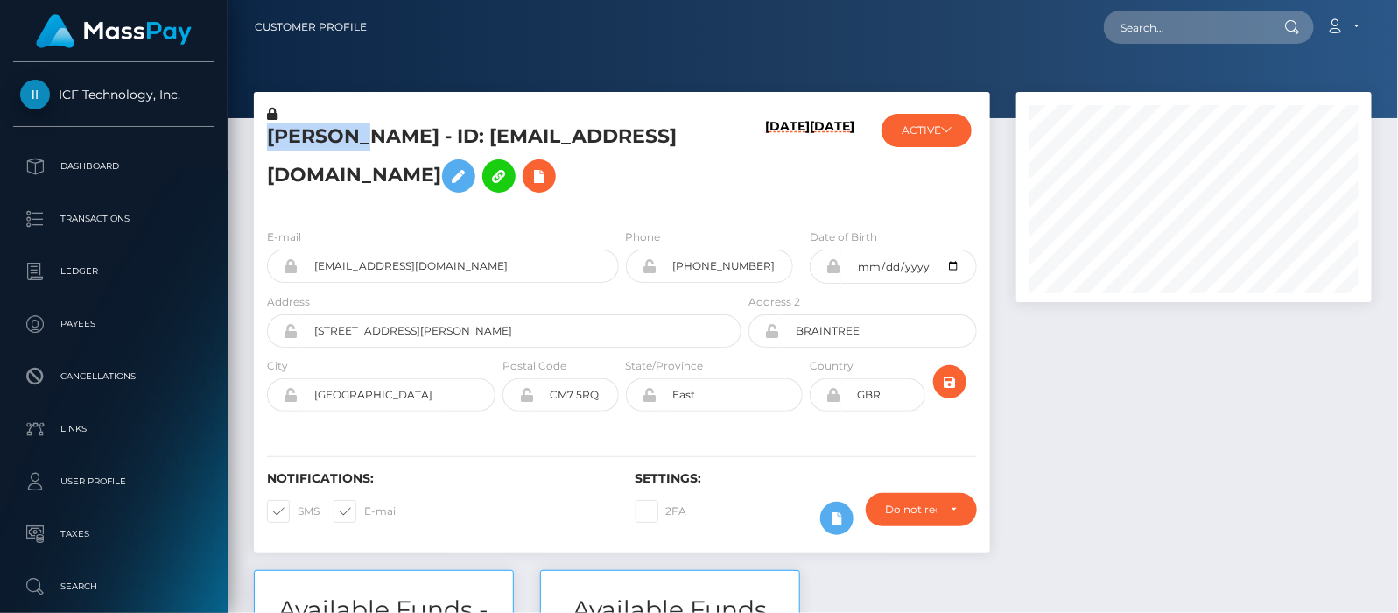
drag, startPoint x: 305, startPoint y: 132, endPoint x: 363, endPoint y: 132, distance: 57.8
click at [363, 132] on h5 "MELISSA LOUISE BINION - ID: selenafitxxx@gmail.com" at bounding box center [499, 162] width 465 height 78
click at [431, 130] on h5 "MELISSA LOUISE BINION - ID: selenafitxxx@gmail.com" at bounding box center [499, 162] width 465 height 78
drag, startPoint x: 353, startPoint y: 137, endPoint x: 274, endPoint y: 139, distance: 78.8
click at [274, 139] on h5 "MELISSA LOUISE BINION - ID: selenafitxxx@gmail.com" at bounding box center [499, 162] width 465 height 78
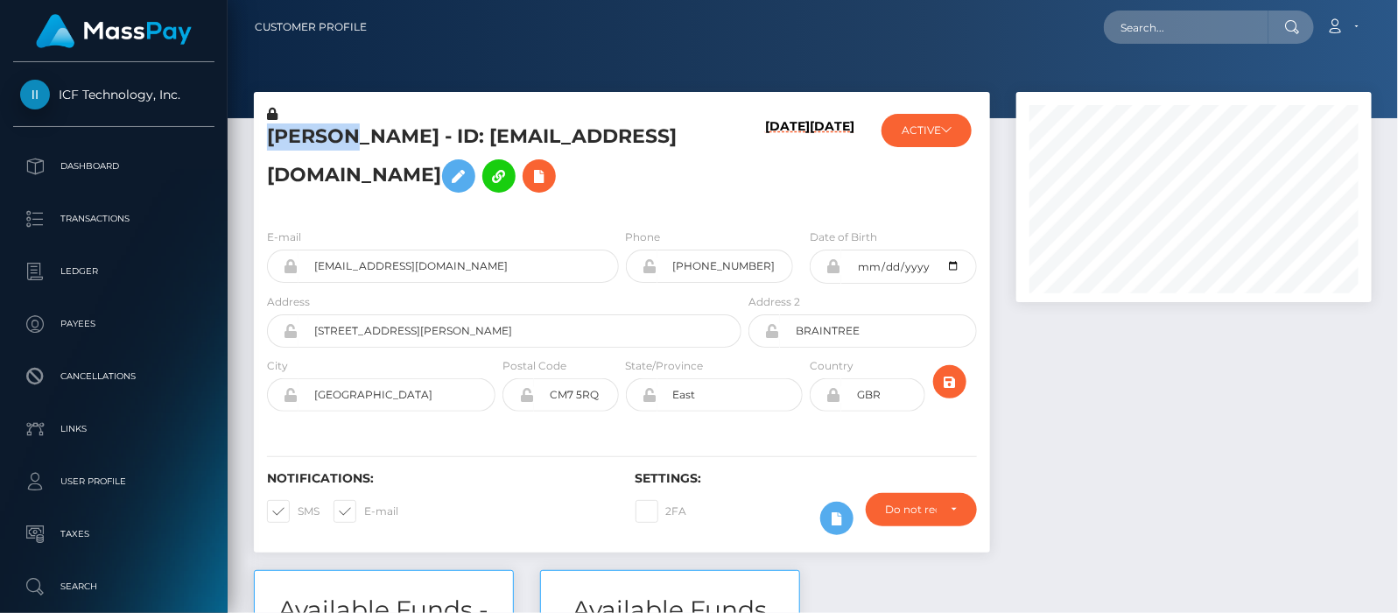
copy h5 "MELISSA"
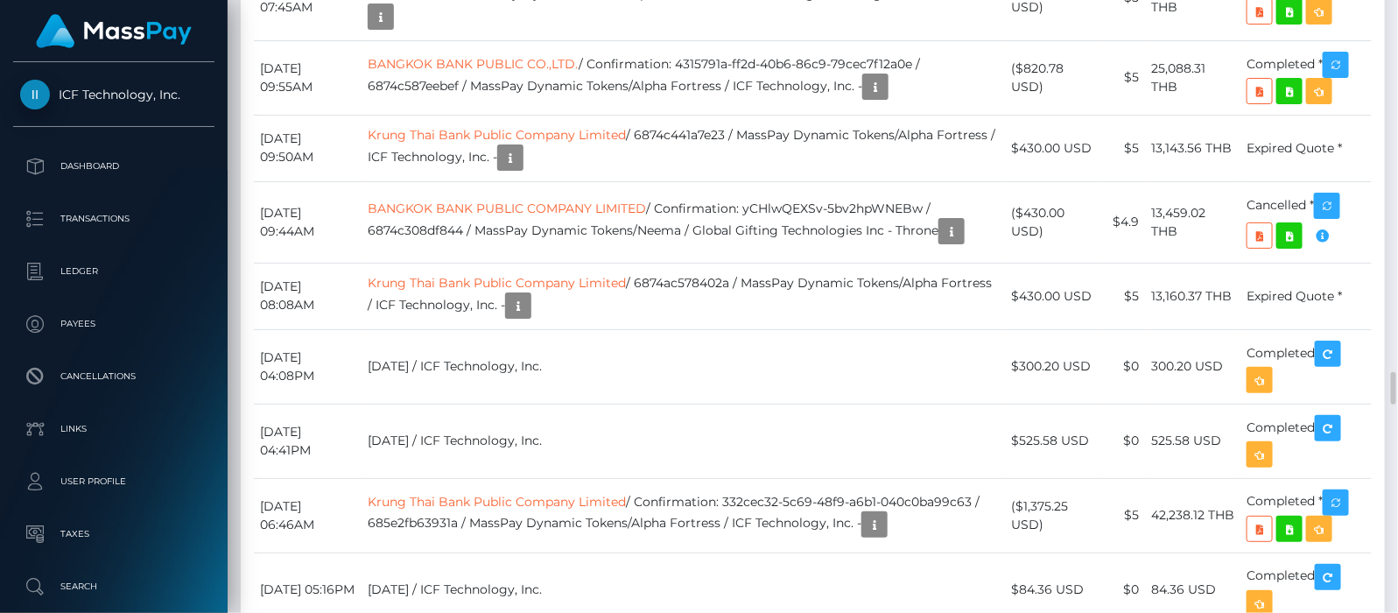
scroll to position [6674, 0]
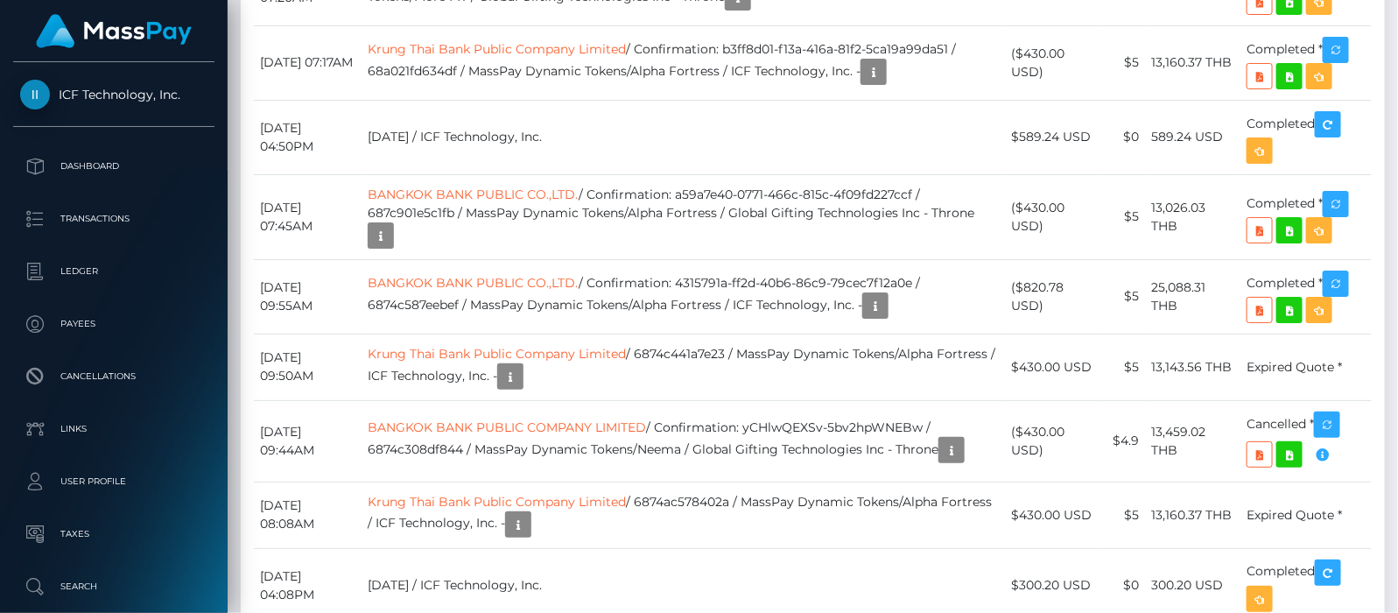
drag, startPoint x: 720, startPoint y: 214, endPoint x: 950, endPoint y: 220, distance: 229.4
copy td "Confirmation: MSP643632b4cc97e29"
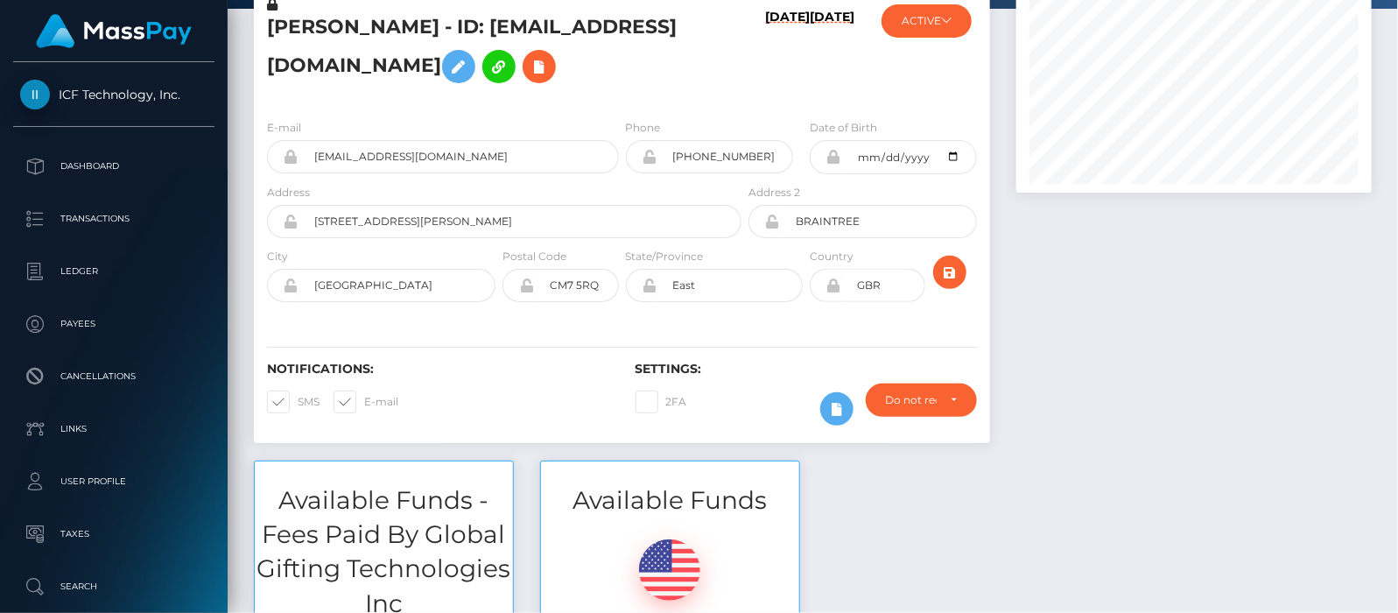
scroll to position [0, 0]
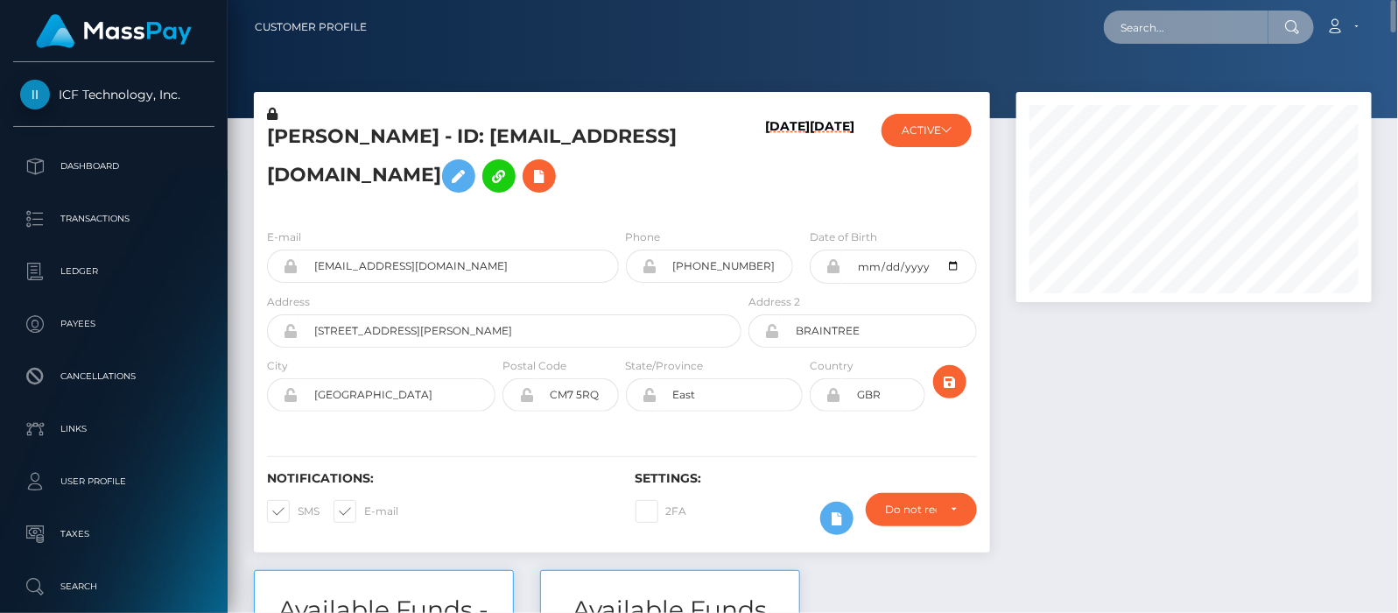
click at [1231, 25] on input "text" at bounding box center [1186, 27] width 165 height 33
paste input "nicolemfeld@gmail.com"
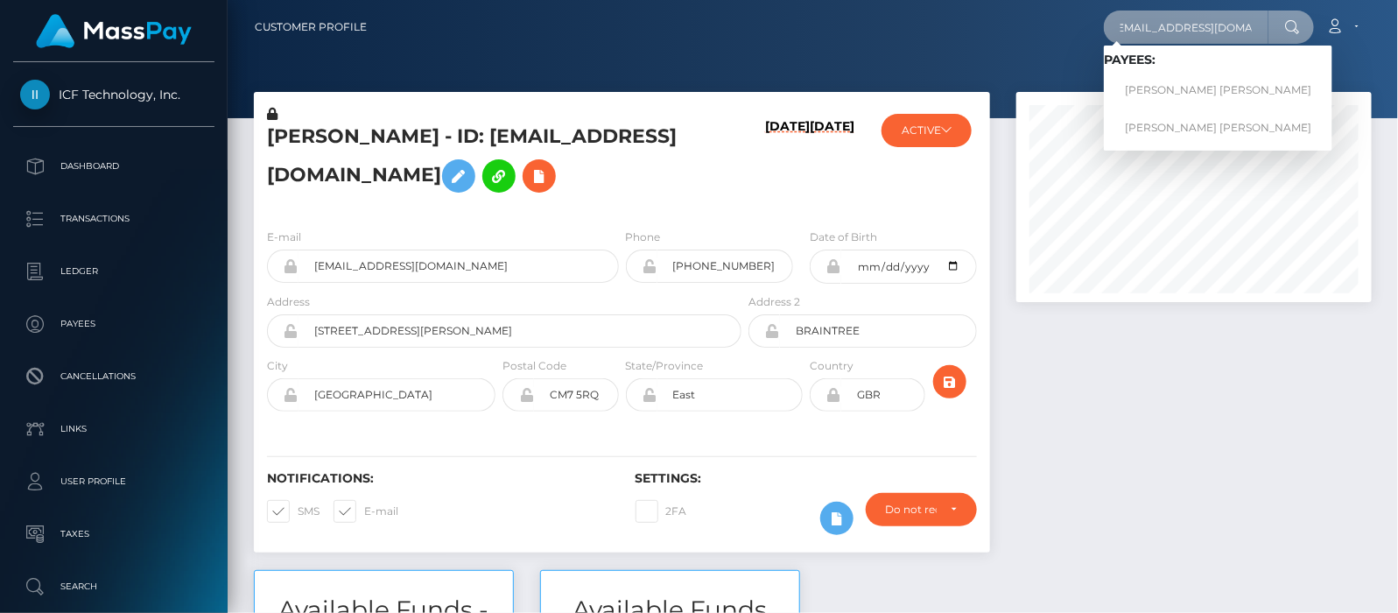
type input "nicolemfeld@gmail.com"
click at [1178, 90] on link "NICOLE MARA FITZGERALD" at bounding box center [1218, 90] width 228 height 32
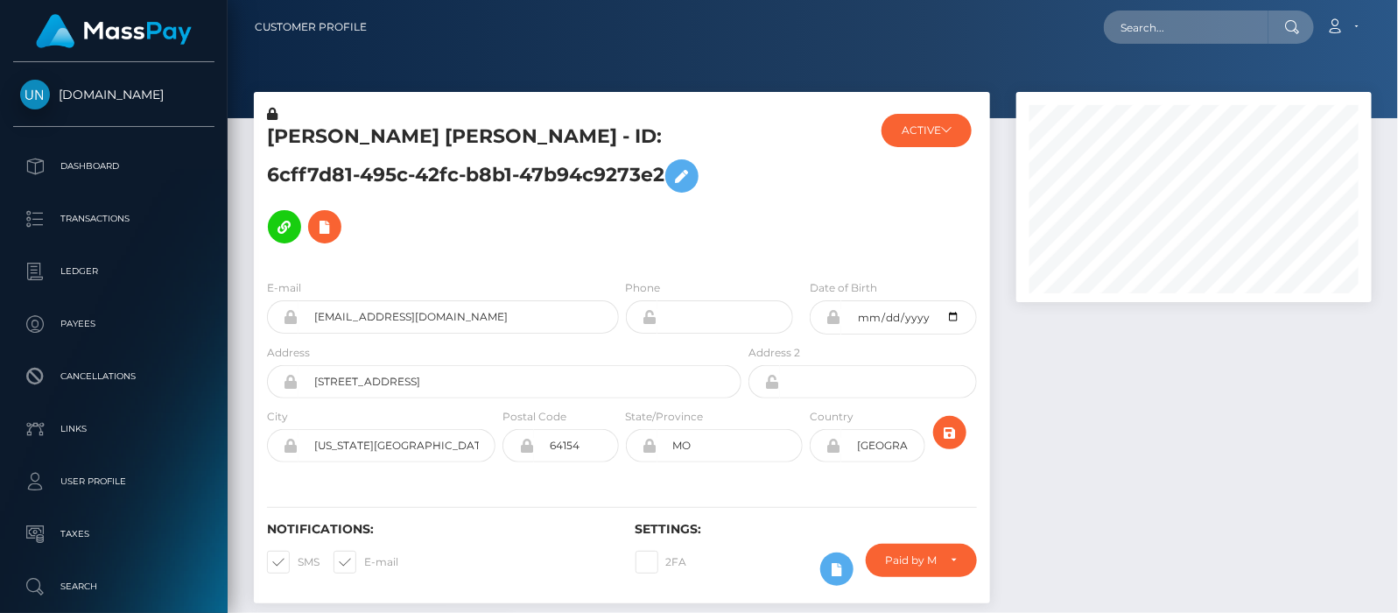
drag, startPoint x: 60, startPoint y: 96, endPoint x: 144, endPoint y: 96, distance: 83.1
click at [1203, 25] on input "text" at bounding box center [1186, 27] width 165 height 33
paste input "[EMAIL_ADDRESS][DOMAIN_NAME]"
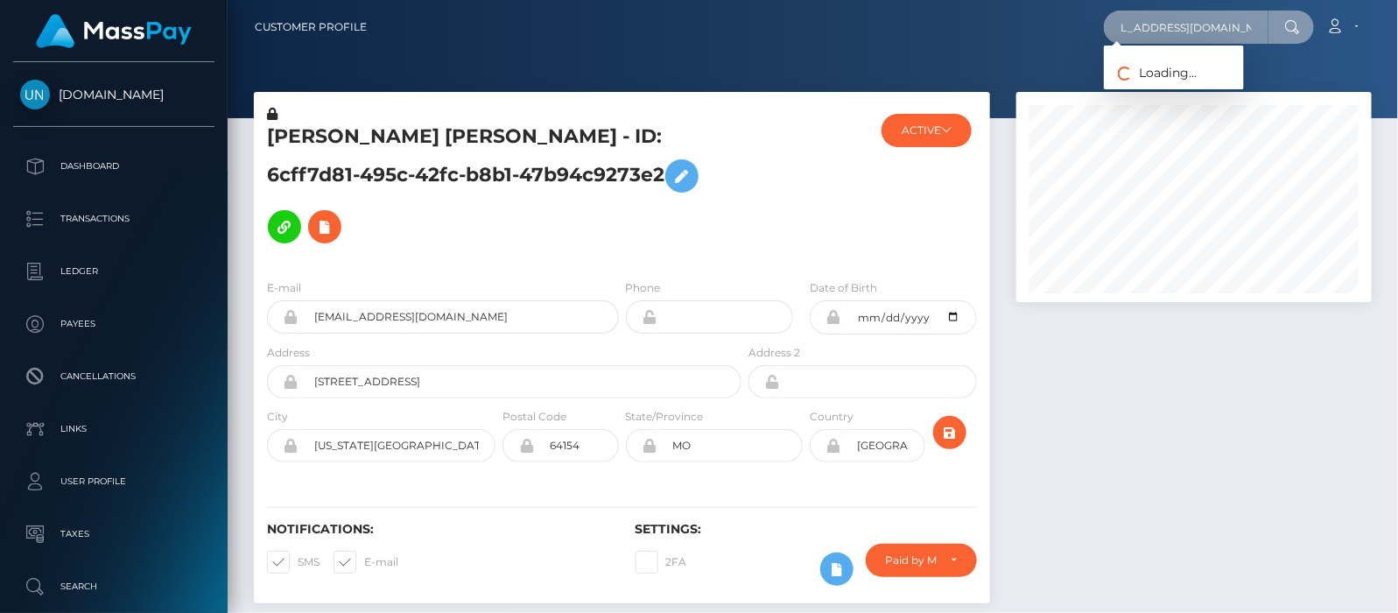
type input "[EMAIL_ADDRESS][DOMAIN_NAME]"
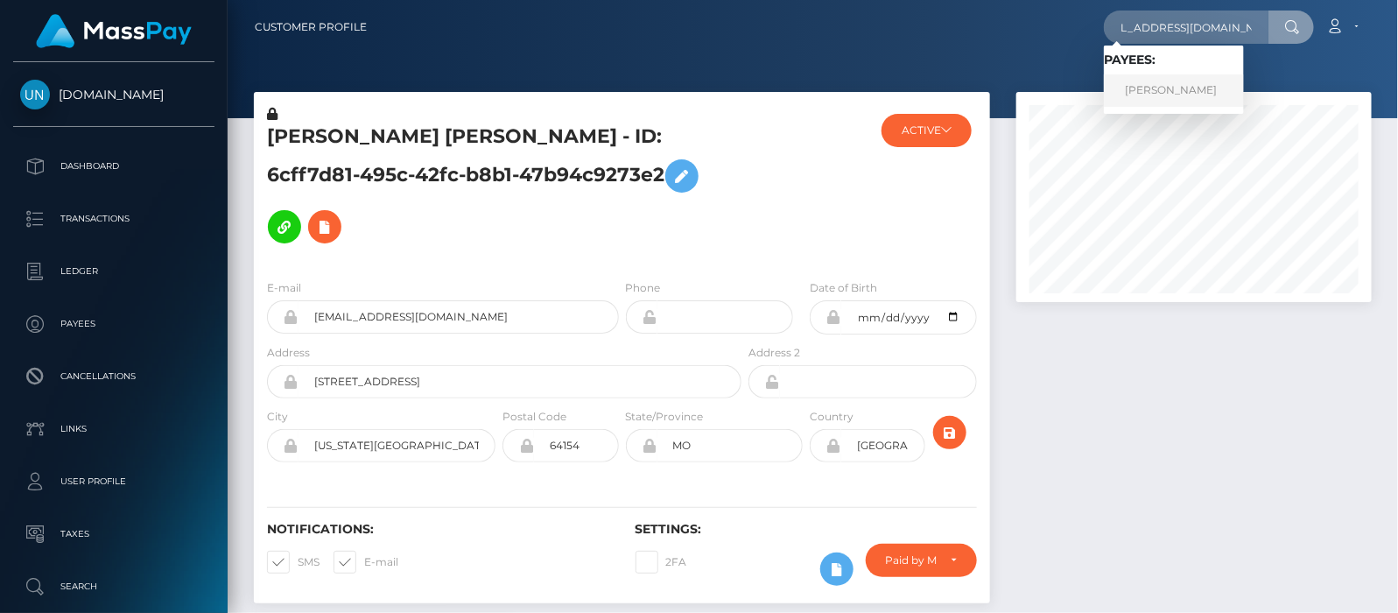
scroll to position [0, 0]
click at [1210, 88] on link "[PERSON_NAME]" at bounding box center [1174, 90] width 140 height 32
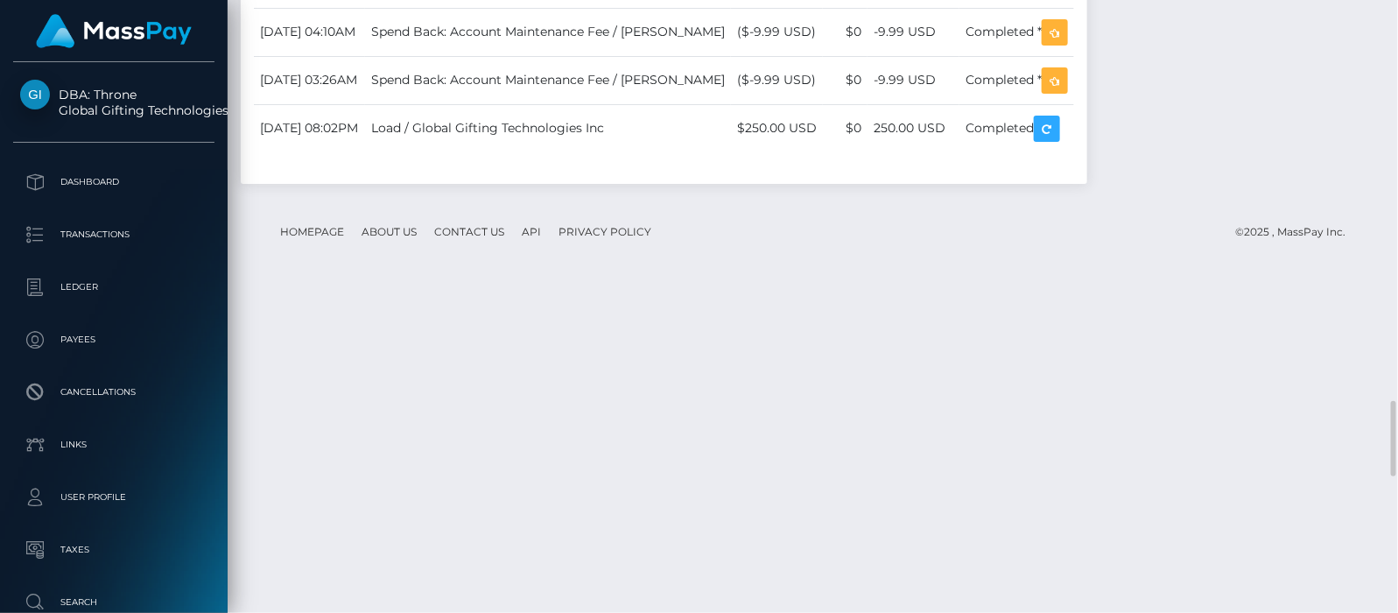
scroll to position [3125, 0]
